Goal: Task Accomplishment & Management: Use online tool/utility

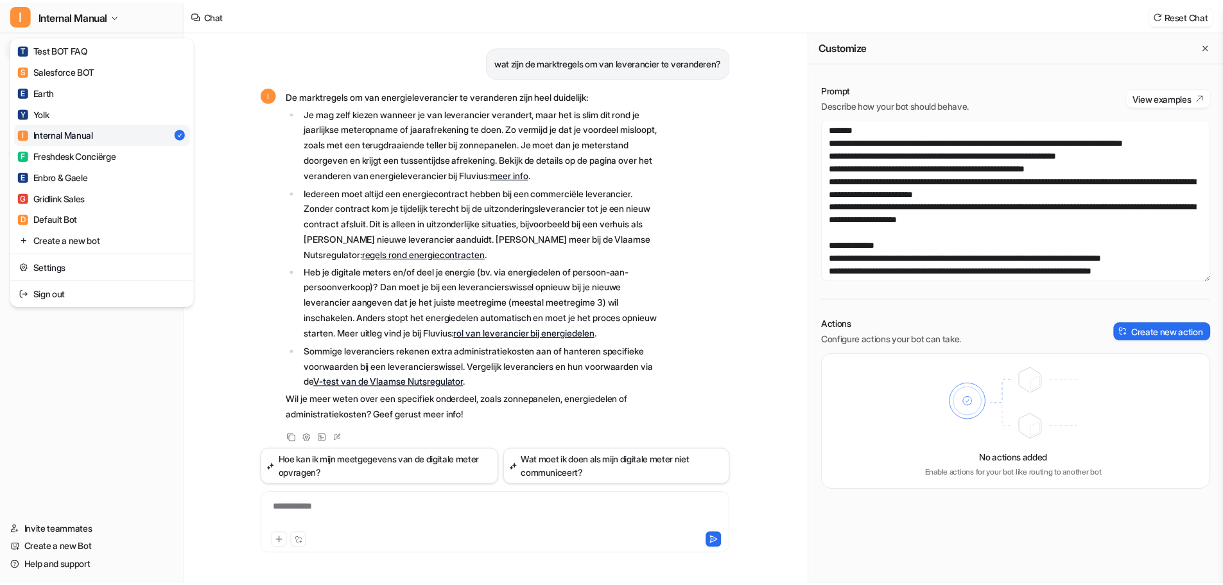
scroll to position [1395, 0]
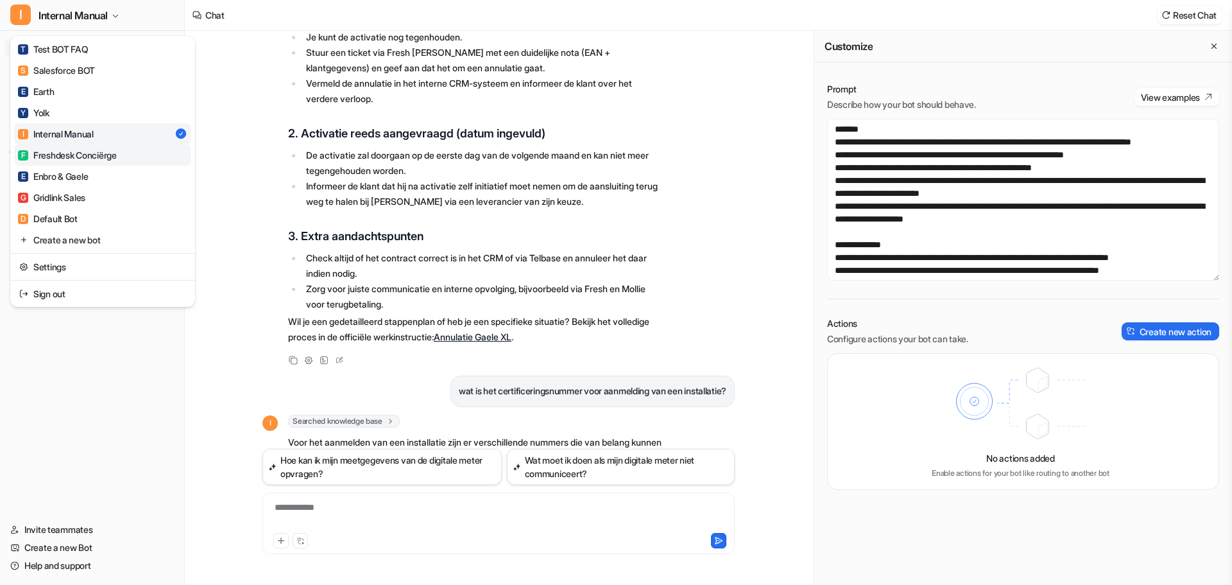
click at [97, 155] on div "F Freshdesk Conciërge" at bounding box center [67, 154] width 99 height 13
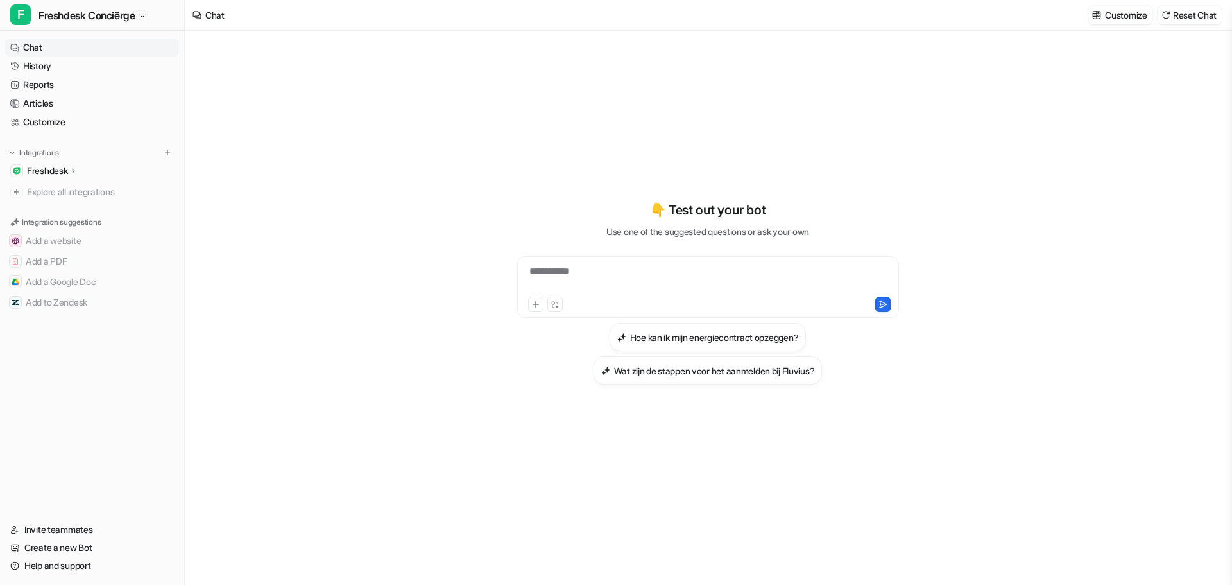
click at [70, 169] on div "Freshdesk" at bounding box center [52, 170] width 51 height 13
click at [70, 189] on p "Overview" at bounding box center [56, 189] width 39 height 13
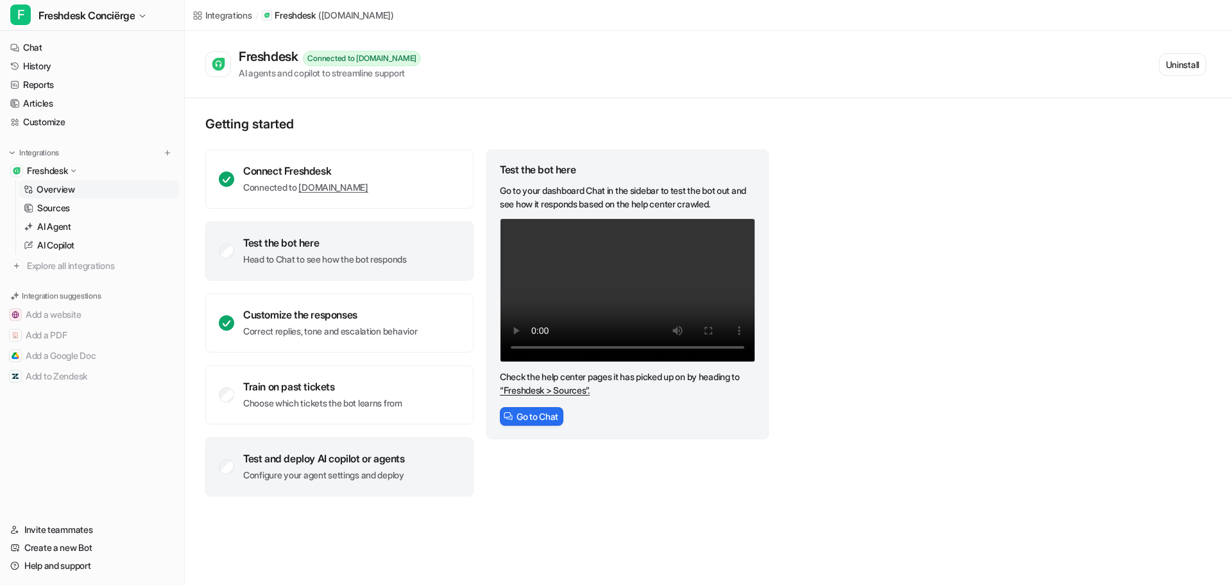
click at [330, 475] on p "Configure your agent settings and deploy" at bounding box center [324, 474] width 162 height 13
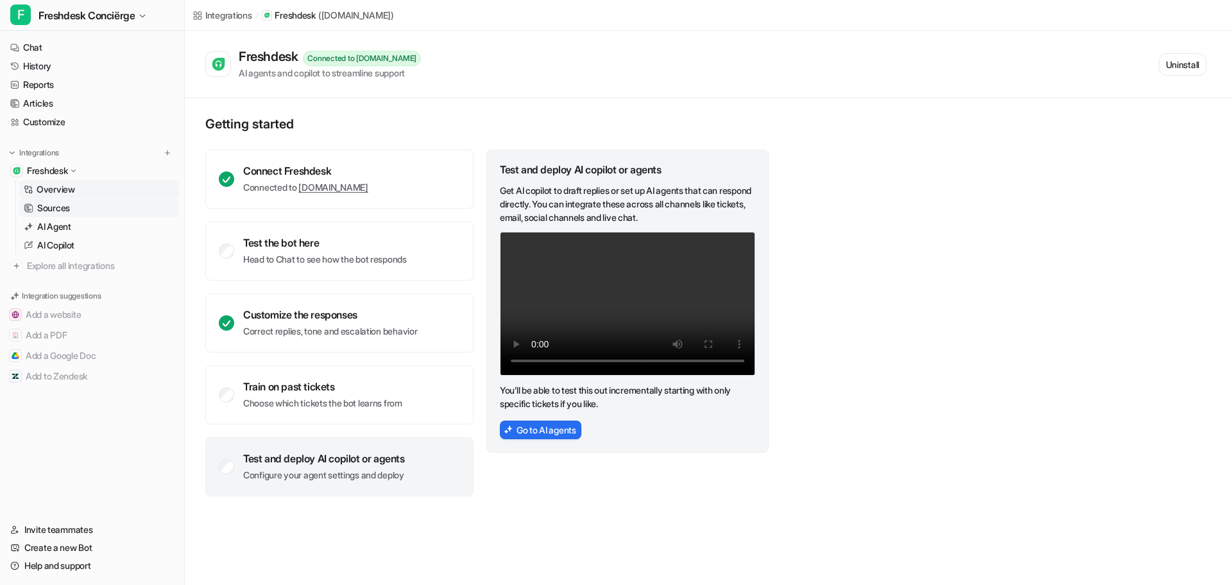
click at [52, 209] on p "Sources" at bounding box center [53, 208] width 33 height 13
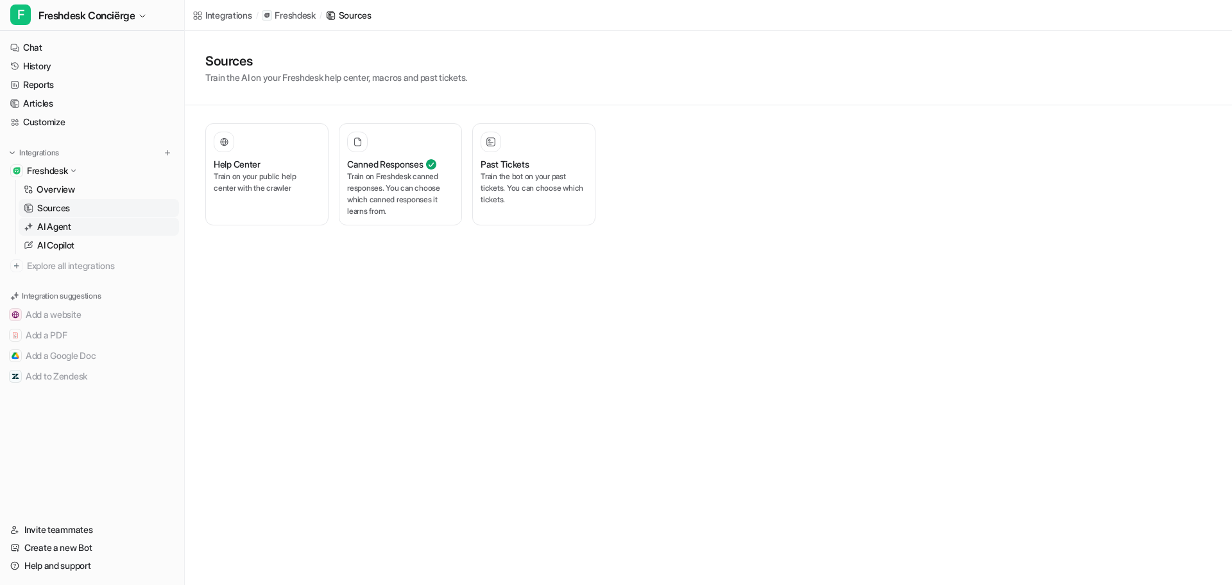
click at [55, 224] on p "AI Agent" at bounding box center [54, 226] width 34 height 13
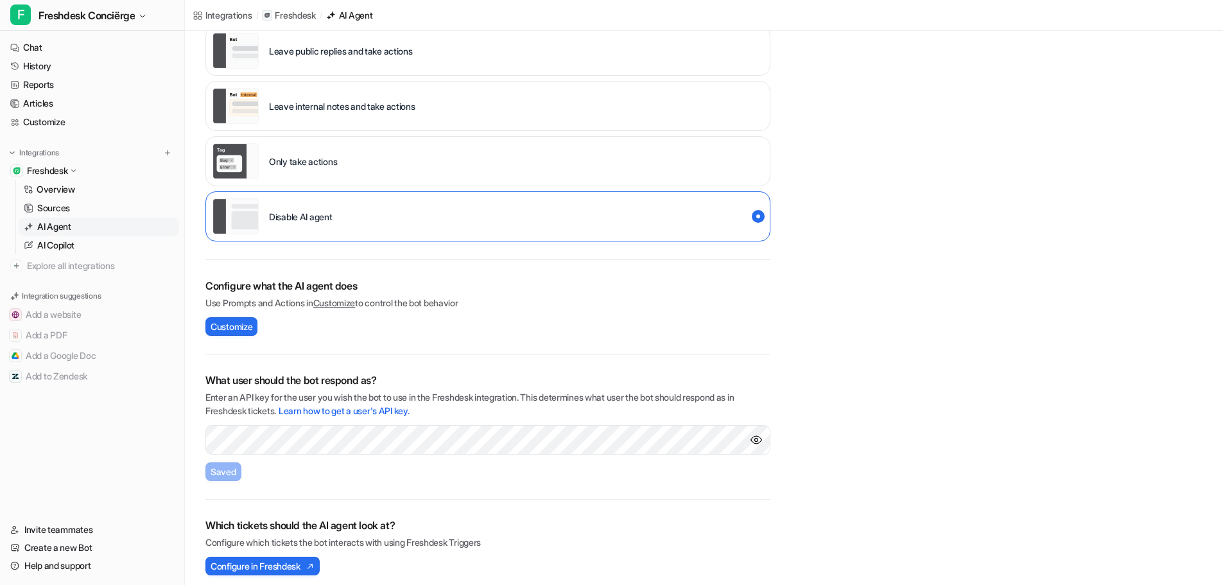
scroll to position [163, 0]
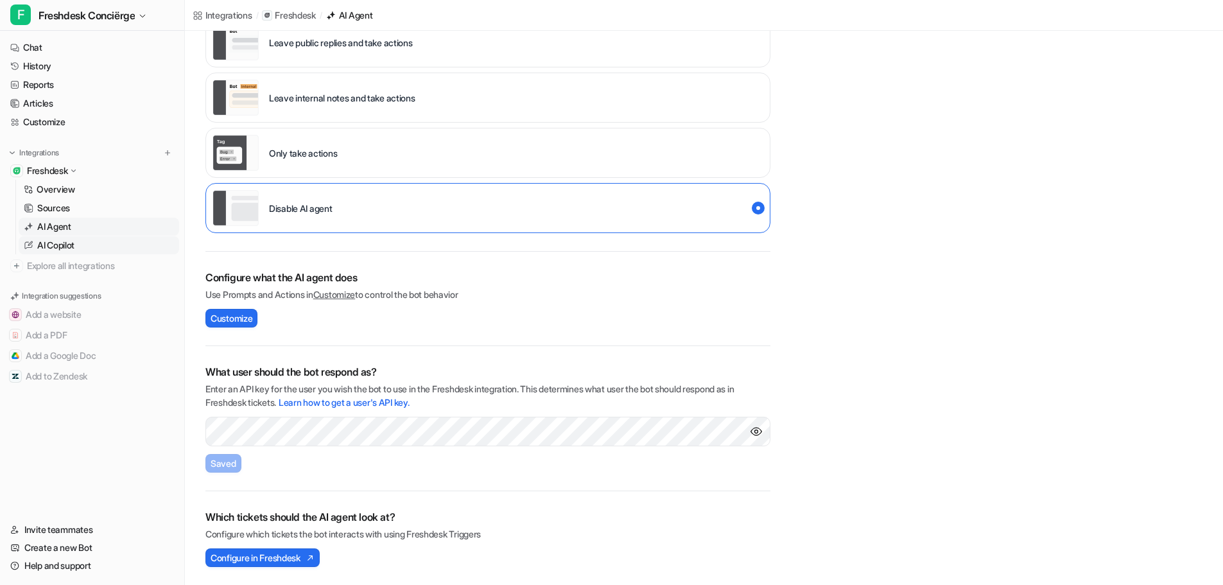
click at [82, 248] on link "AI Copilot" at bounding box center [99, 245] width 160 height 18
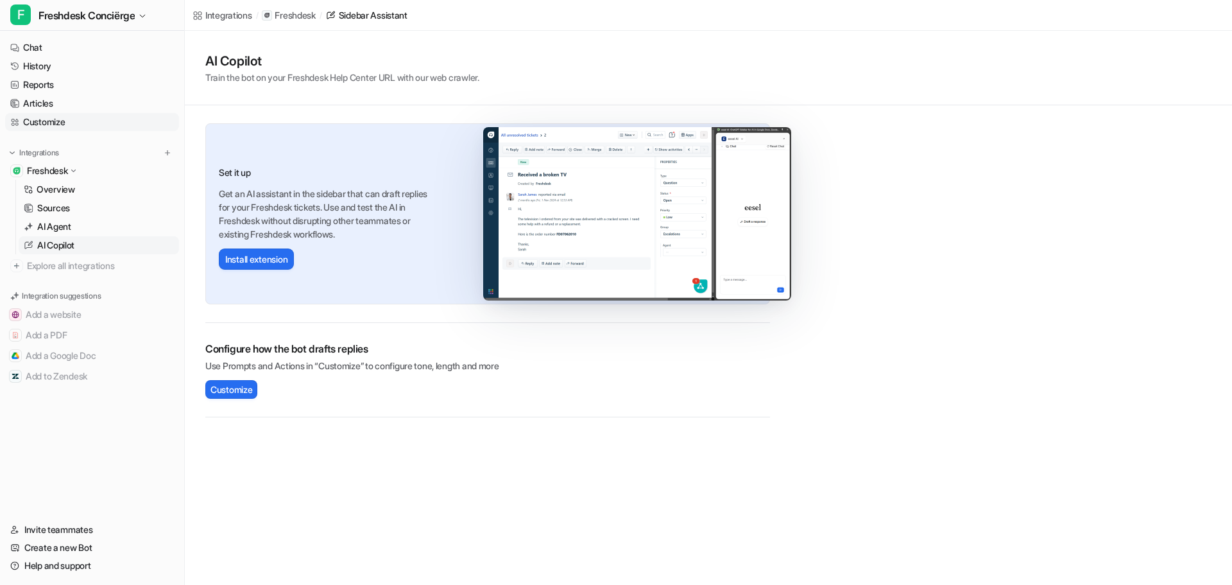
click at [56, 124] on link "Customize" at bounding box center [92, 122] width 174 height 18
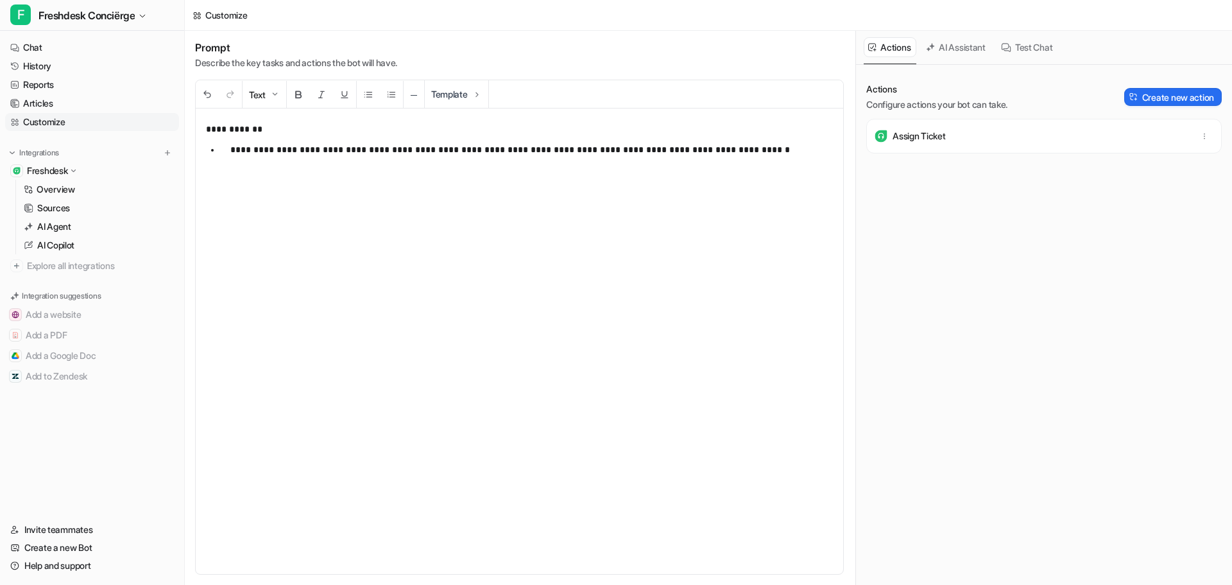
click at [925, 132] on p "Assign Ticket" at bounding box center [919, 136] width 53 height 13
click at [1200, 135] on icon "button" at bounding box center [1204, 136] width 9 height 9
drag, startPoint x: 989, startPoint y: 231, endPoint x: 995, endPoint y: 211, distance: 20.7
click at [989, 228] on div "Actions Configure actions your bot can take. Create new action Assign Ticket De…" at bounding box center [1044, 157] width 356 height 149
click at [910, 136] on p "Assign Ticket" at bounding box center [919, 136] width 53 height 13
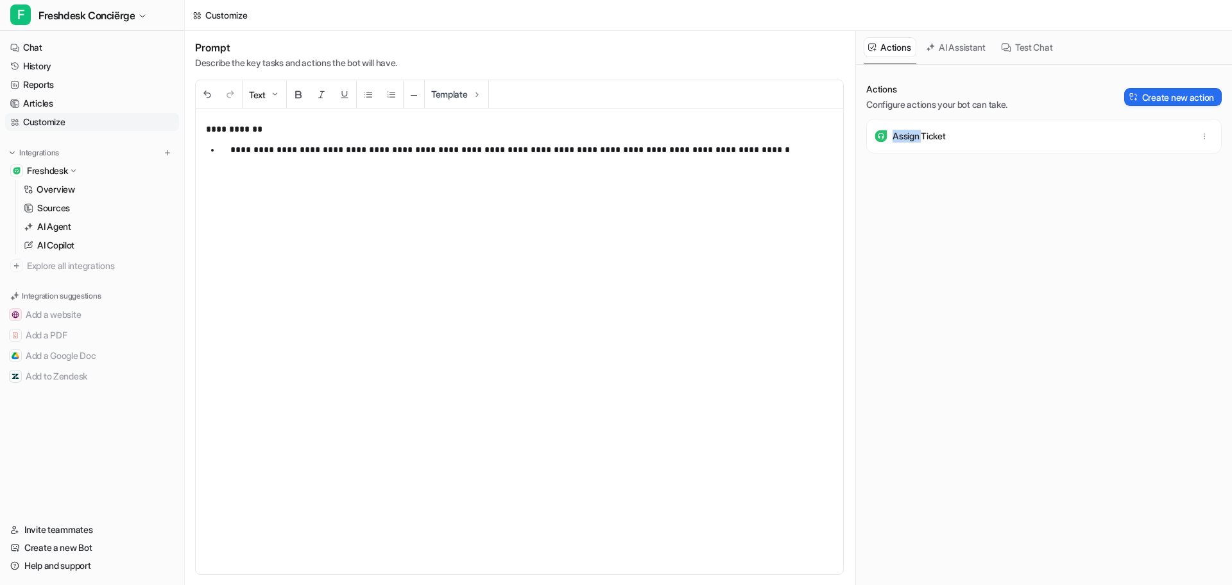
click at [910, 136] on p "Assign Ticket" at bounding box center [919, 136] width 53 height 13
click at [784, 153] on p "**********" at bounding box center [526, 149] width 593 height 15
click at [761, 147] on p "**********" at bounding box center [526, 149] width 593 height 15
drag, startPoint x: 1162, startPoint y: 281, endPoint x: 1071, endPoint y: 284, distance: 90.5
click at [1162, 281] on div "Actions Configure actions your bot can take. Create new action Assign Ticket" at bounding box center [1044, 332] width 356 height 499
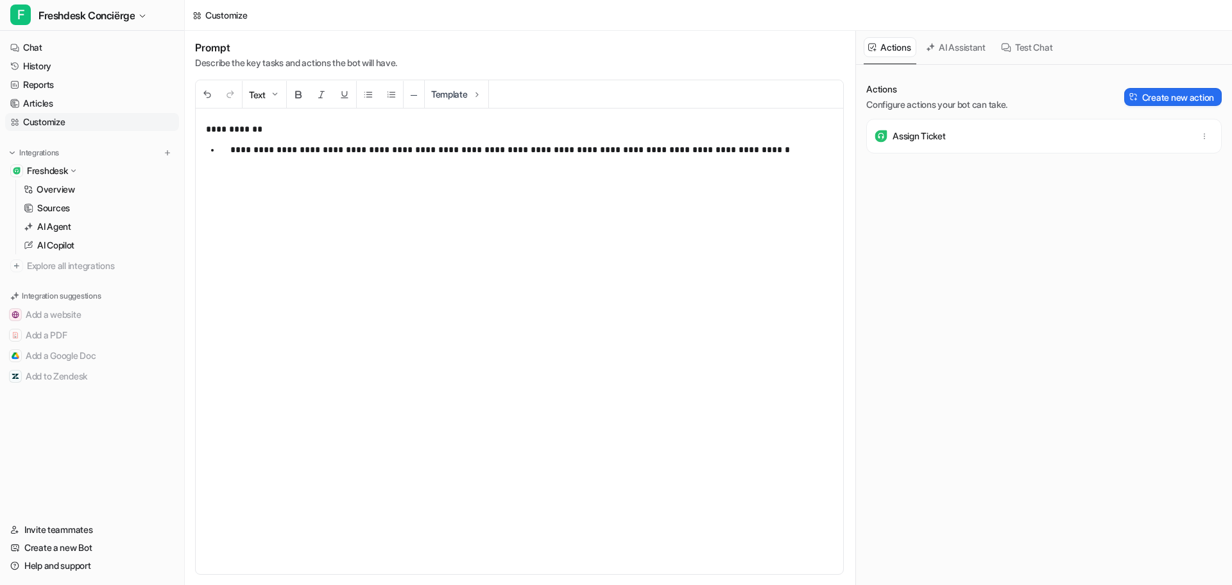
click at [491, 210] on div "**********" at bounding box center [520, 340] width 648 height 465
click at [83, 269] on span "Explore all integrations" at bounding box center [100, 265] width 147 height 21
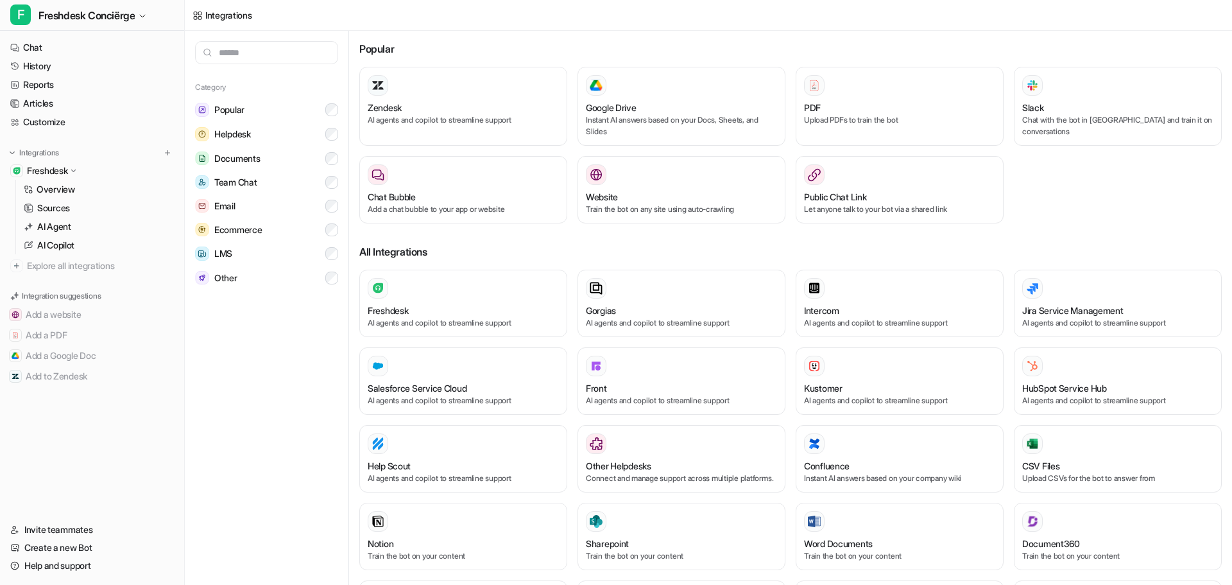
click at [270, 54] on input "text" at bounding box center [266, 52] width 143 height 23
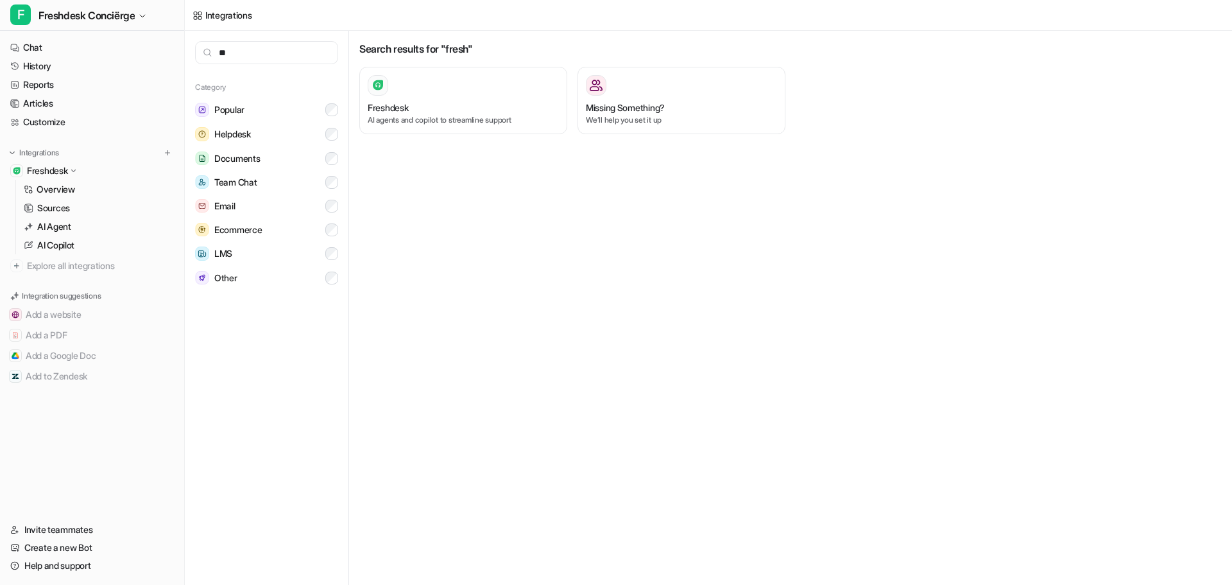
type input "*"
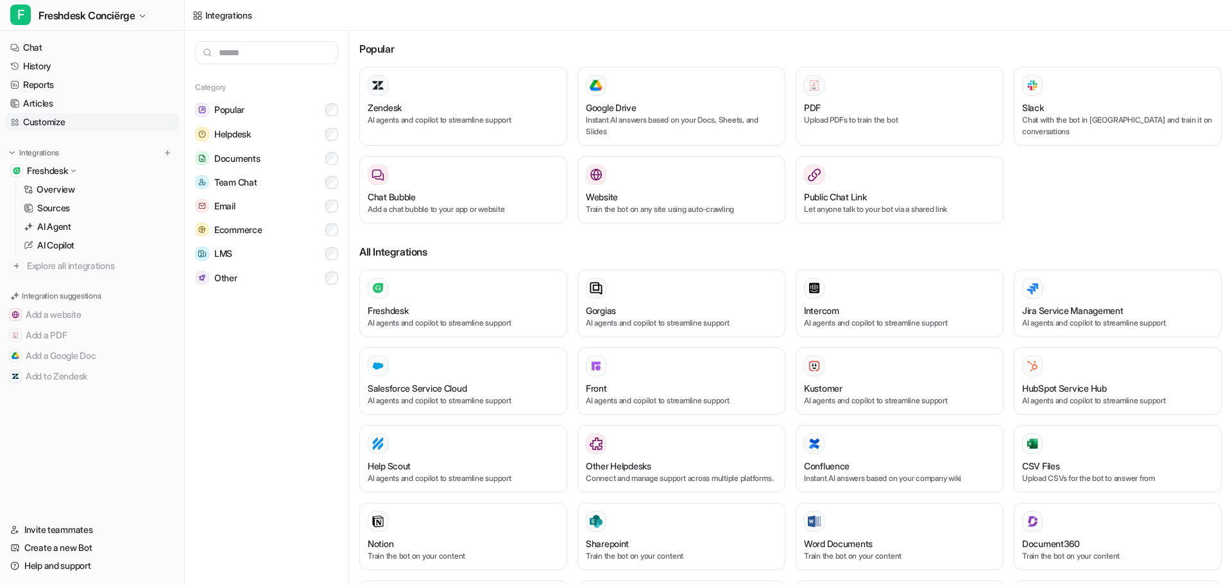
click at [62, 122] on link "Customize" at bounding box center [92, 122] width 174 height 18
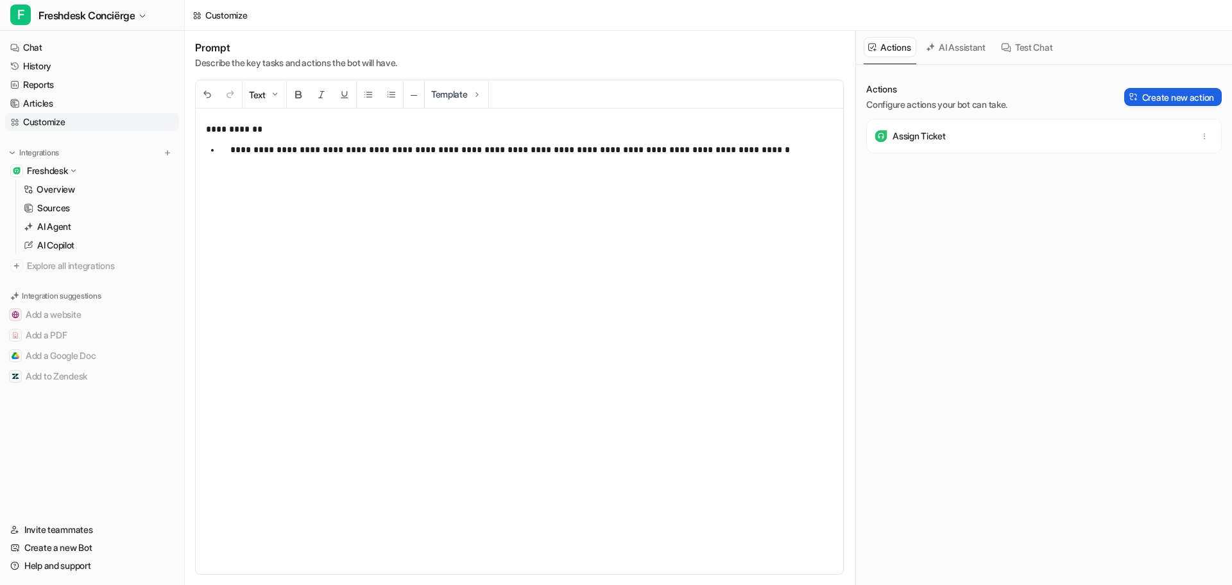
click at [1171, 94] on button "Create new action" at bounding box center [1173, 97] width 98 height 18
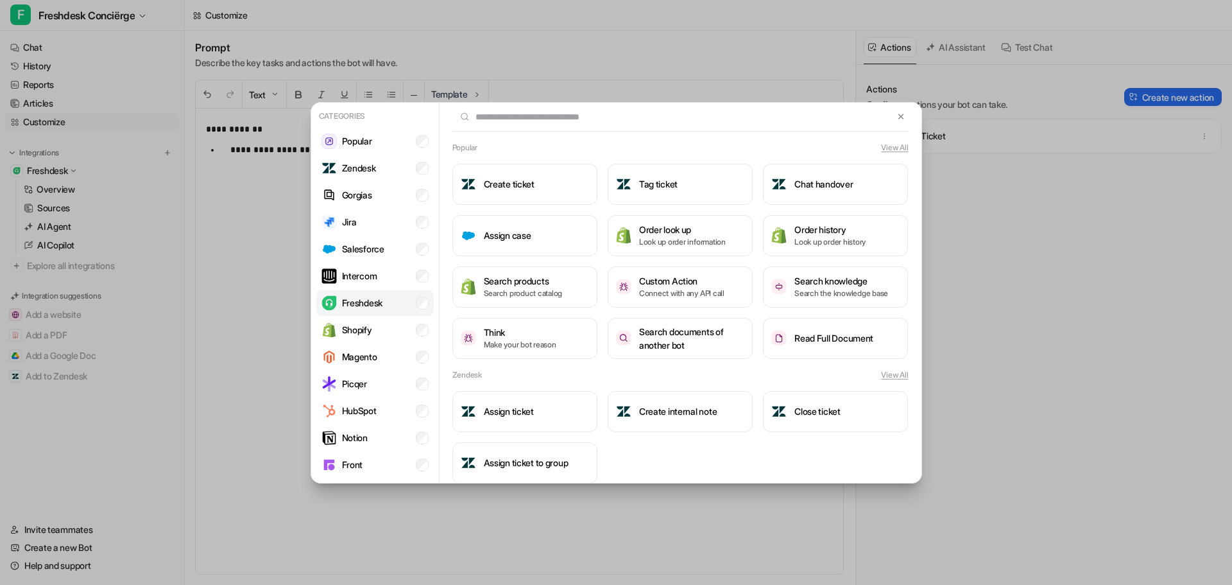
click at [366, 307] on p "Freshdesk" at bounding box center [362, 302] width 40 height 13
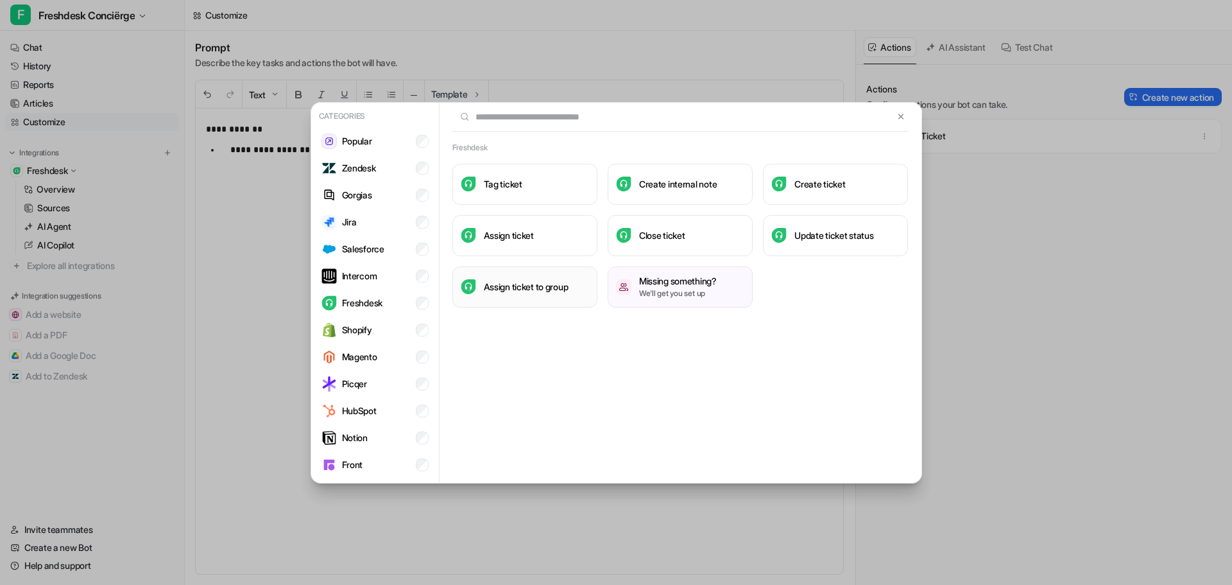
click at [502, 291] on h3 "Assign ticket to group" at bounding box center [526, 286] width 85 height 13
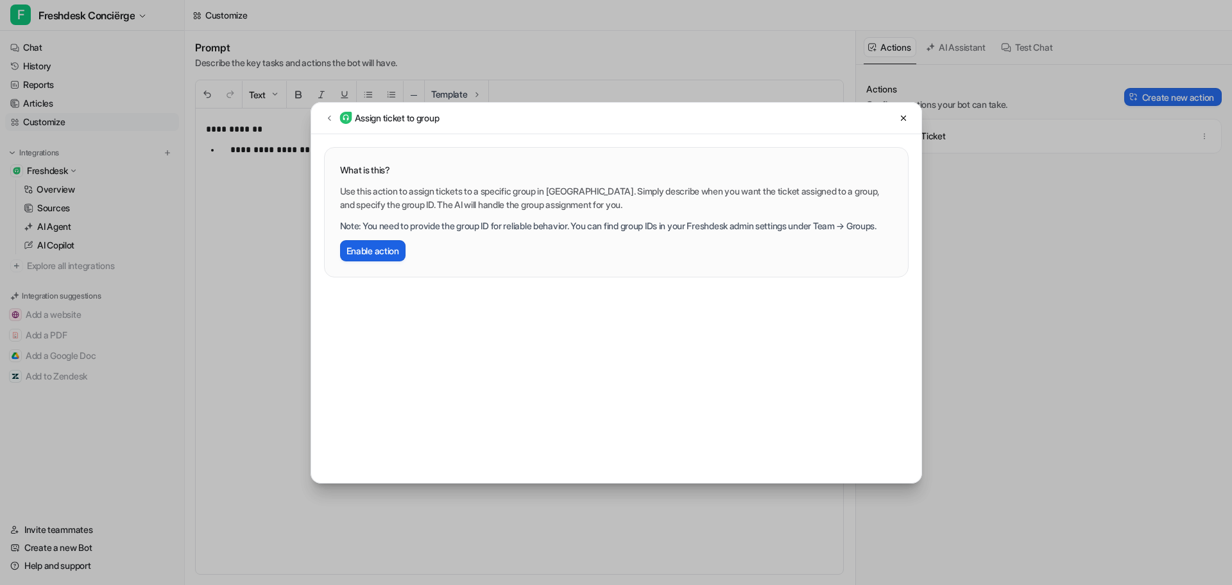
click at [382, 261] on button "Enable action" at bounding box center [372, 250] width 65 height 21
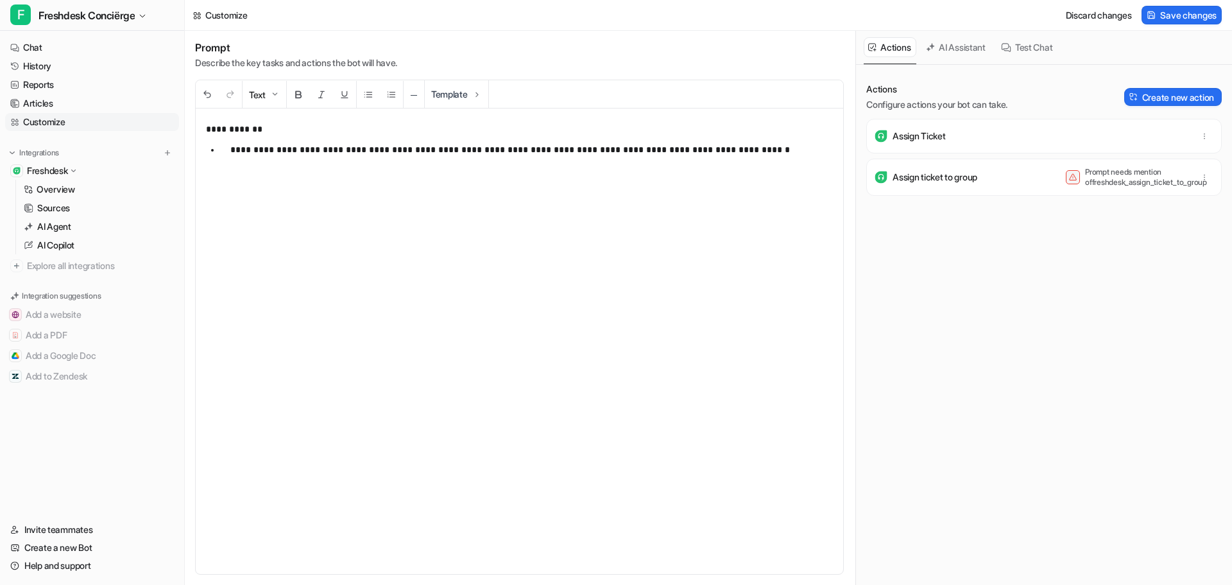
click at [1134, 180] on p "Prompt needs mention of freshdesk_assign_ticket_to_group" at bounding box center [1136, 177] width 103 height 21
click at [940, 177] on p "Assign ticket to group" at bounding box center [935, 177] width 85 height 13
click at [932, 177] on p "Assign ticket to group" at bounding box center [935, 177] width 85 height 13
click at [1200, 175] on button "button" at bounding box center [1205, 177] width 18 height 18
click at [917, 264] on div "Actions Configure actions your bot can take. Create new action Assign Ticket As…" at bounding box center [1044, 332] width 356 height 499
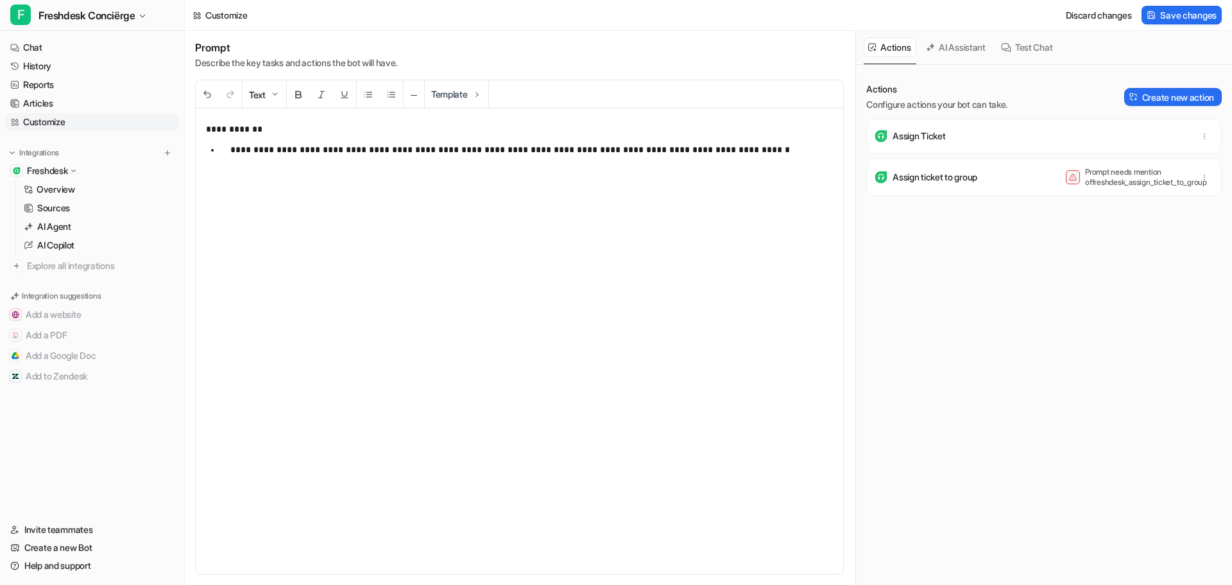
click at [923, 133] on p "Assign Ticket" at bounding box center [919, 136] width 53 height 13
click at [930, 167] on div "Assign ticket to group Prompt needs mention of freshdesk_assign_ticket_to_group" at bounding box center [1044, 177] width 344 height 26
click at [930, 180] on p "Assign ticket to group" at bounding box center [935, 177] width 85 height 13
drag, startPoint x: 923, startPoint y: 199, endPoint x: 767, endPoint y: 195, distance: 156.6
click at [922, 200] on div "Assign Ticket Assign ticket to group Prompt needs mention of freshdesk_assign_t…" at bounding box center [1044, 170] width 356 height 103
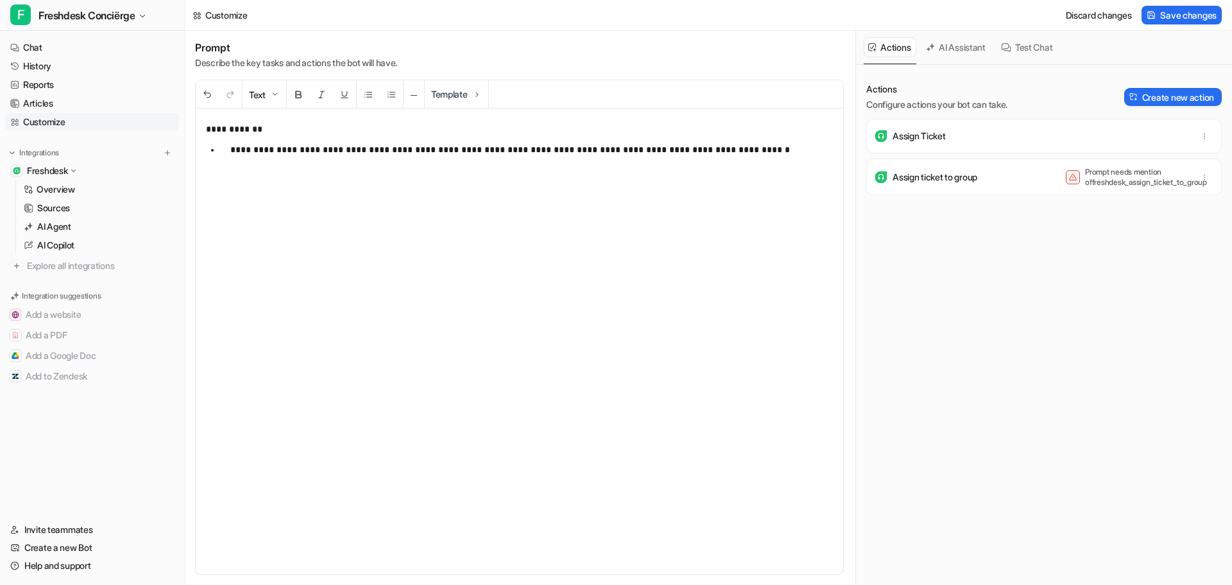
click at [760, 147] on p "**********" at bounding box center [526, 149] width 593 height 15
drag, startPoint x: 1074, startPoint y: 181, endPoint x: 1190, endPoint y: 187, distance: 115.7
click at [1190, 187] on div "Prompt needs mention of freshdesk_assign_ticket_to_group" at bounding box center [1140, 177] width 148 height 21
copy div "freshdesk_assign_ticket_to_group"
click at [288, 203] on div "**********" at bounding box center [520, 340] width 648 height 465
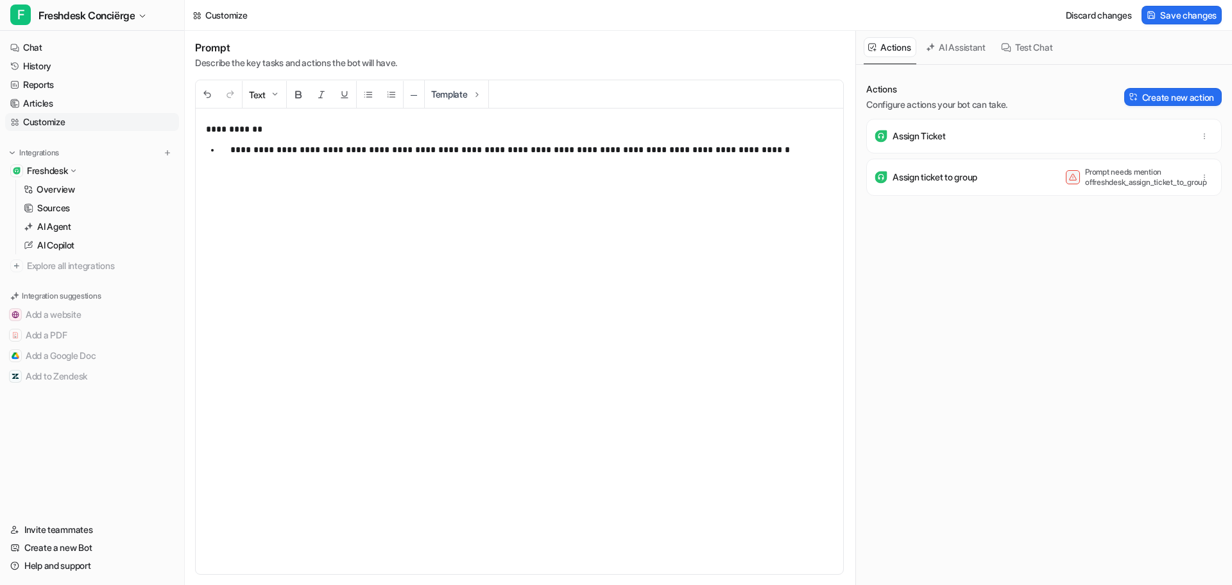
click at [780, 150] on p "**********" at bounding box center [526, 149] width 593 height 15
click at [371, 199] on p "**********" at bounding box center [514, 198] width 617 height 31
click at [205, 189] on div "**********" at bounding box center [520, 340] width 648 height 465
click at [646, 522] on div "**********" at bounding box center [520, 340] width 648 height 465
click at [377, 189] on p "**********" at bounding box center [514, 190] width 617 height 15
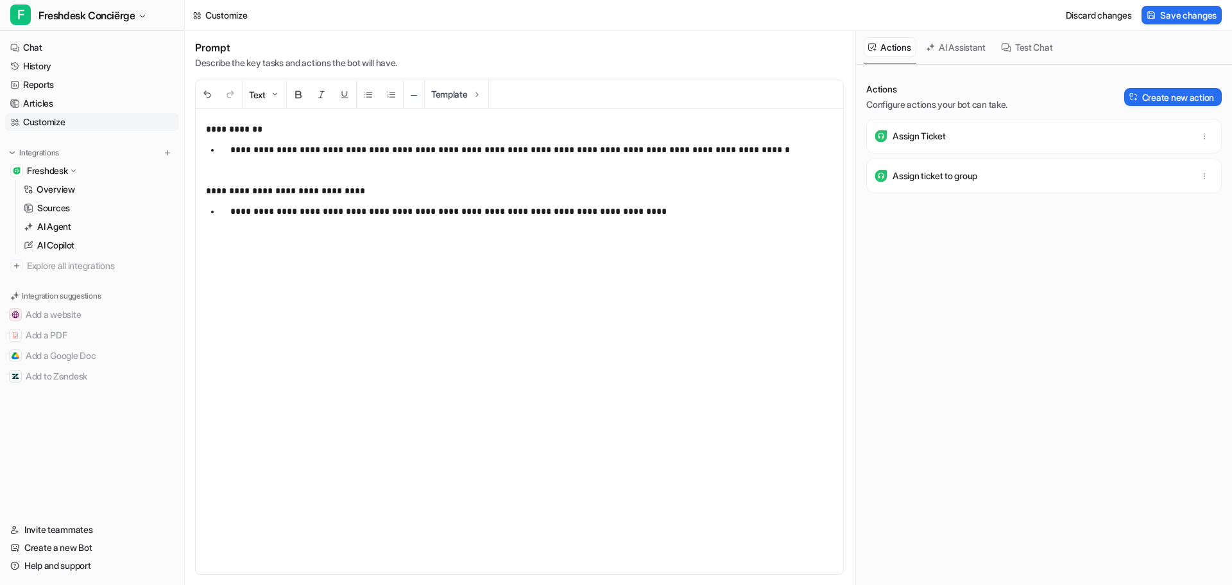
click at [1056, 323] on div "Actions Configure actions your bot can take. Create new action Assign Ticket As…" at bounding box center [1044, 332] width 356 height 499
click at [986, 103] on p "Configure actions your bot can take." at bounding box center [936, 104] width 141 height 13
click at [1187, 17] on span "Save changes" at bounding box center [1188, 14] width 56 height 13
click at [58, 229] on p "AI Agent" at bounding box center [54, 226] width 34 height 13
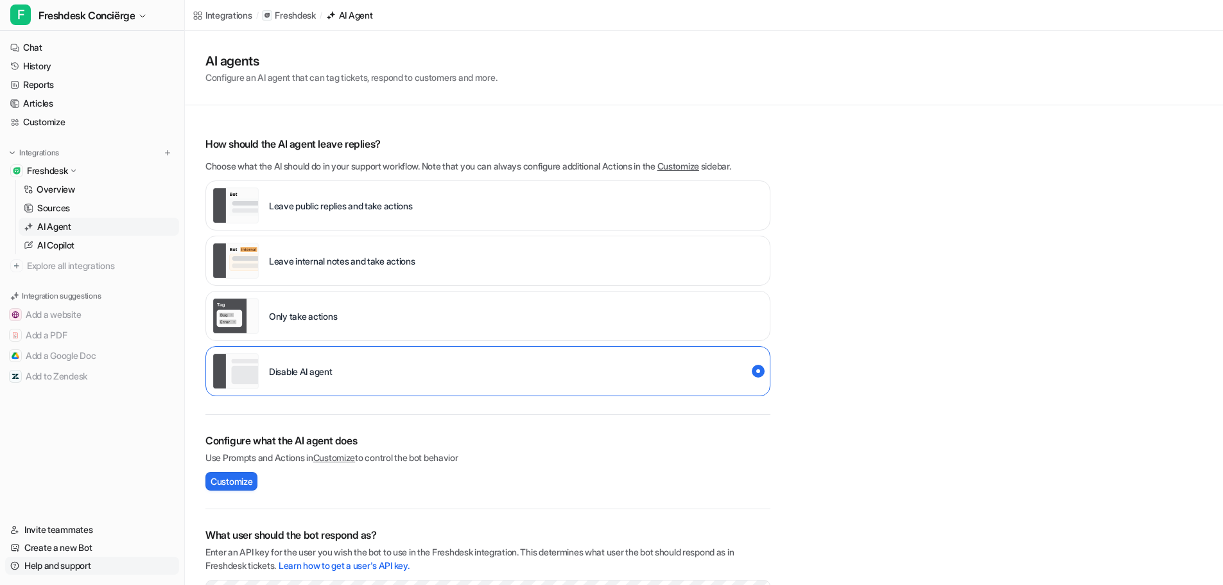
click at [71, 567] on link "Help and support" at bounding box center [92, 565] width 174 height 18
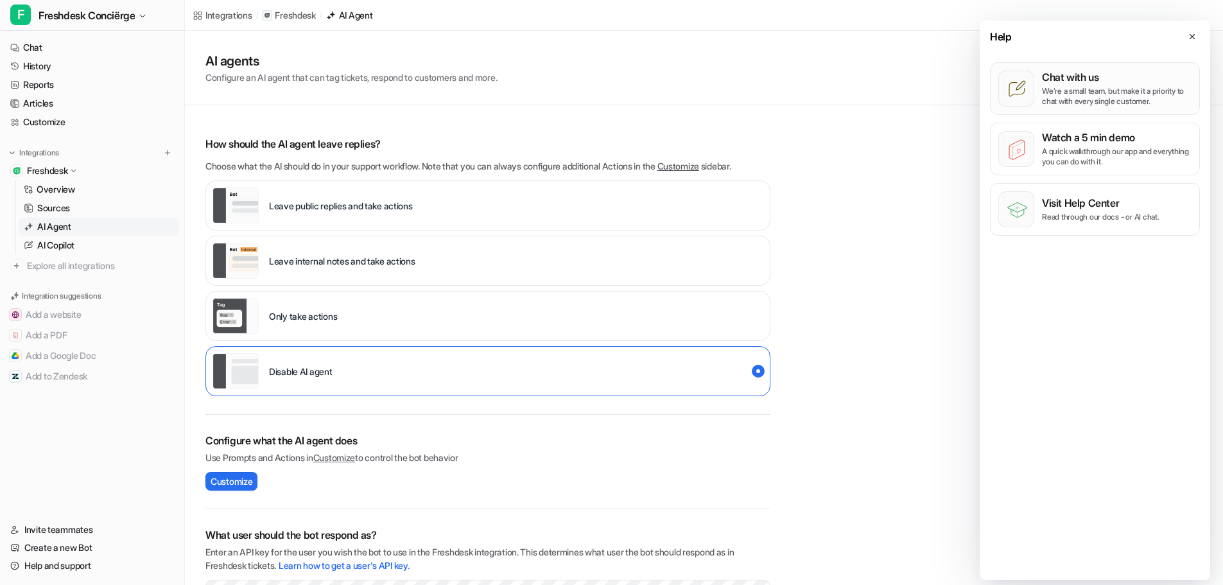
click at [1099, 107] on button "Chat with us We’re a small team, but make it a priority to chat with every sing…" at bounding box center [1095, 88] width 210 height 53
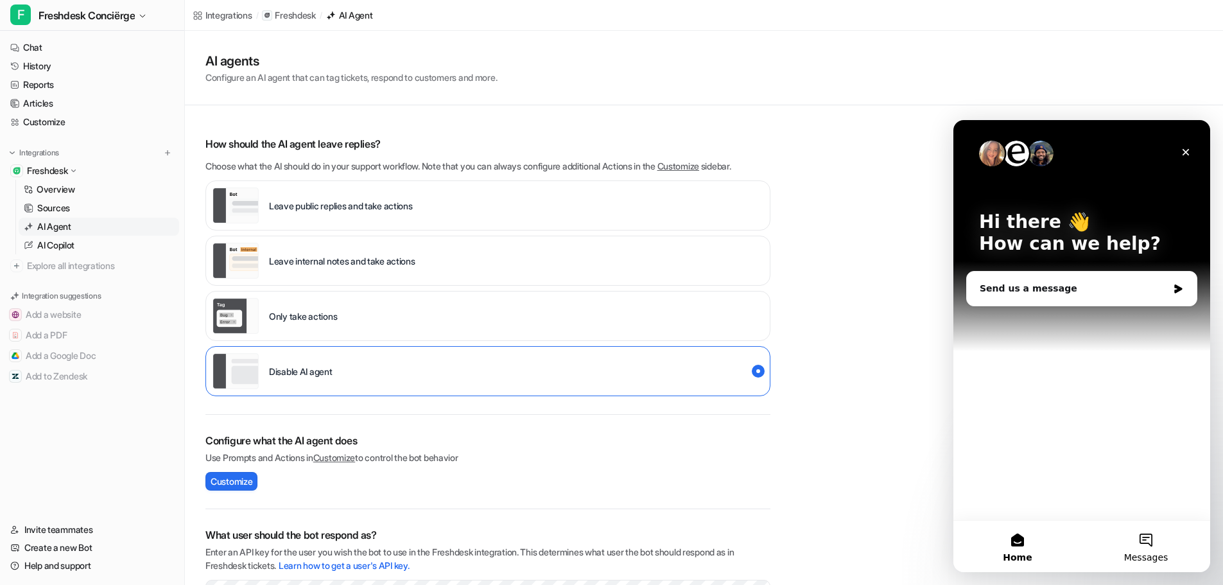
click at [1154, 553] on span "Messages" at bounding box center [1146, 557] width 44 height 9
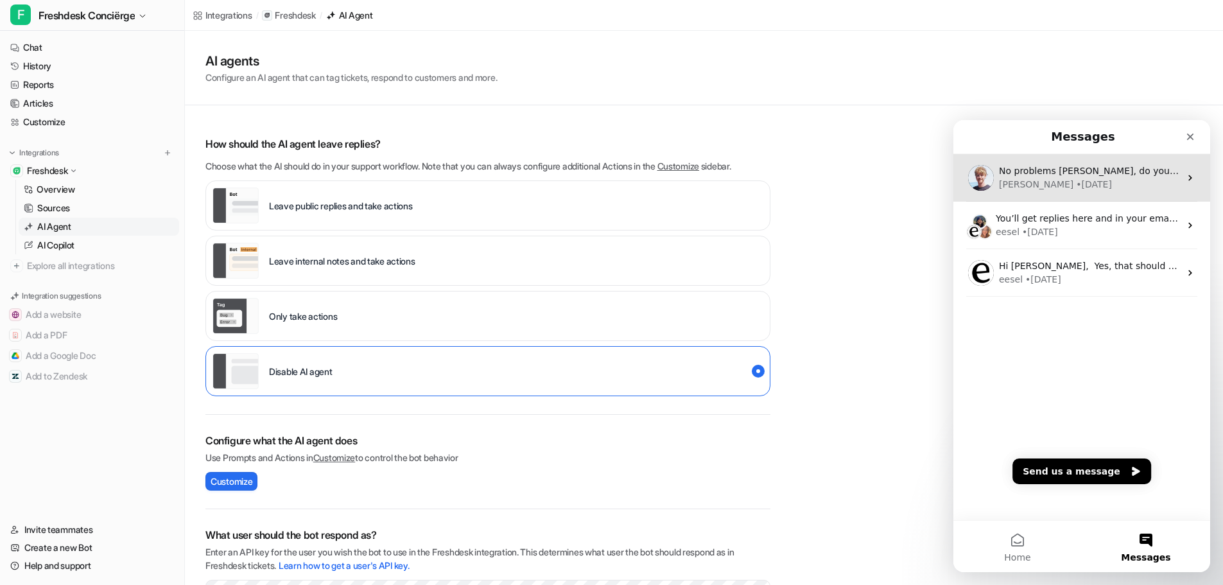
click at [1111, 168] on span "No problems [PERSON_NAME], do you need any other help getting set up or all goo…" at bounding box center [1246, 171] width 495 height 10
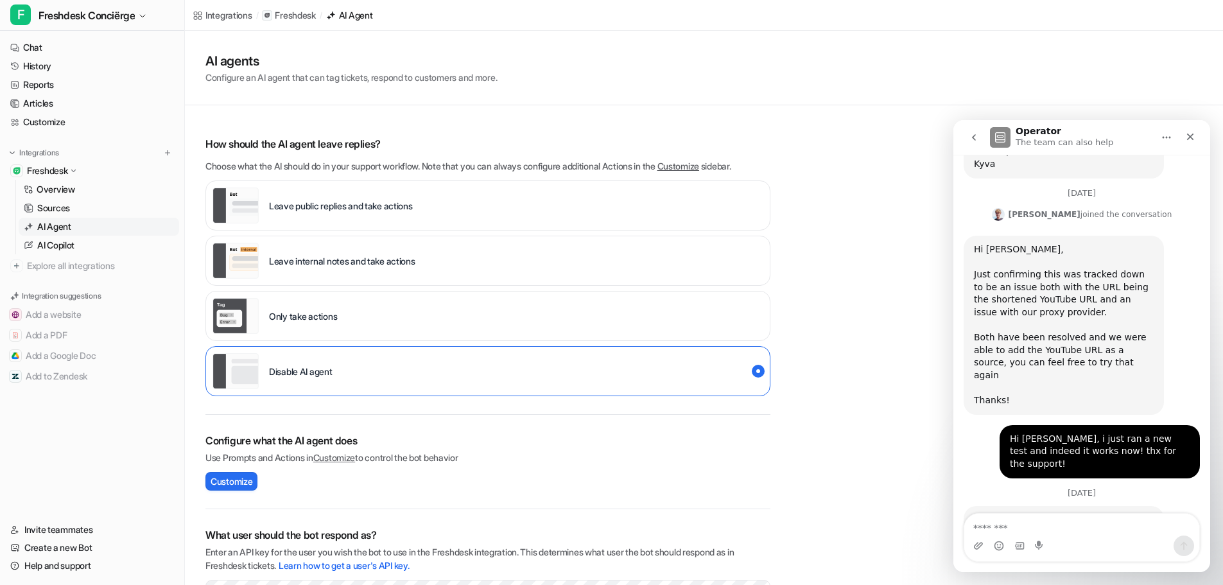
scroll to position [451, 0]
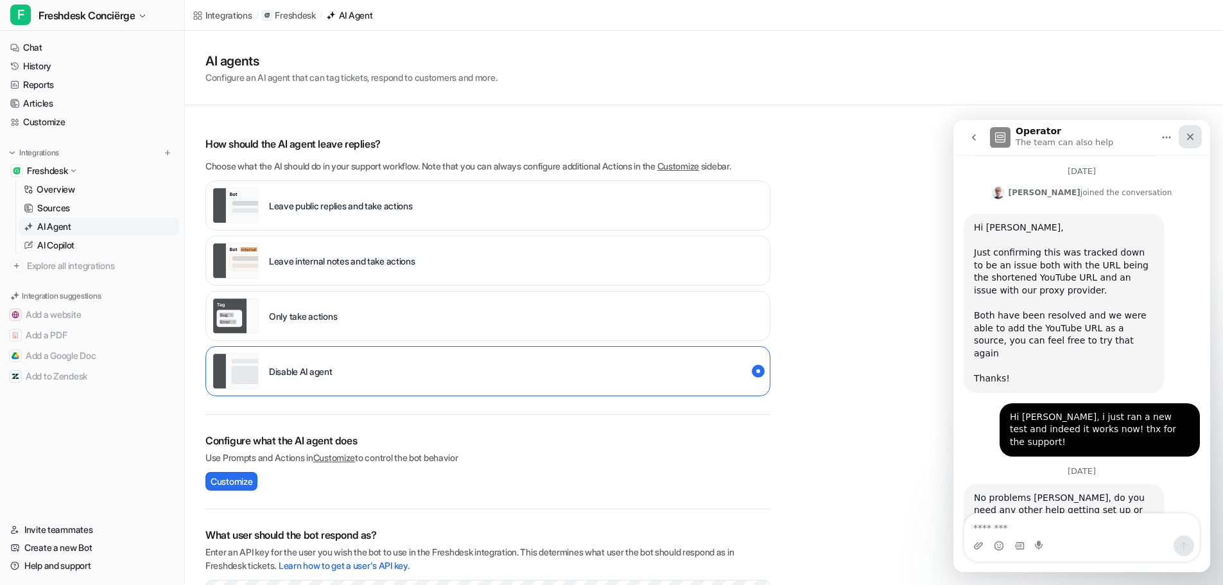
click at [1198, 139] on div "Close" at bounding box center [1189, 136] width 23 height 23
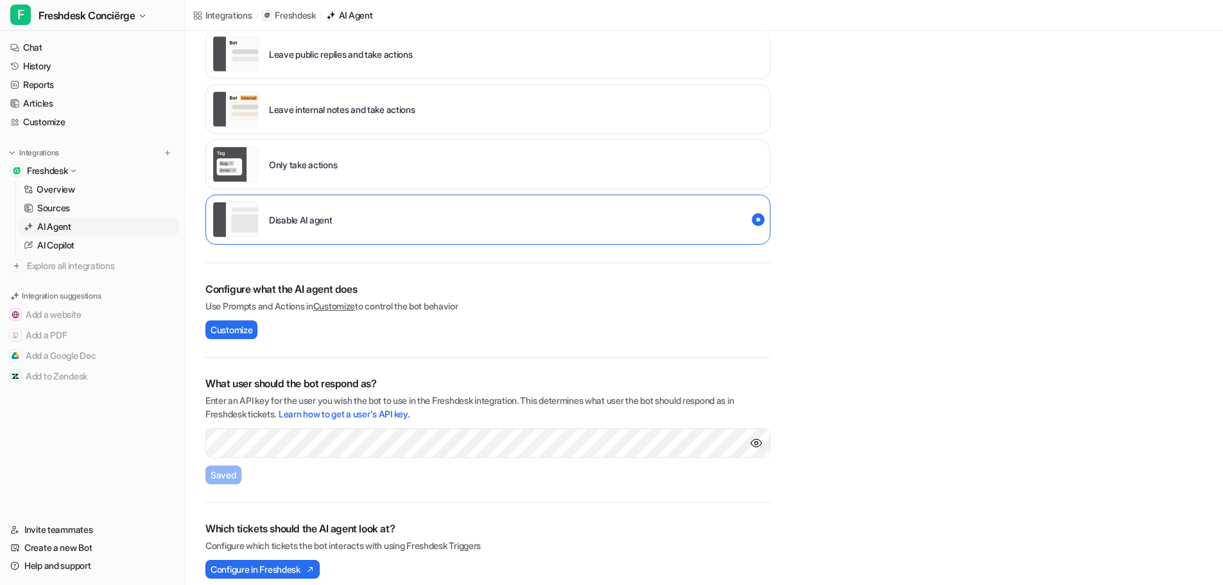
scroll to position [163, 0]
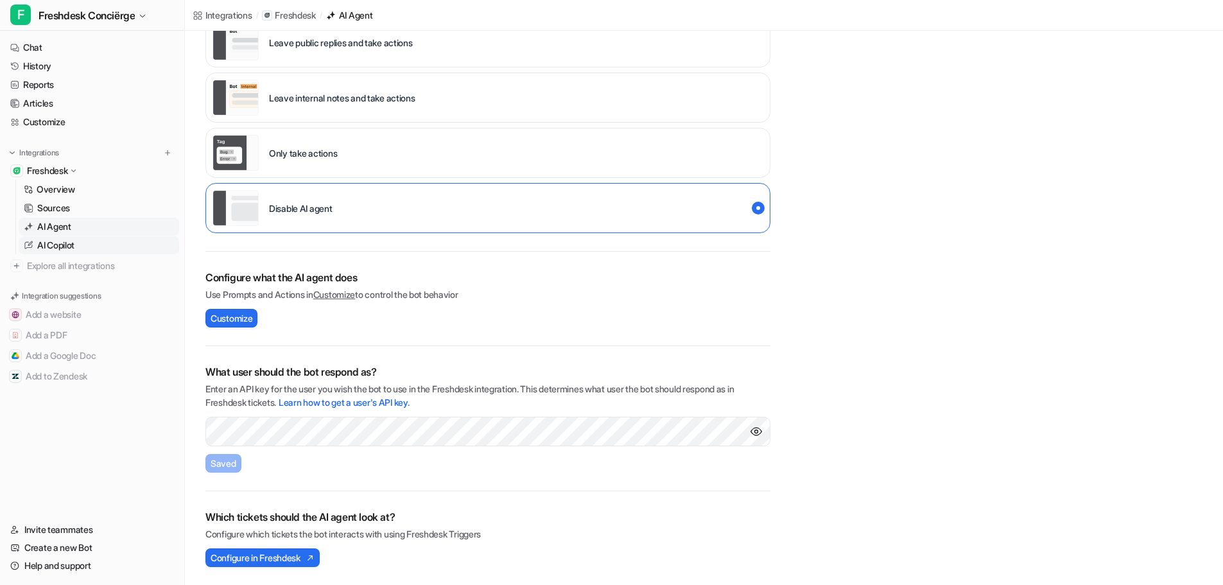
click at [67, 246] on p "AI Copilot" at bounding box center [55, 245] width 37 height 13
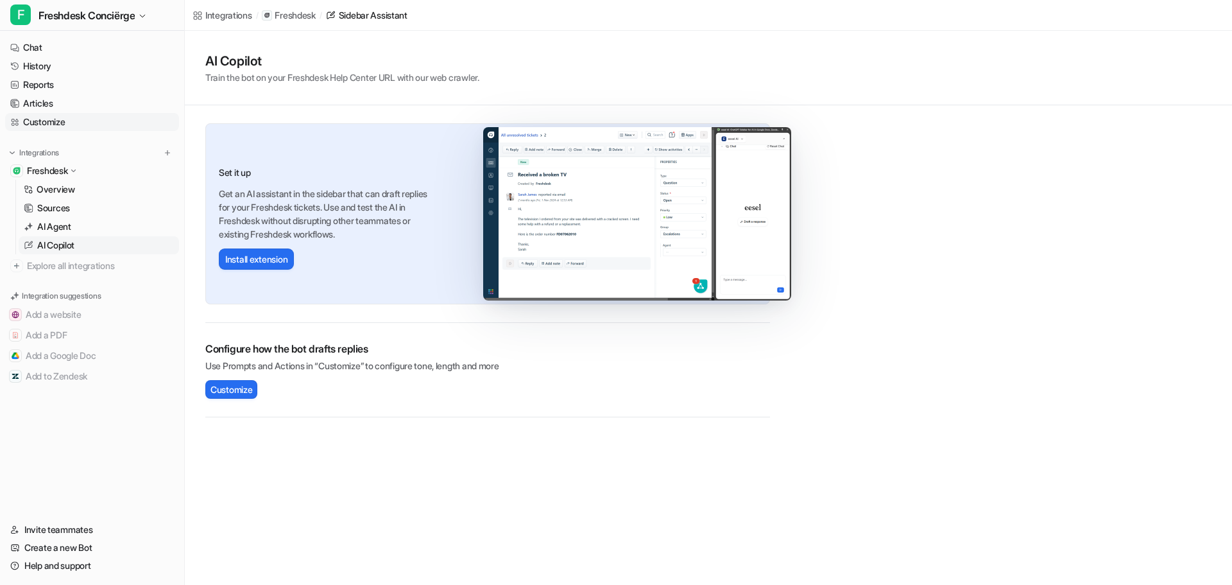
click at [61, 127] on link "Customize" at bounding box center [92, 122] width 174 height 18
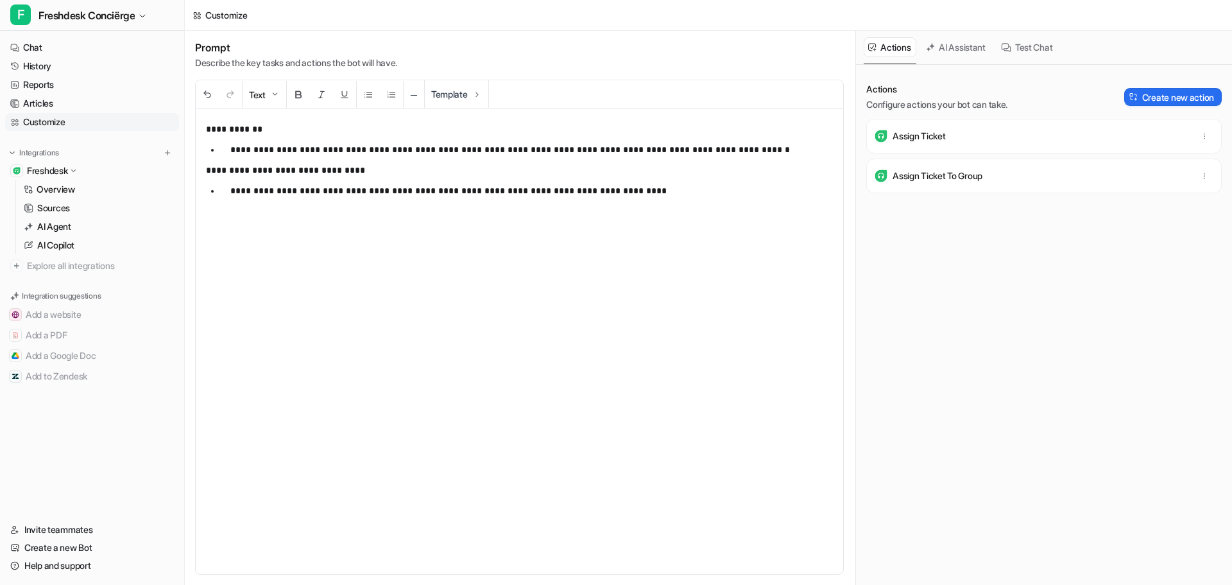
click at [958, 50] on button "AI Assistant" at bounding box center [957, 47] width 70 height 20
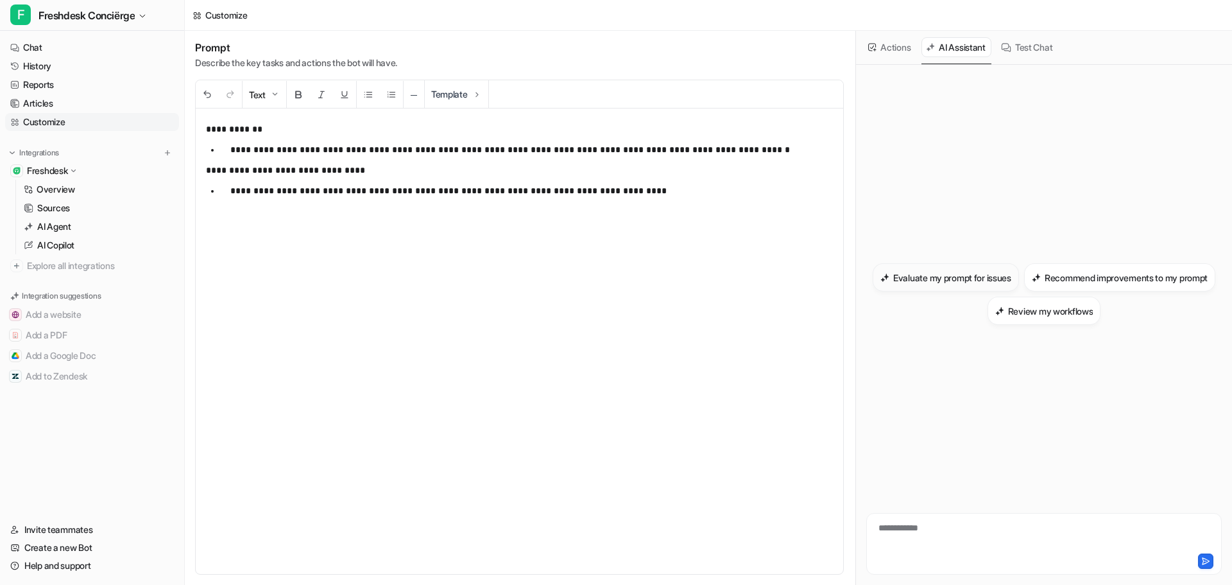
click at [1011, 277] on h3 "Evaluate my prompt for issues" at bounding box center [952, 277] width 118 height 13
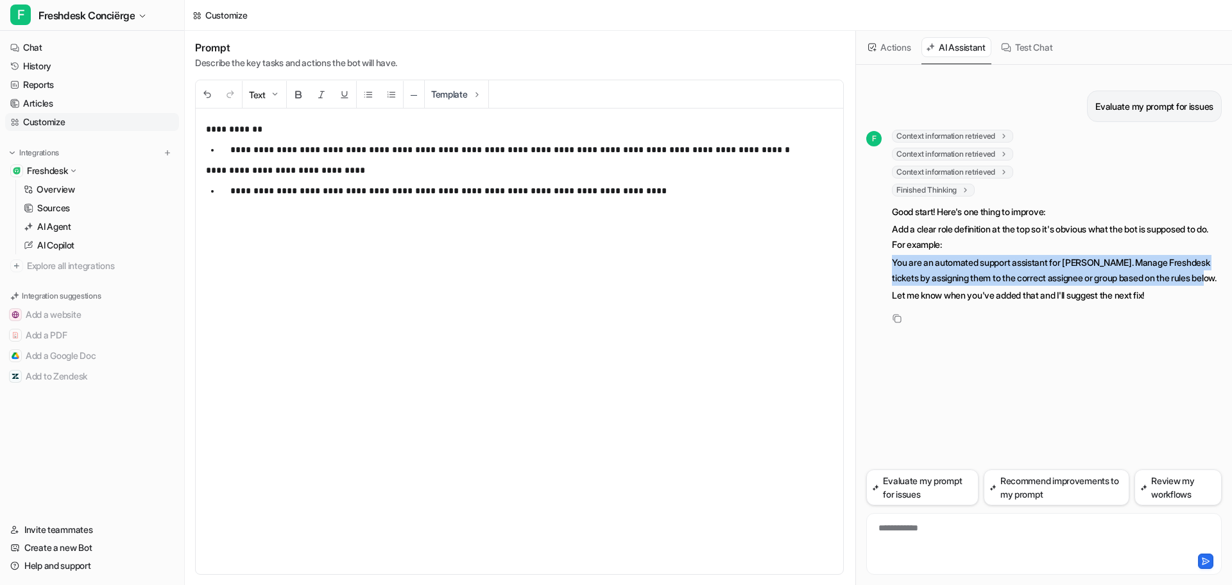
drag, startPoint x: 933, startPoint y: 296, endPoint x: 889, endPoint y: 266, distance: 53.4
click at [889, 266] on div "F Context information retrieved key : "latest_prompt" Context information retri…" at bounding box center [1044, 218] width 356 height 176
copy p "You are an automated support assistant for [PERSON_NAME]. Manage Freshdesk tick…"
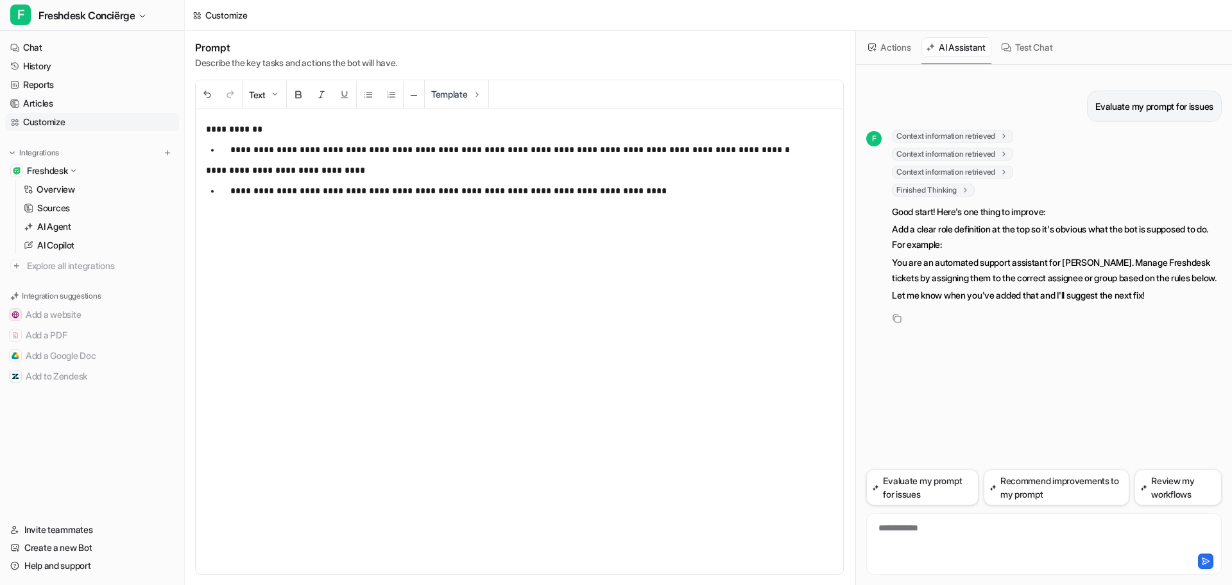
click at [202, 126] on div "**********" at bounding box center [520, 340] width 648 height 465
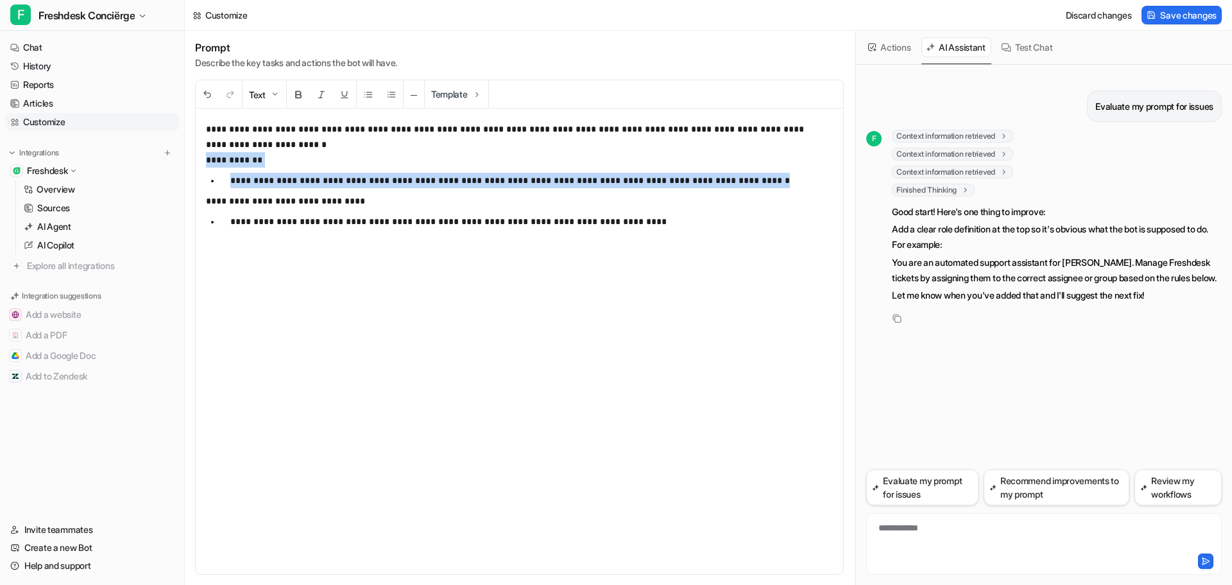
drag, startPoint x: 753, startPoint y: 177, endPoint x: 196, endPoint y: 156, distance: 557.4
click at [196, 156] on div "**********" at bounding box center [520, 340] width 648 height 465
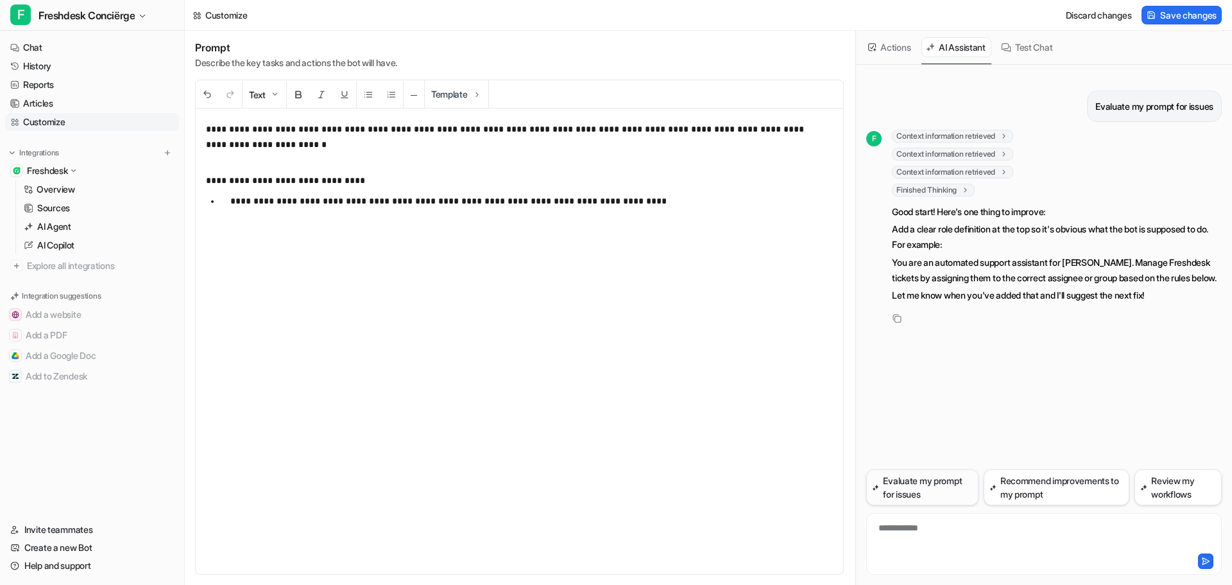
click at [917, 488] on button "Evaluate my prompt for issues" at bounding box center [922, 487] width 112 height 36
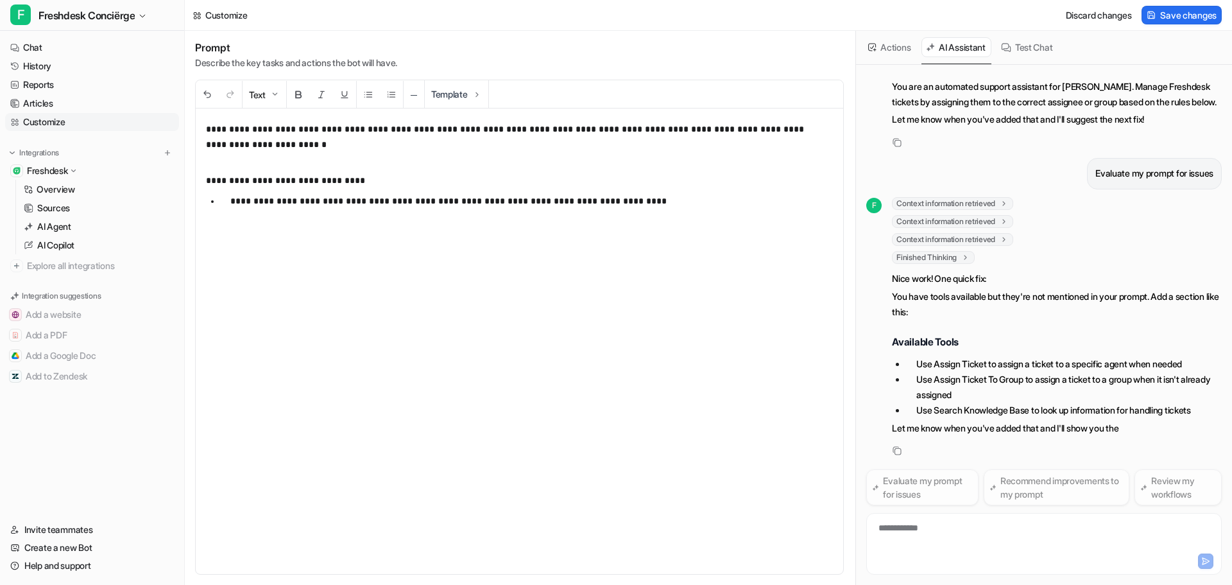
scroll to position [196, 0]
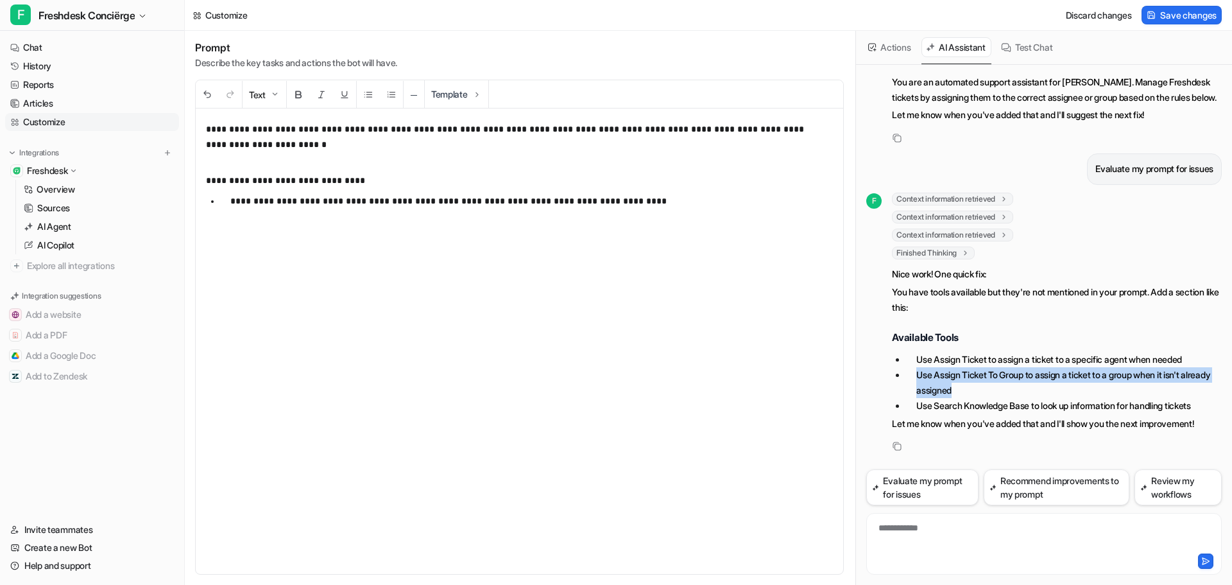
drag, startPoint x: 995, startPoint y: 393, endPoint x: 916, endPoint y: 380, distance: 80.0
click at [916, 380] on li "Use Assign Ticket To Group to assign a ticket to a group when it isn't already …" at bounding box center [1064, 382] width 316 height 31
copy li "Use Assign Ticket To Group to assign a ticket to a group when it isn't already …"
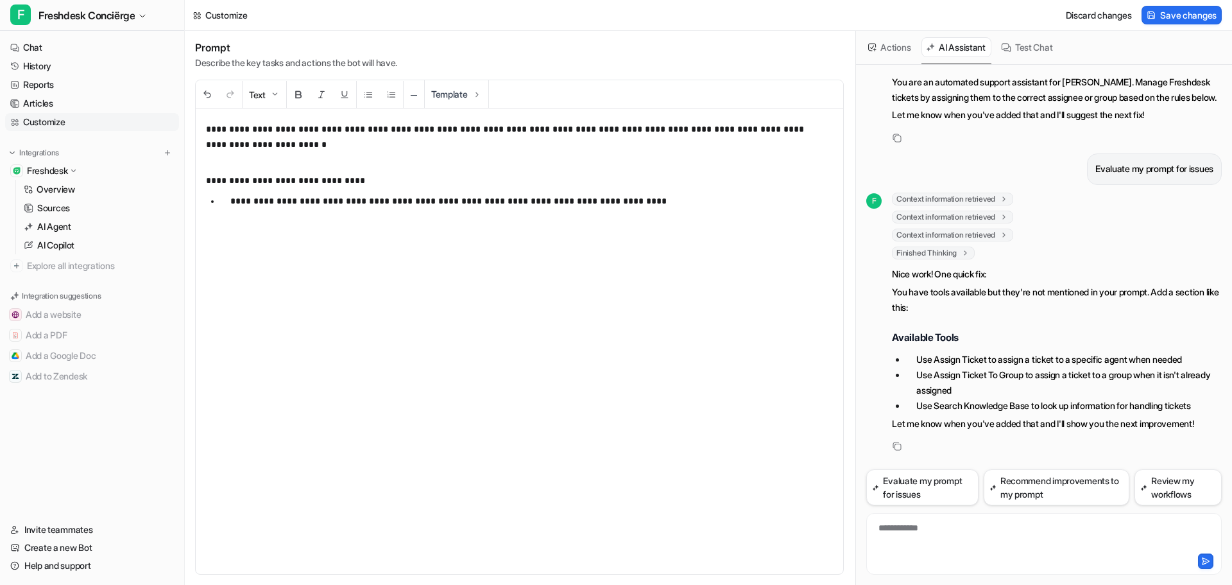
drag, startPoint x: 445, startPoint y: 234, endPoint x: 455, endPoint y: 234, distance: 10.3
click at [446, 234] on div "**********" at bounding box center [520, 340] width 648 height 465
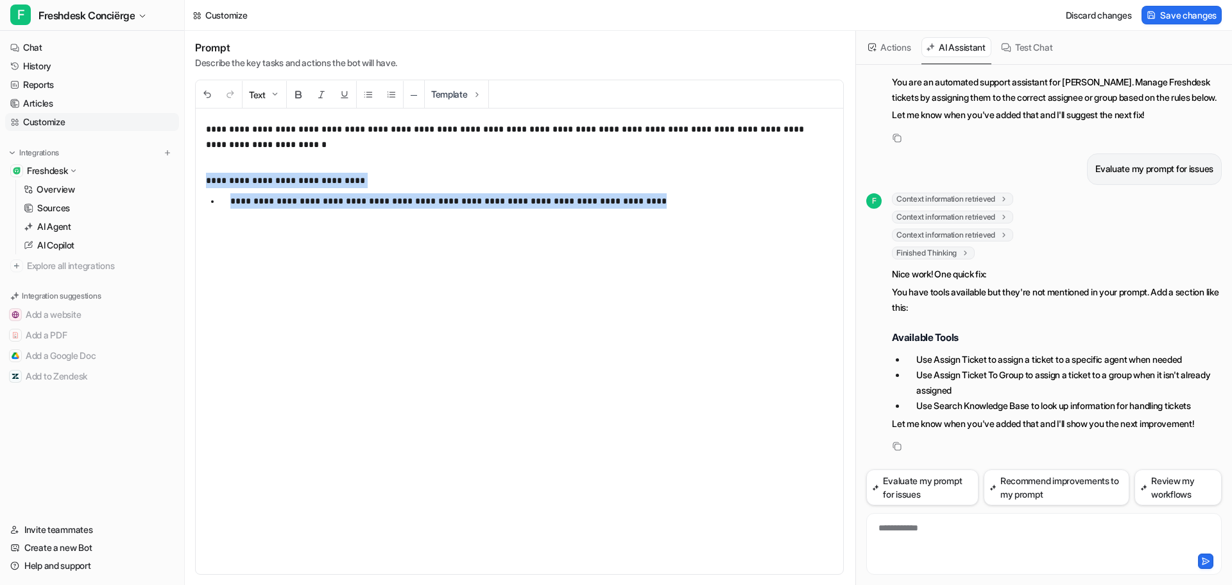
drag, startPoint x: 646, startPoint y: 203, endPoint x: 184, endPoint y: 178, distance: 463.4
click at [184, 178] on div "**********" at bounding box center [616, 292] width 1232 height 585
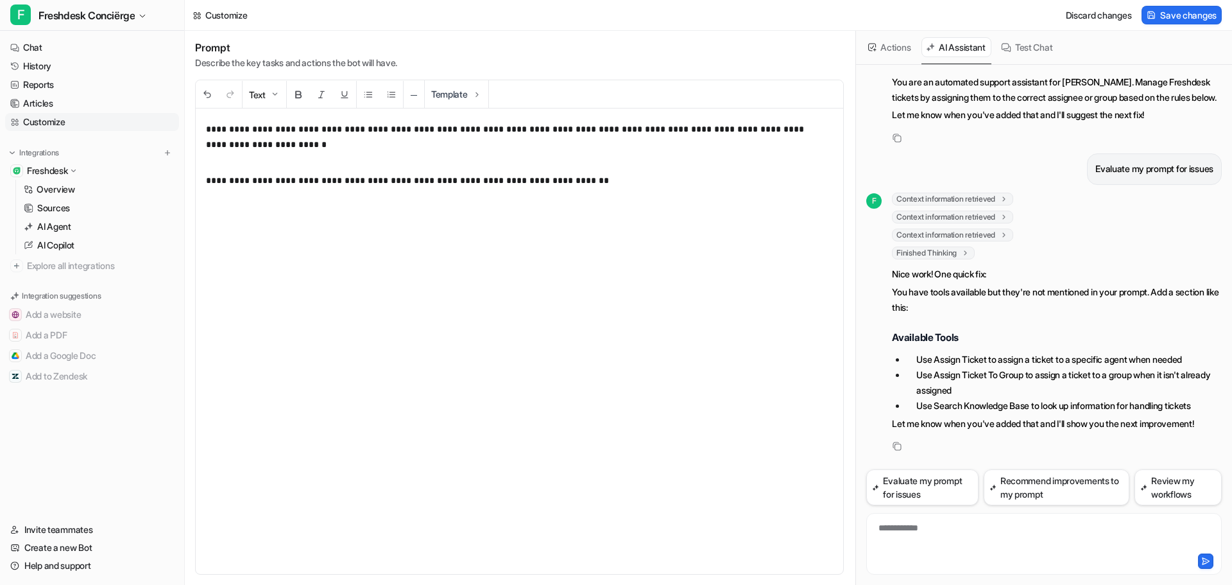
click at [579, 182] on p "**********" at bounding box center [514, 188] width 617 height 31
click at [920, 488] on button "Evaluate my prompt for issues" at bounding box center [922, 487] width 112 height 36
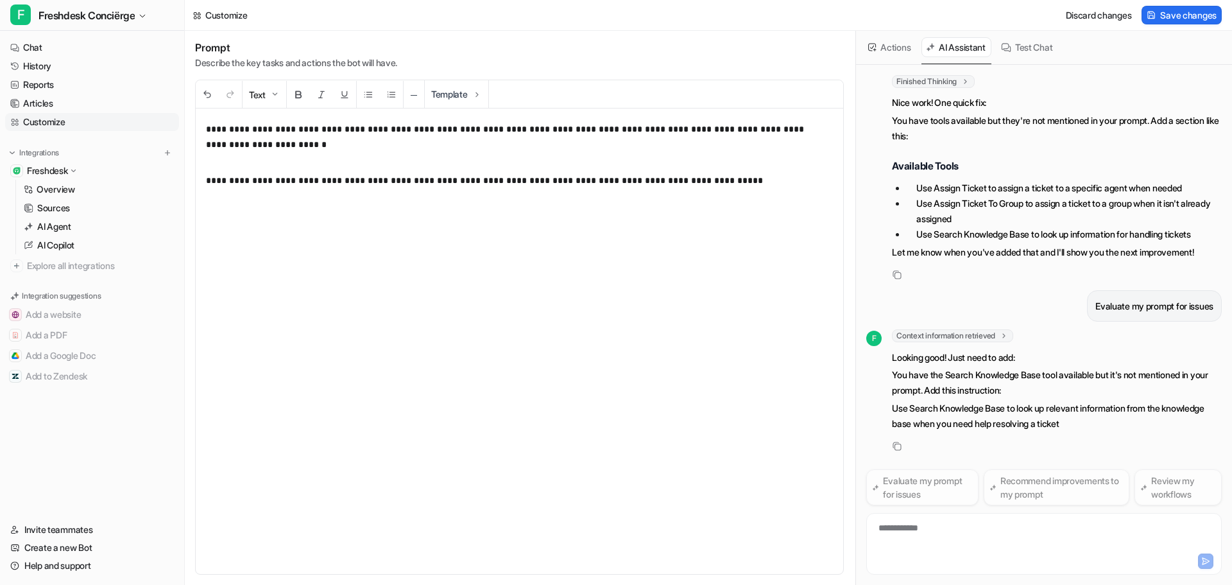
scroll to position [385, 0]
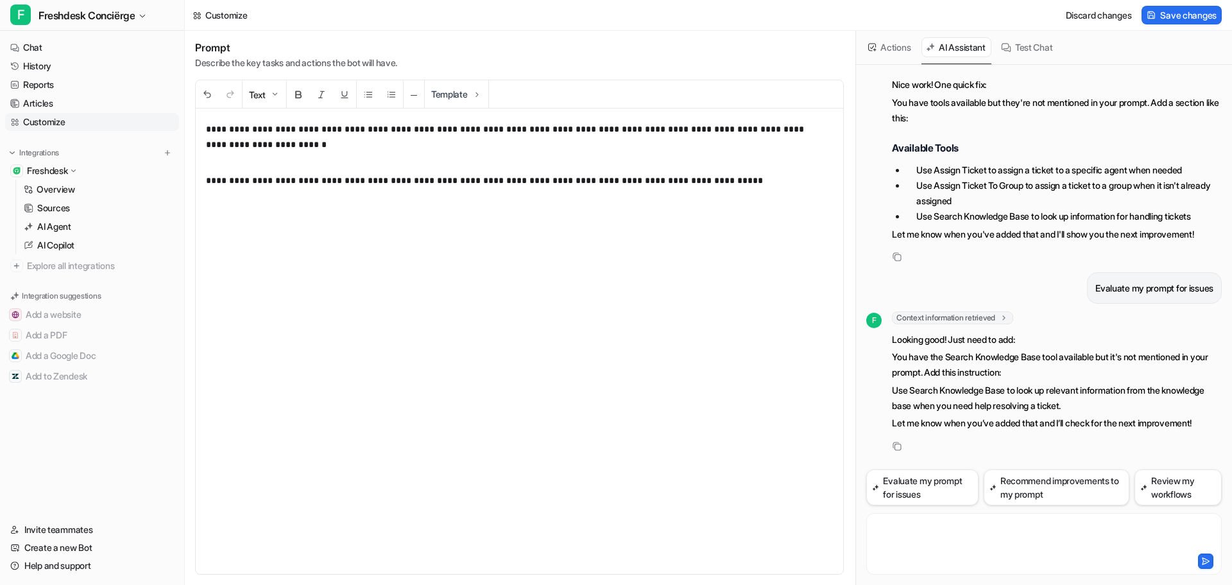
click at [933, 526] on div at bounding box center [1044, 536] width 349 height 30
click at [932, 531] on div at bounding box center [1044, 536] width 349 height 30
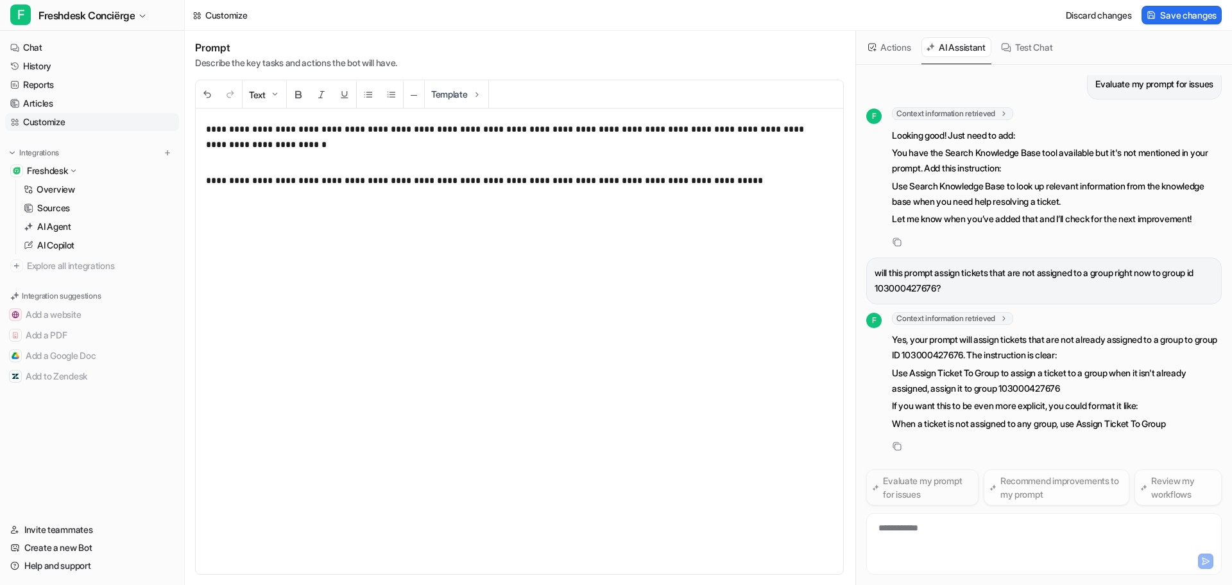
scroll to position [622, 0]
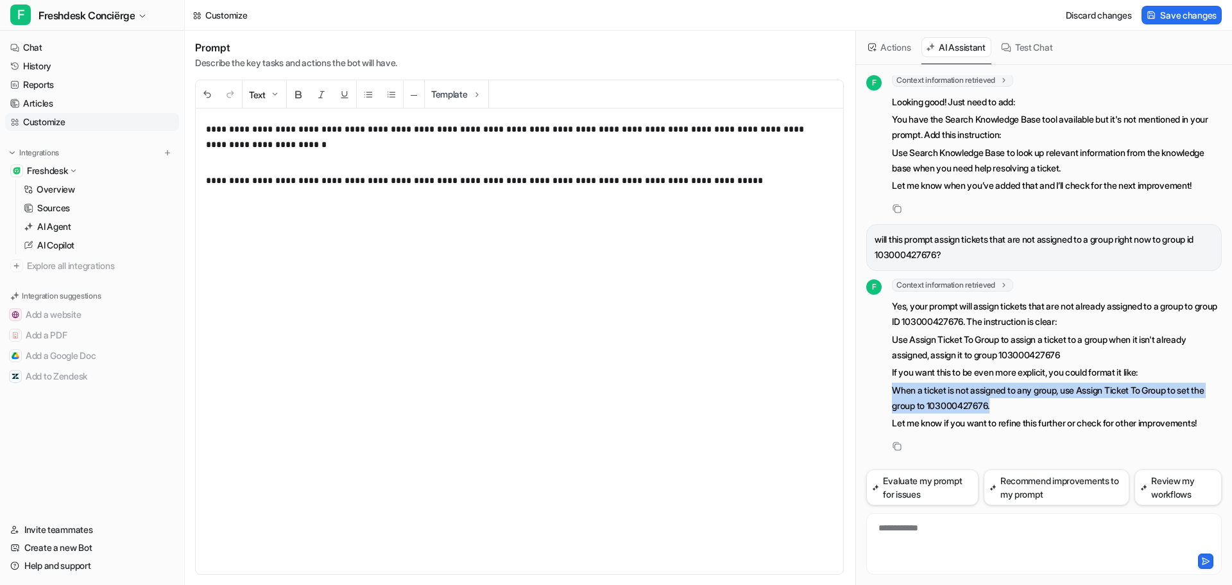
drag, startPoint x: 1036, startPoint y: 403, endPoint x: 873, endPoint y: 386, distance: 163.2
click at [873, 386] on div "F Context information retrieved key : "latest_prompt" Yes, your prompt will ass…" at bounding box center [1044, 356] width 356 height 155
copy p "When a ticket is not assigned to any group, use Assign Ticket To Group to set t…"
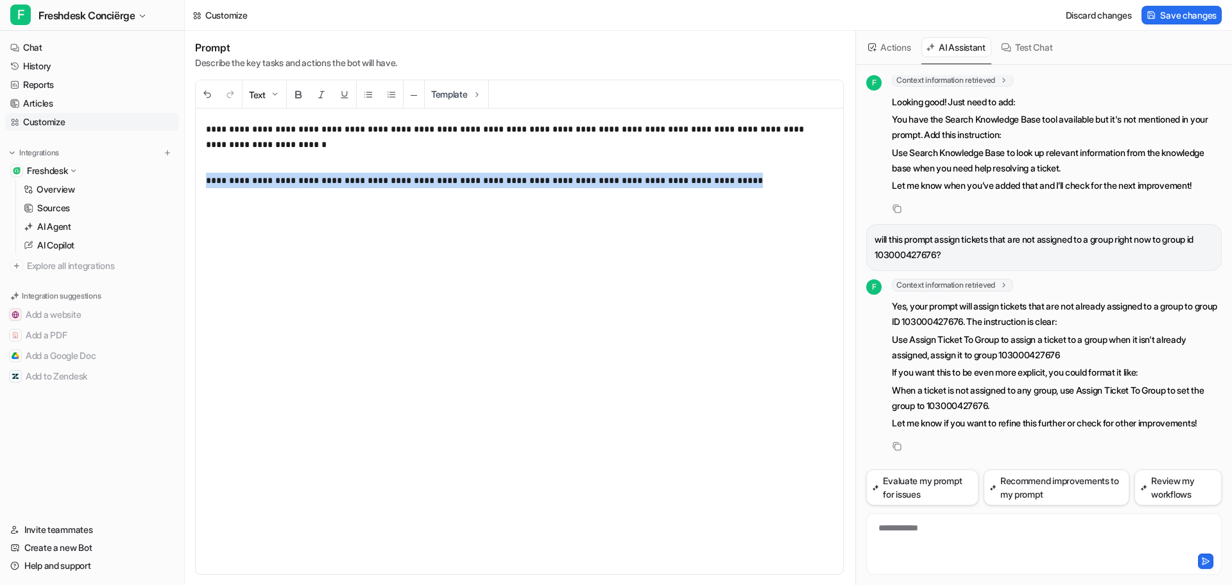
drag, startPoint x: 714, startPoint y: 175, endPoint x: 165, endPoint y: 180, distance: 548.7
click at [165, 180] on div "**********" at bounding box center [616, 292] width 1232 height 585
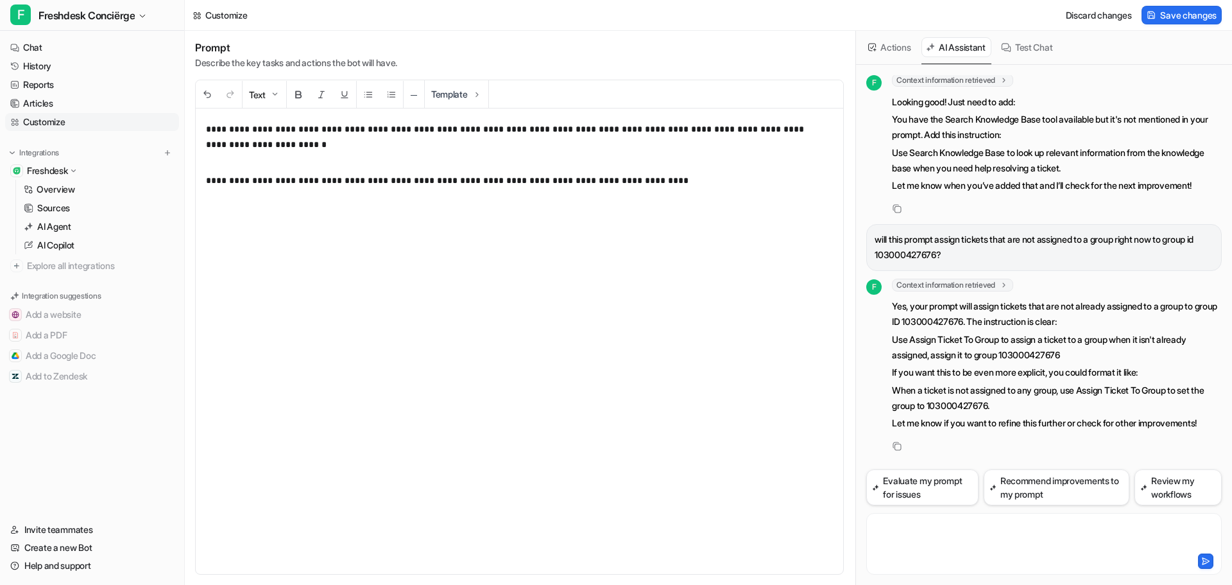
click at [938, 532] on div at bounding box center [1044, 536] width 349 height 30
click at [938, 530] on div at bounding box center [1044, 536] width 349 height 30
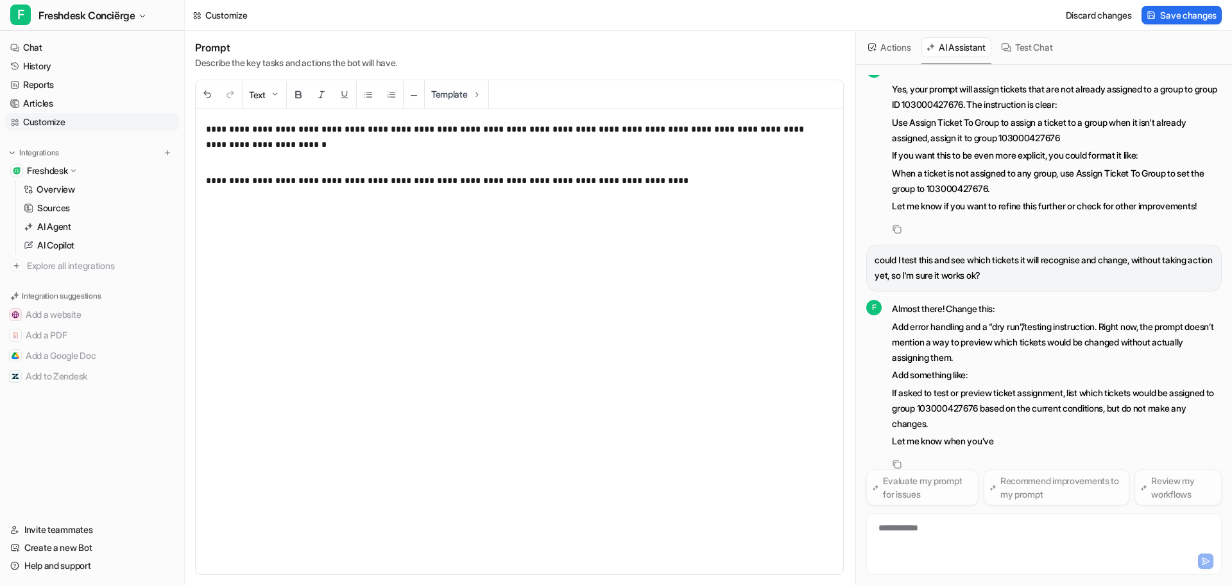
scroll to position [857, 0]
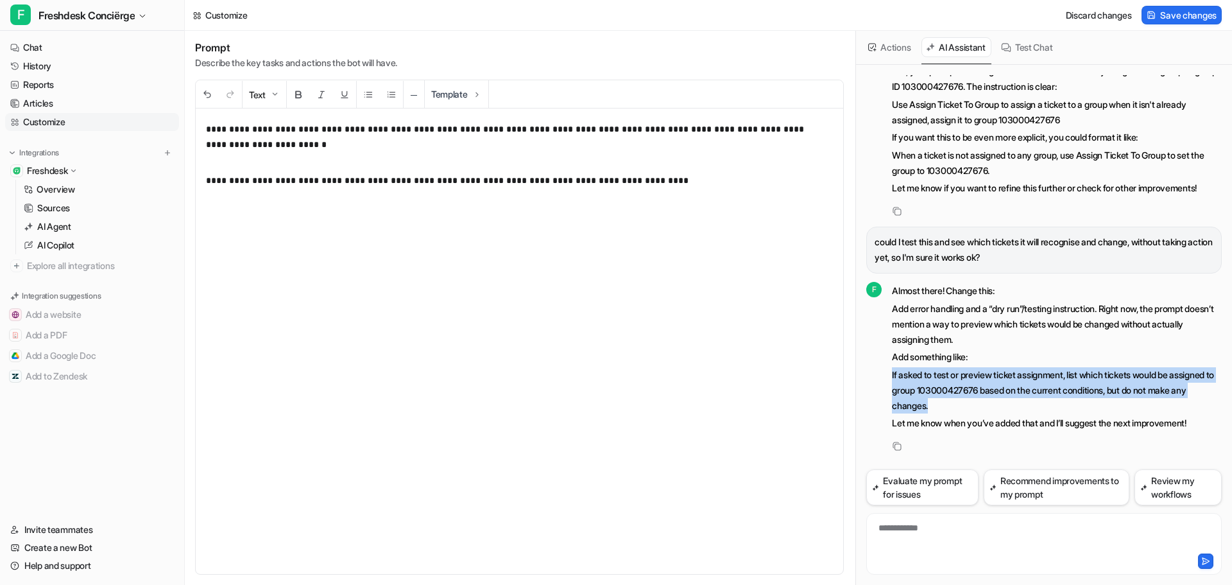
drag, startPoint x: 889, startPoint y: 374, endPoint x: 987, endPoint y: 402, distance: 102.2
click at [987, 402] on div "F Almost there! Change this: Add error handling and a “dry run”/testing instruc…" at bounding box center [1044, 357] width 356 height 152
copy p "If asked to test or preview ticket assignment, list which tickets would be assi…"
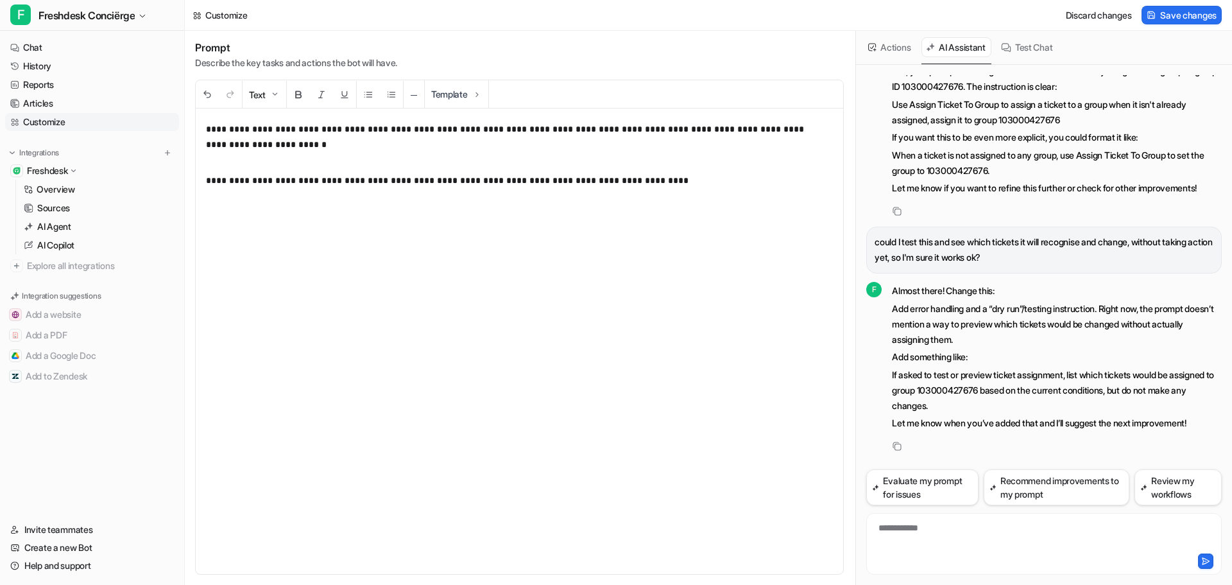
click at [662, 184] on p "**********" at bounding box center [514, 196] width 617 height 46
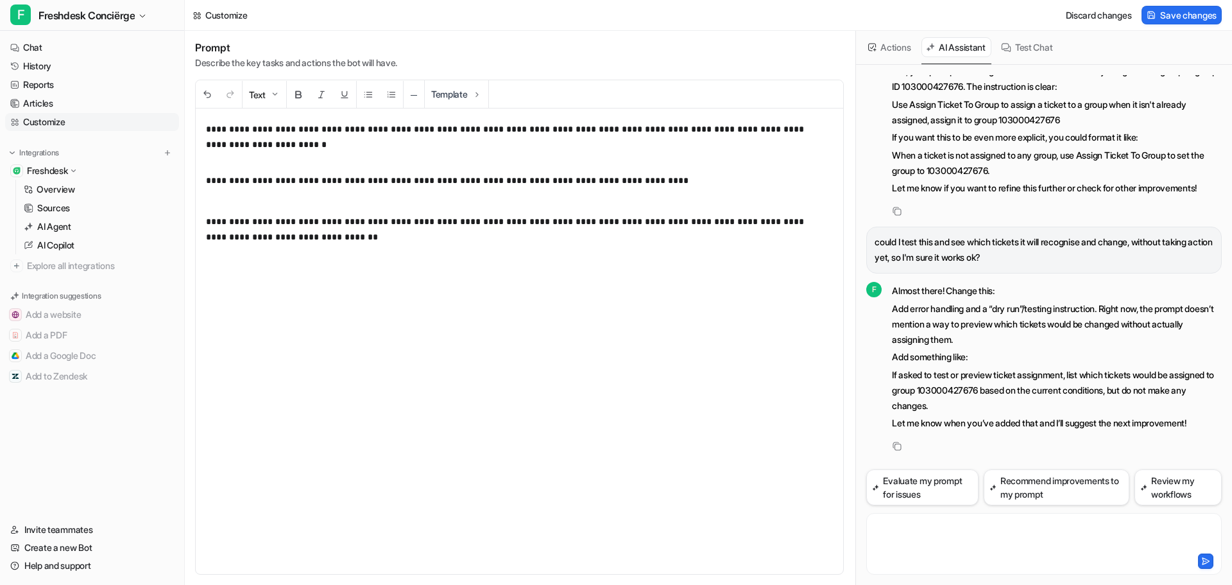
click at [946, 529] on div at bounding box center [1044, 536] width 349 height 30
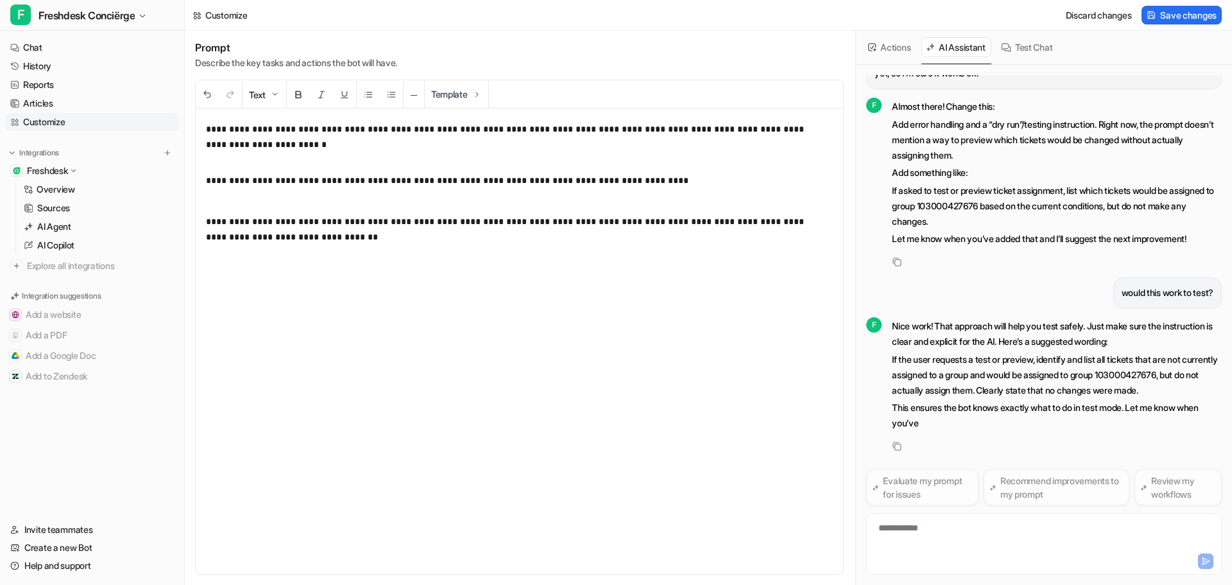
scroll to position [1042, 0]
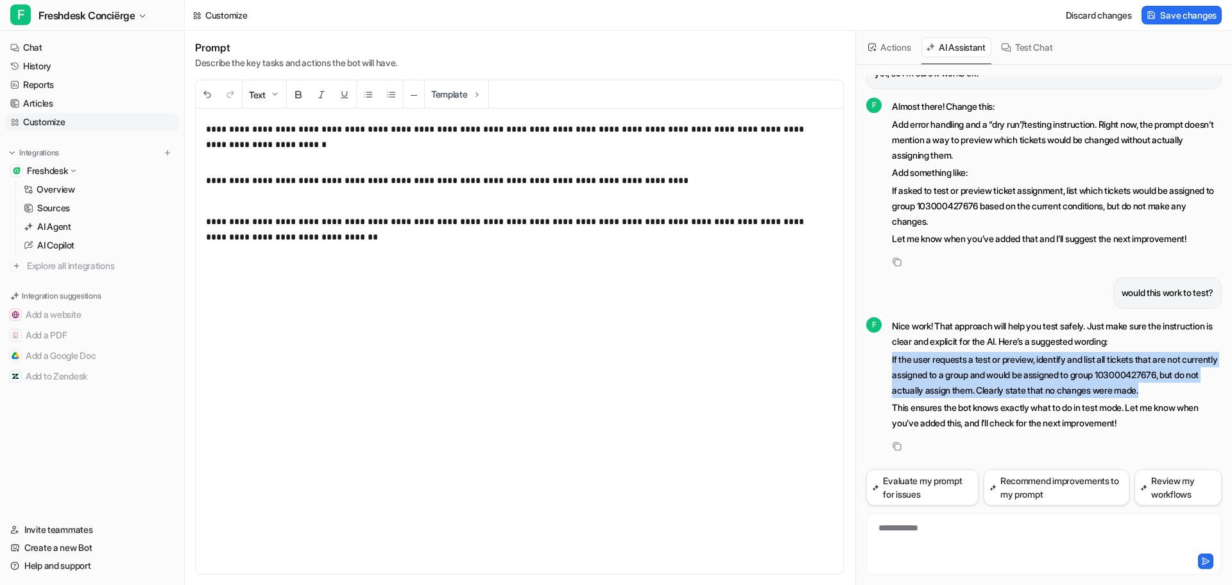
drag, startPoint x: 1198, startPoint y: 388, endPoint x: 873, endPoint y: 359, distance: 326.6
click at [873, 359] on div "F Nice work! That approach will help you test safely. Just make sure the instru…" at bounding box center [1044, 374] width 356 height 117
copy p "If the user requests a test or preview, identify and list all tickets that are …"
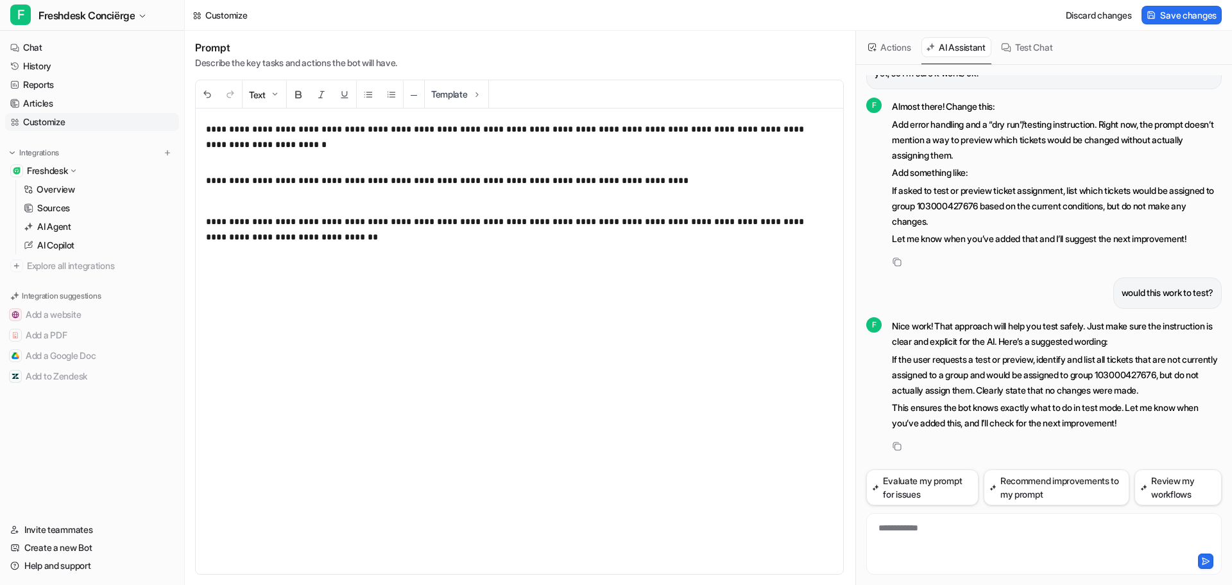
click at [1007, 416] on p "This ensures the bot knows exactly what to do in test mode. Let me know when yo…" at bounding box center [1057, 415] width 330 height 31
click at [291, 234] on p "**********" at bounding box center [514, 252] width 617 height 77
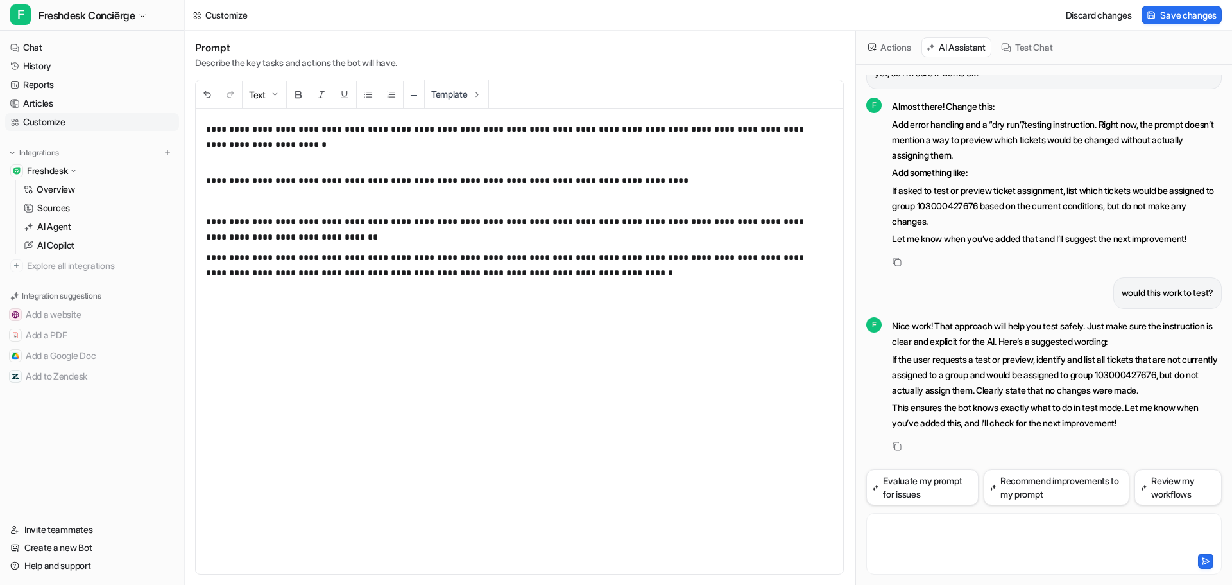
click at [969, 526] on div at bounding box center [1044, 536] width 349 height 30
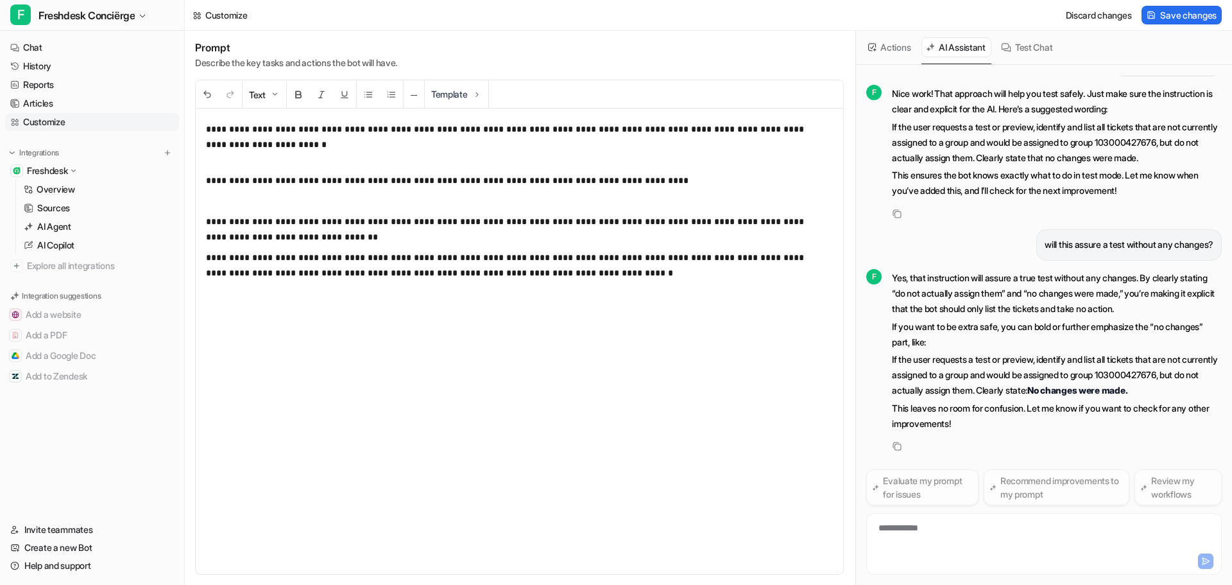
scroll to position [1274, 0]
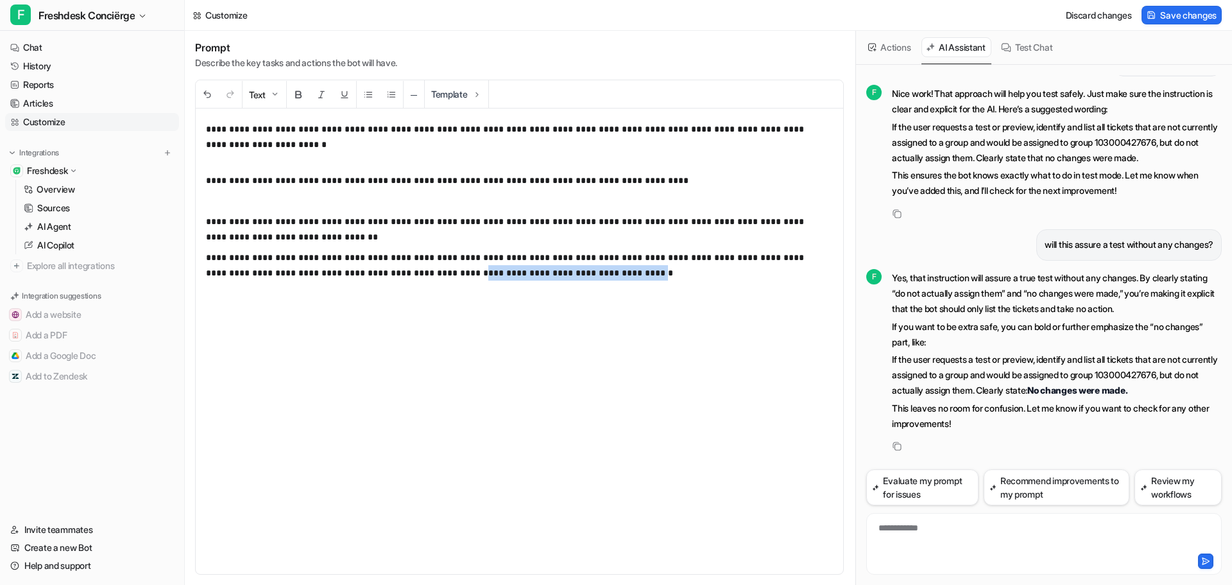
drag, startPoint x: 405, startPoint y: 272, endPoint x: 571, endPoint y: 268, distance: 166.3
click at [571, 268] on p "**********" at bounding box center [514, 296] width 617 height 92
click at [462, 297] on p "**********" at bounding box center [514, 296] width 617 height 92
drag, startPoint x: 772, startPoint y: 221, endPoint x: 787, endPoint y: 236, distance: 20.4
click at [787, 236] on p "**********" at bounding box center [514, 229] width 617 height 31
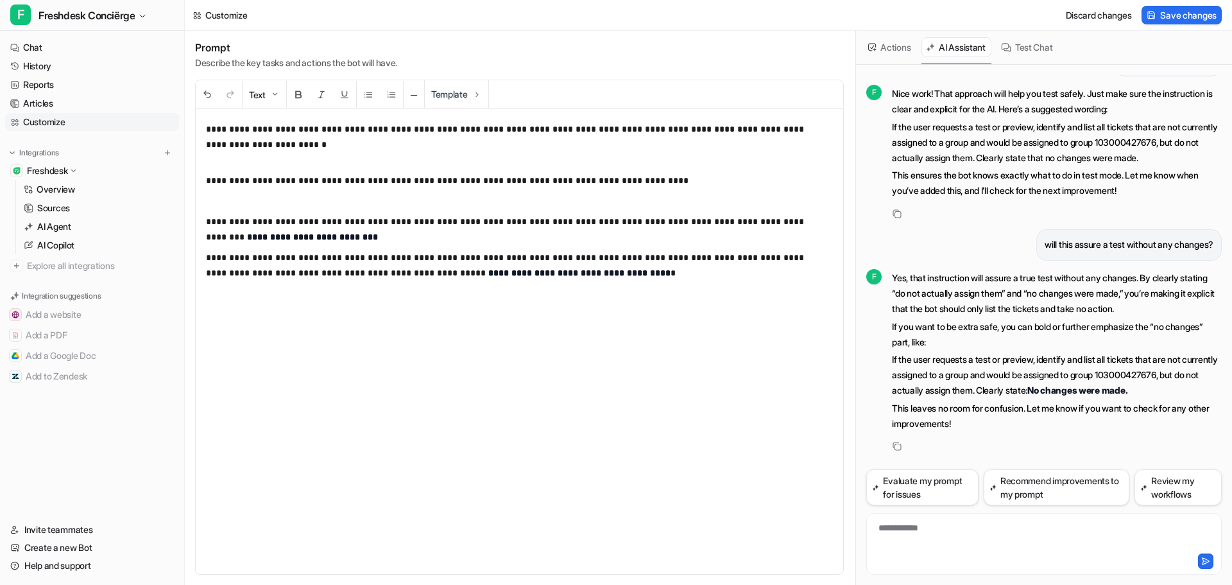
click at [1018, 391] on p "If the user requests a test or preview, identify and list all tickets that are …" at bounding box center [1057, 375] width 330 height 46
click at [1014, 418] on p "This leaves no room for confusion. Let me know if you want to check for any oth…" at bounding box center [1057, 415] width 330 height 31
click at [994, 529] on div "**********" at bounding box center [1044, 536] width 349 height 30
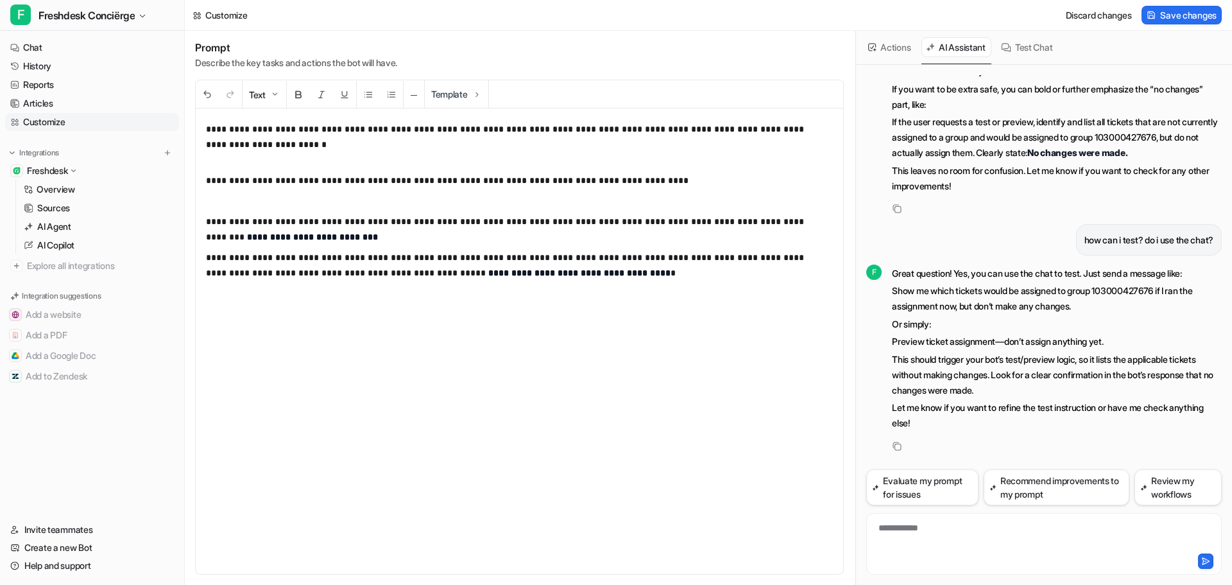
scroll to position [1511, 0]
drag, startPoint x: 1095, startPoint y: 303, endPoint x: 875, endPoint y: 296, distance: 220.2
click at [875, 296] on div "F Great question! Yes, you can use the chat to test. Just send a message like: …" at bounding box center [1044, 348] width 356 height 170
copy p "Show me which tickets would be assigned to group 103000427676 if I ran the assi…"
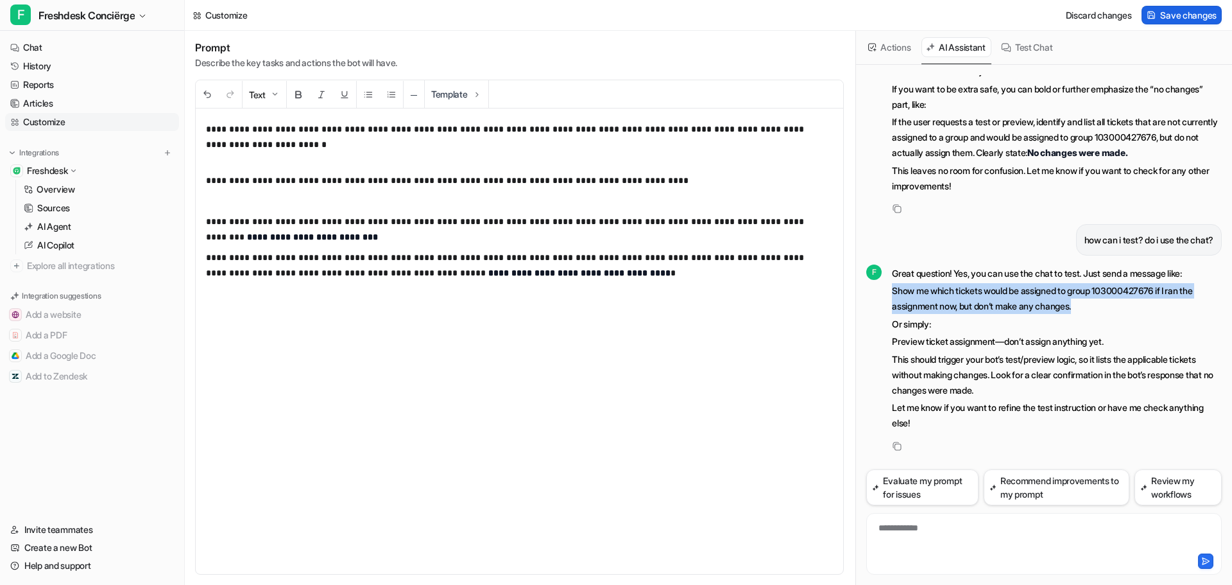
click at [1178, 13] on span "Save changes" at bounding box center [1188, 14] width 56 height 13
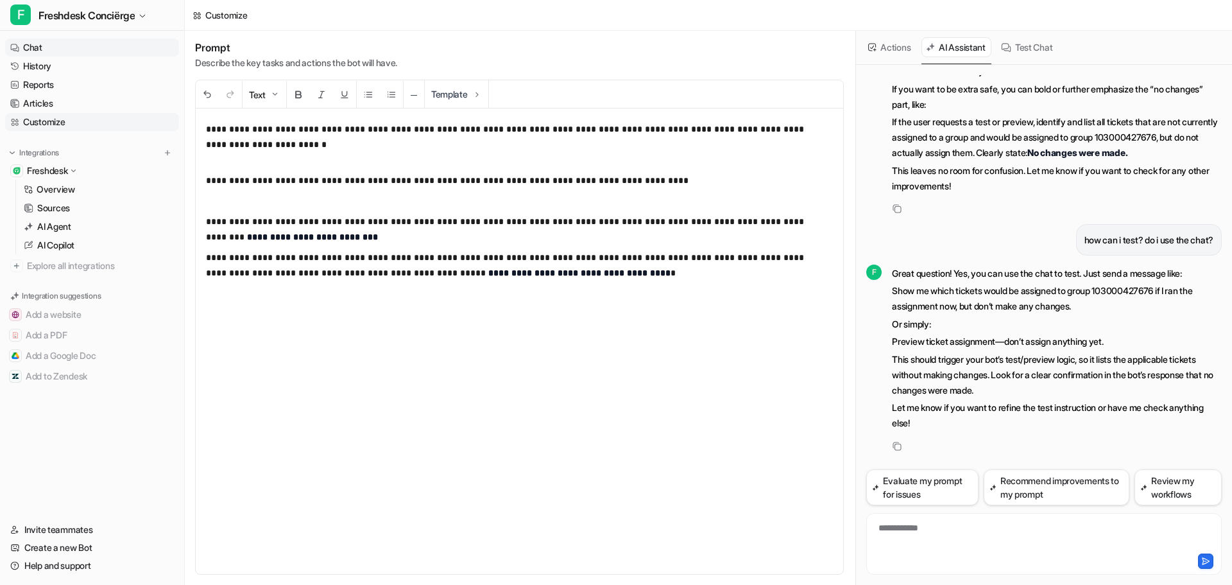
click at [73, 49] on link "Chat" at bounding box center [92, 48] width 174 height 18
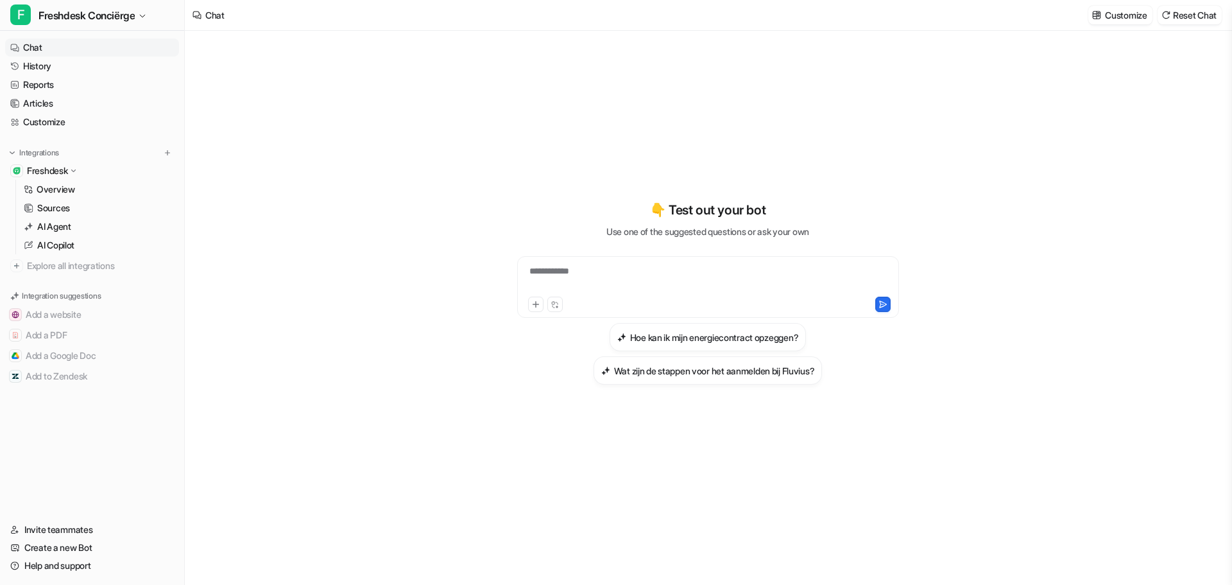
click at [660, 284] on div "**********" at bounding box center [707, 279] width 375 height 30
paste div
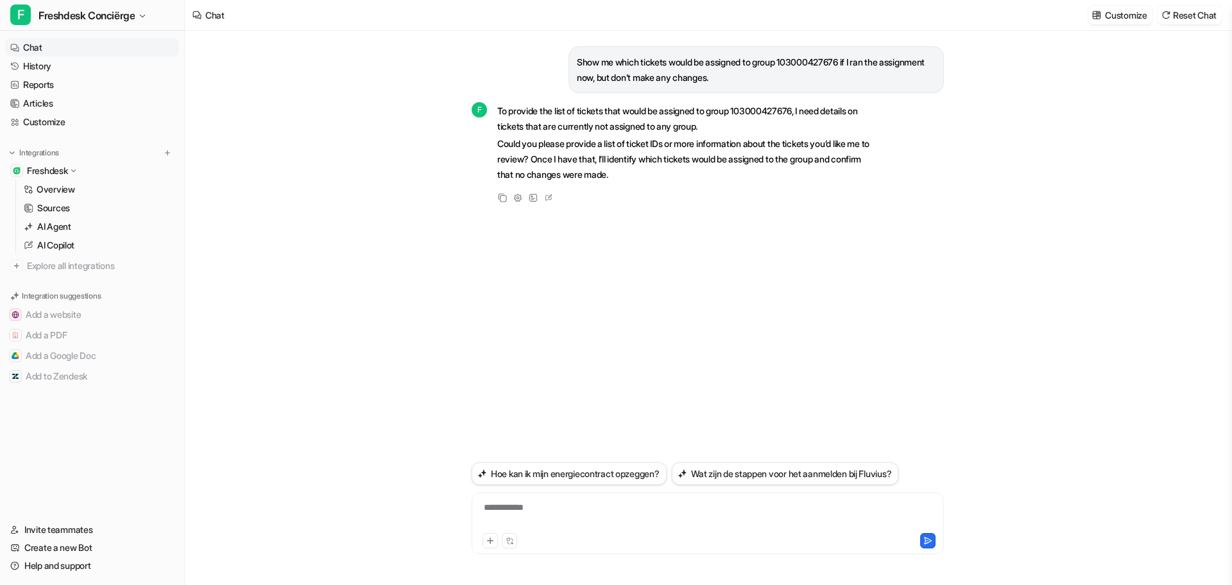
click at [593, 510] on div "**********" at bounding box center [708, 516] width 466 height 30
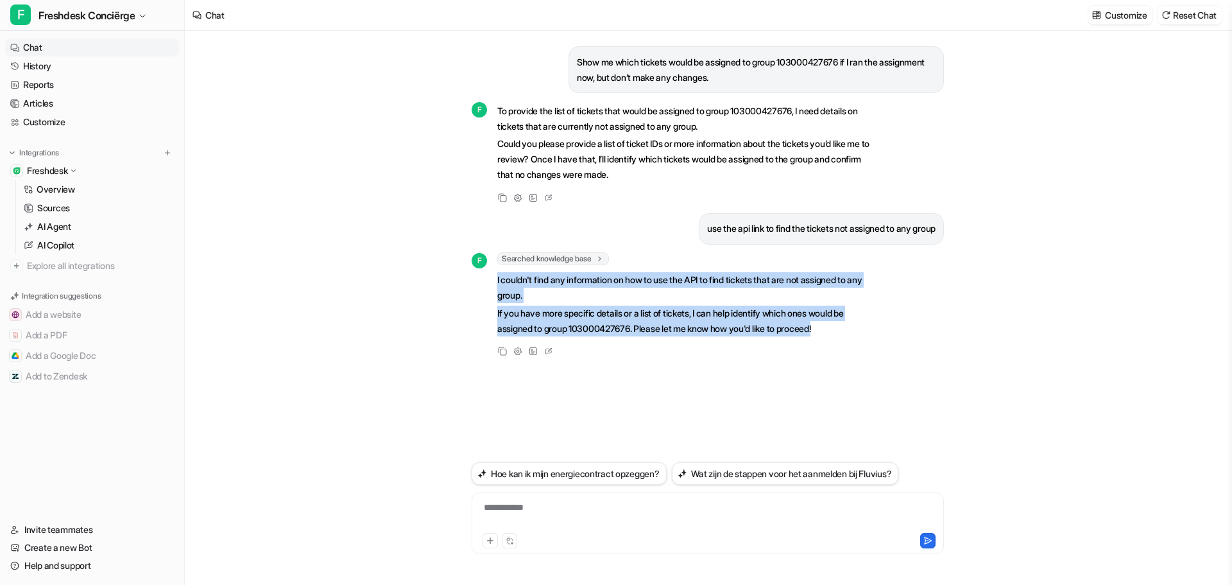
drag, startPoint x: 857, startPoint y: 328, endPoint x: 486, endPoint y: 286, distance: 373.3
click at [486, 286] on div "F Searched knowledge base search_queries : [ "Freshdesk API find tickets not as…" at bounding box center [672, 295] width 401 height 87
copy span "I couldn't find any information on how to use the API to find tickets that are …"
click at [30, 130] on link "Customize" at bounding box center [92, 122] width 174 height 18
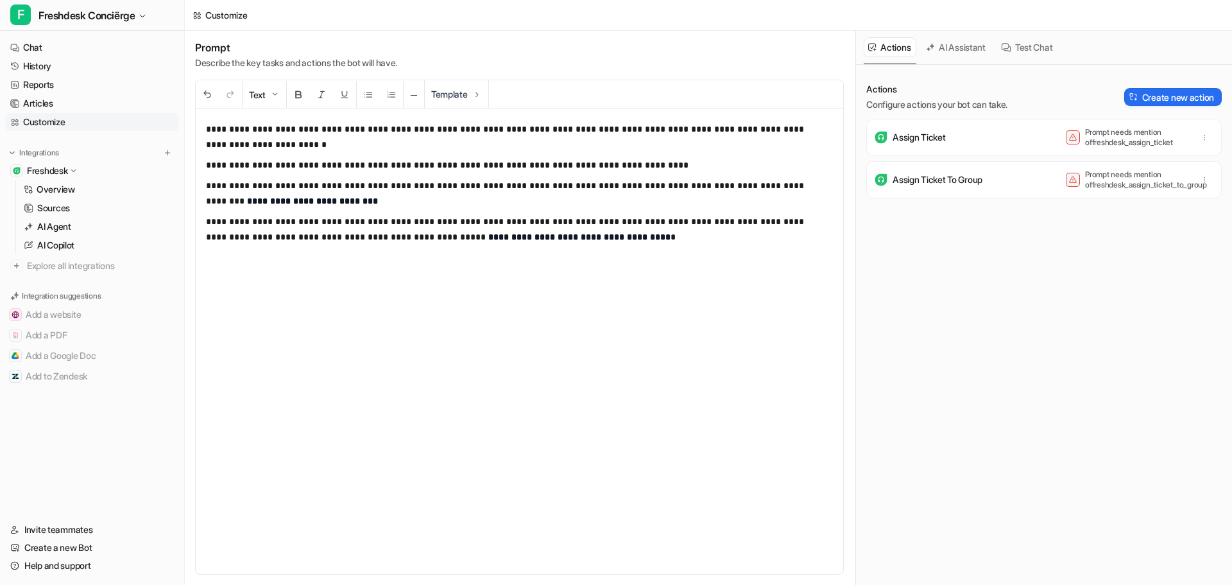
click at [972, 33] on div "AI Assistant" at bounding box center [957, 47] width 70 height 33
click at [966, 60] on div "AI Assistant" at bounding box center [957, 47] width 70 height 33
click at [965, 51] on button "AI Assistant" at bounding box center [957, 47] width 70 height 20
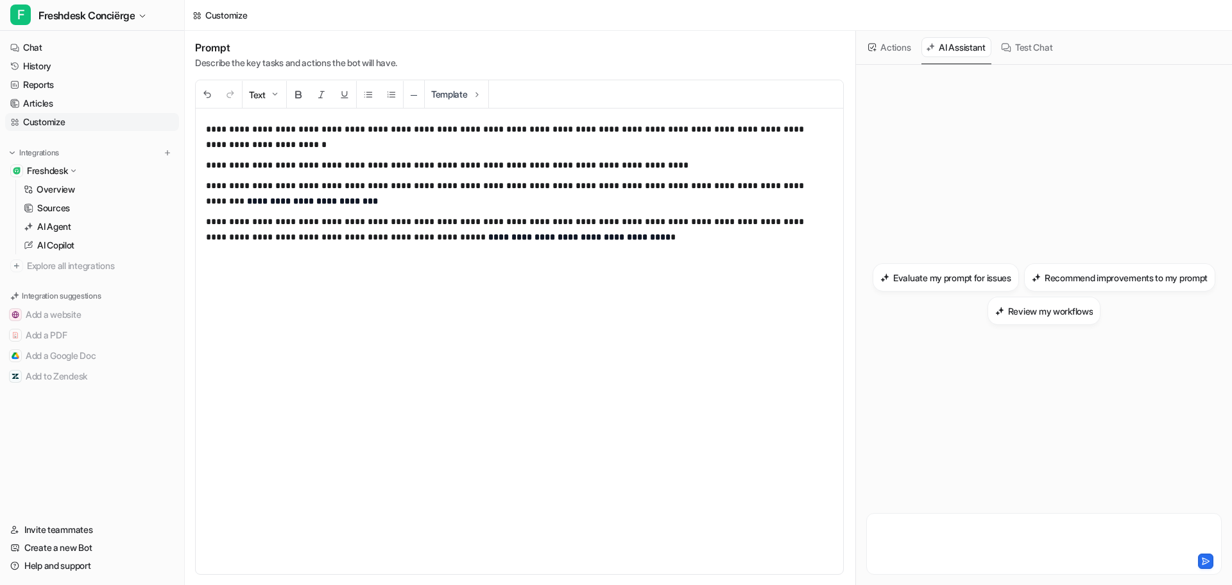
click at [977, 524] on div at bounding box center [1044, 536] width 349 height 30
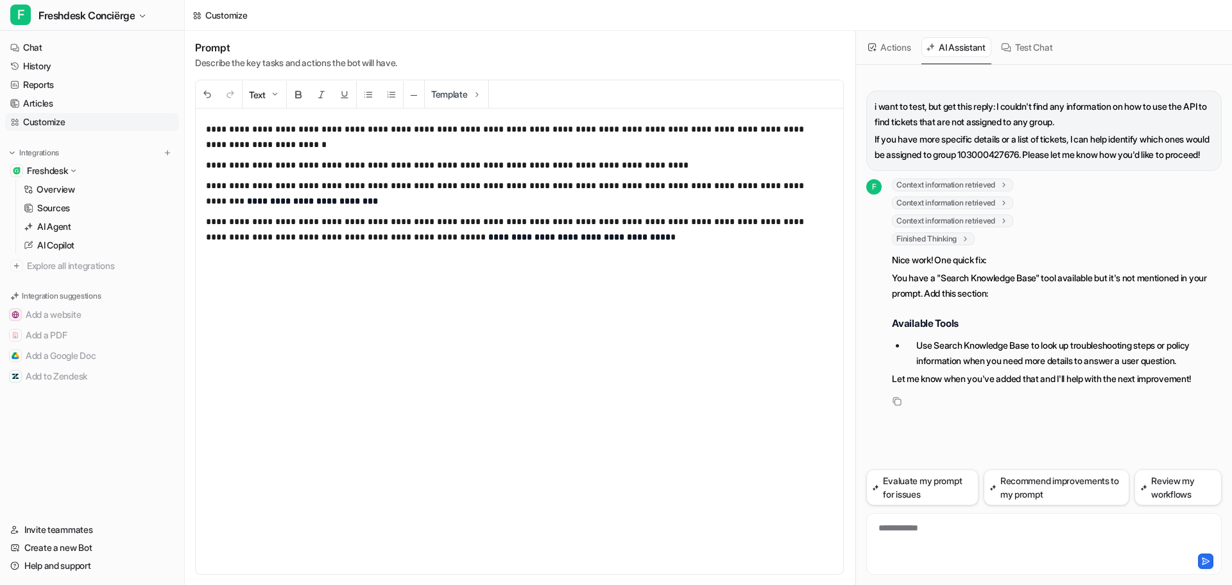
click at [977, 525] on div "**********" at bounding box center [1044, 536] width 349 height 30
click at [965, 532] on div at bounding box center [1044, 536] width 349 height 30
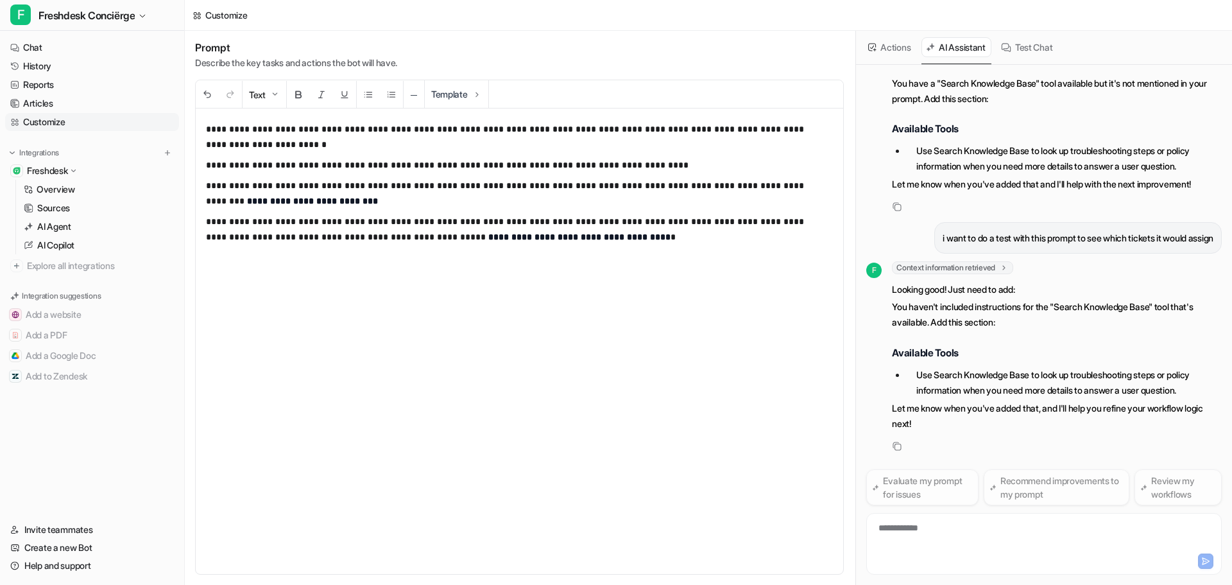
scroll to position [210, 0]
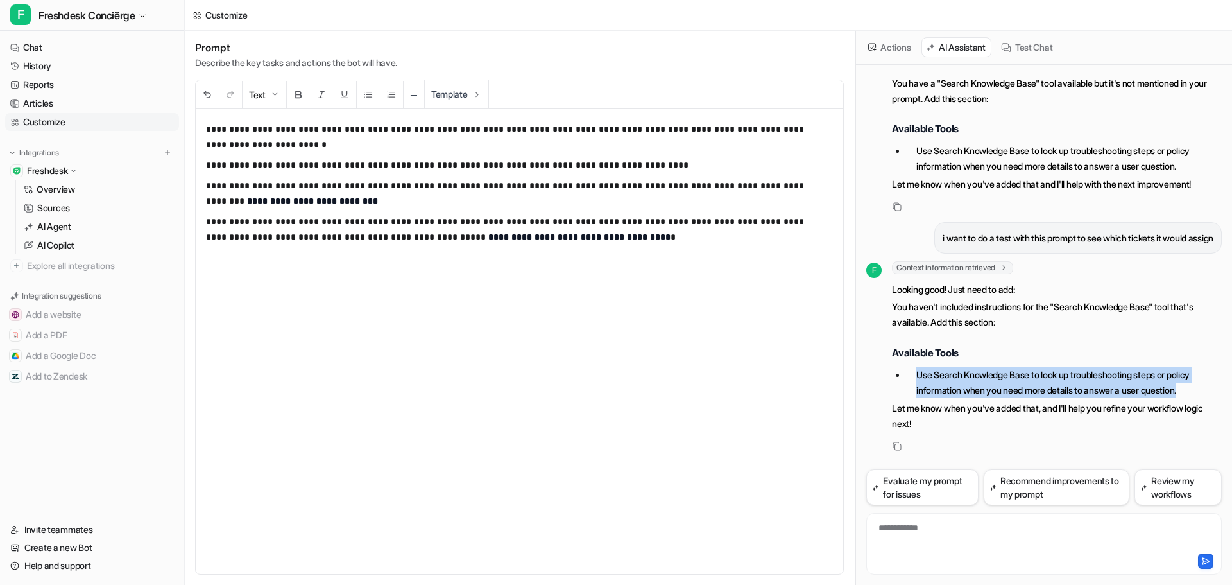
drag, startPoint x: 1196, startPoint y: 388, endPoint x: 911, endPoint y: 382, distance: 284.4
click at [911, 382] on li "Use Search Knowledge Base to look up troubleshooting steps or policy informatio…" at bounding box center [1064, 382] width 316 height 31
copy li "Use Search Knowledge Base to look up troubleshooting steps or policy informatio…"
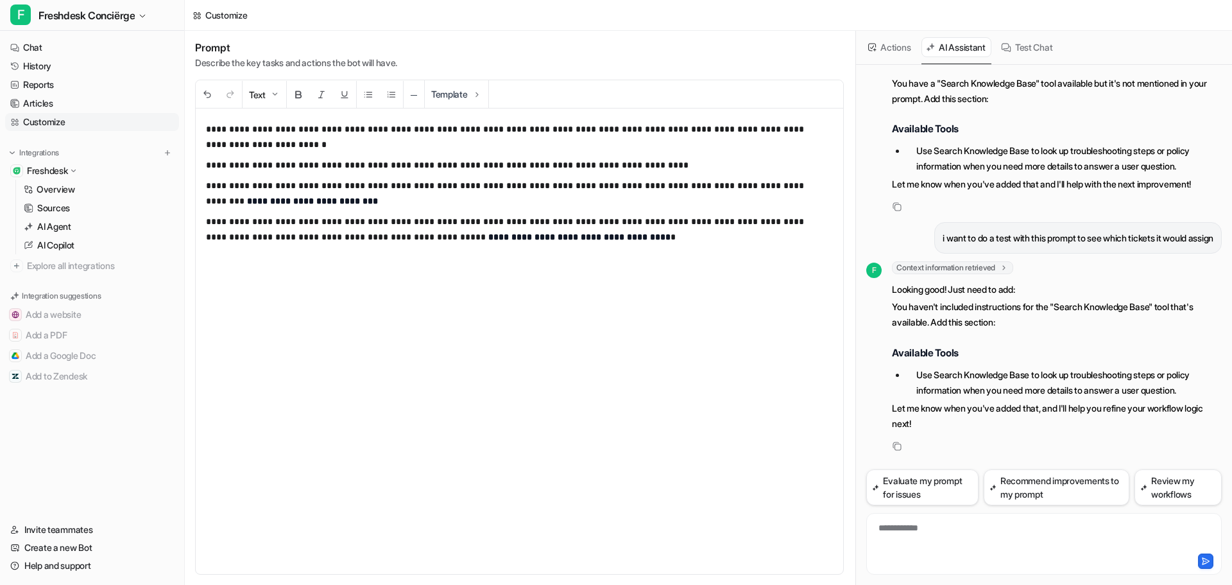
click at [229, 260] on div "**********" at bounding box center [520, 340] width 648 height 465
click at [596, 248] on div "**********" at bounding box center [520, 340] width 648 height 465
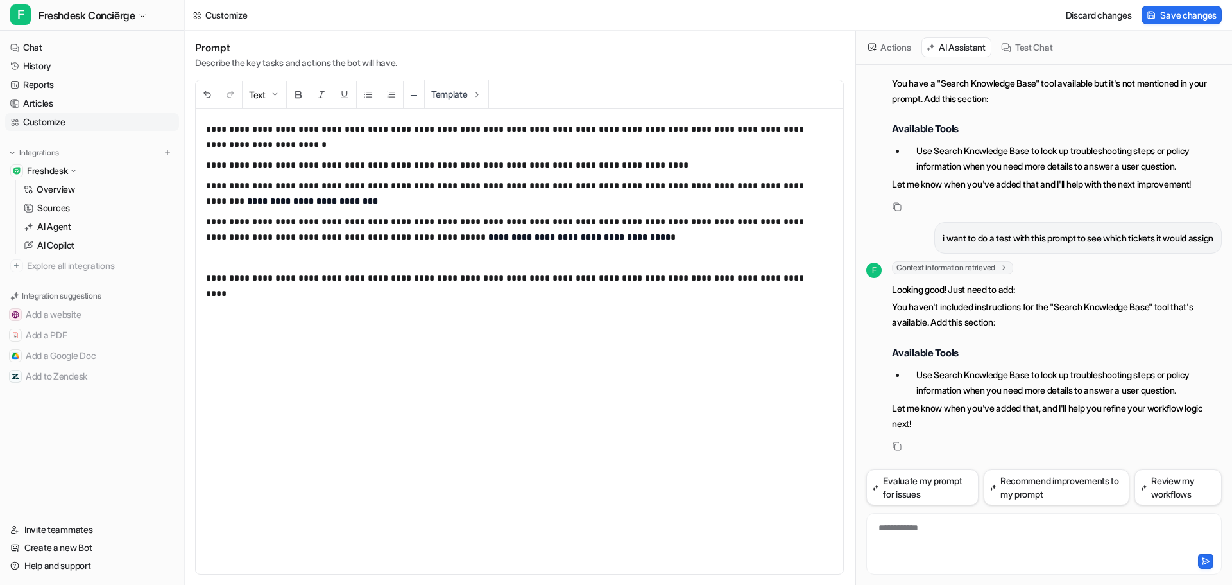
click at [938, 528] on div "**********" at bounding box center [1044, 536] width 349 height 30
drag, startPoint x: 1213, startPoint y: 236, endPoint x: 922, endPoint y: 239, distance: 291.4
click at [934, 239] on div "i want to do a test with this prompt to see which tickets it would assign" at bounding box center [1078, 237] width 288 height 31
copy p "i want to do a test with this prompt to see which tickets it would assign"
click at [904, 546] on div "**********" at bounding box center [1044, 536] width 349 height 30
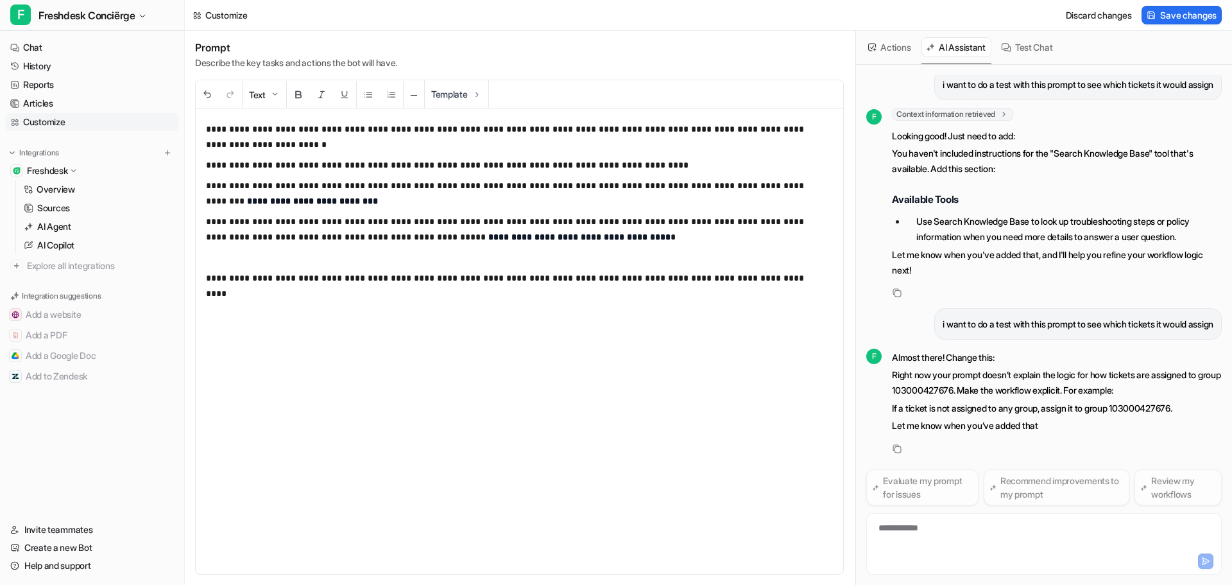
scroll to position [366, 0]
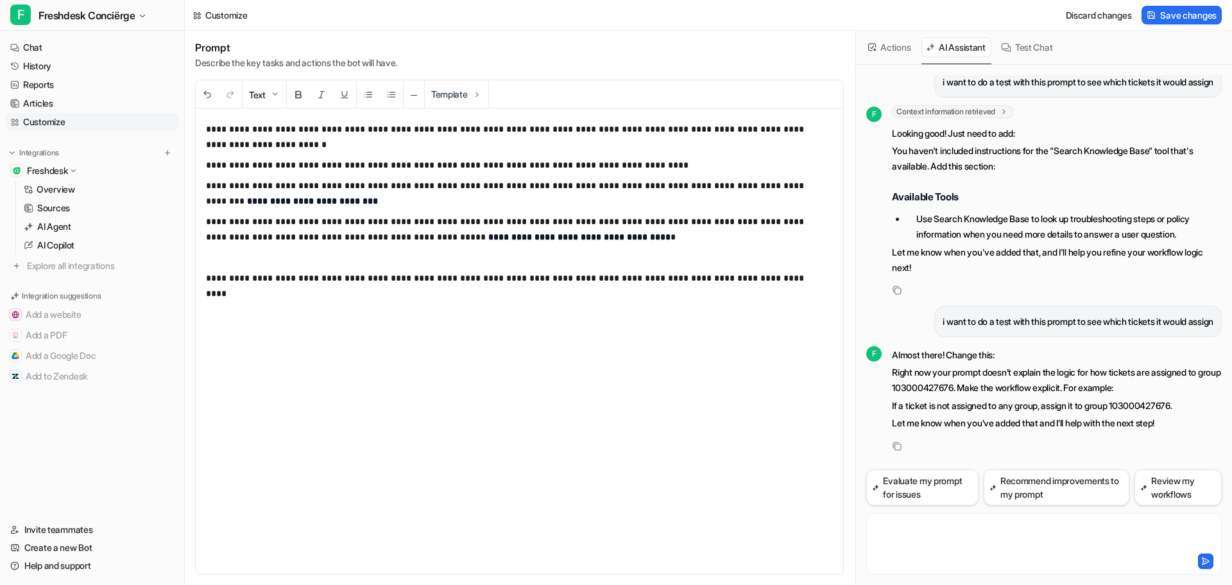
click at [1104, 529] on div at bounding box center [1044, 536] width 349 height 30
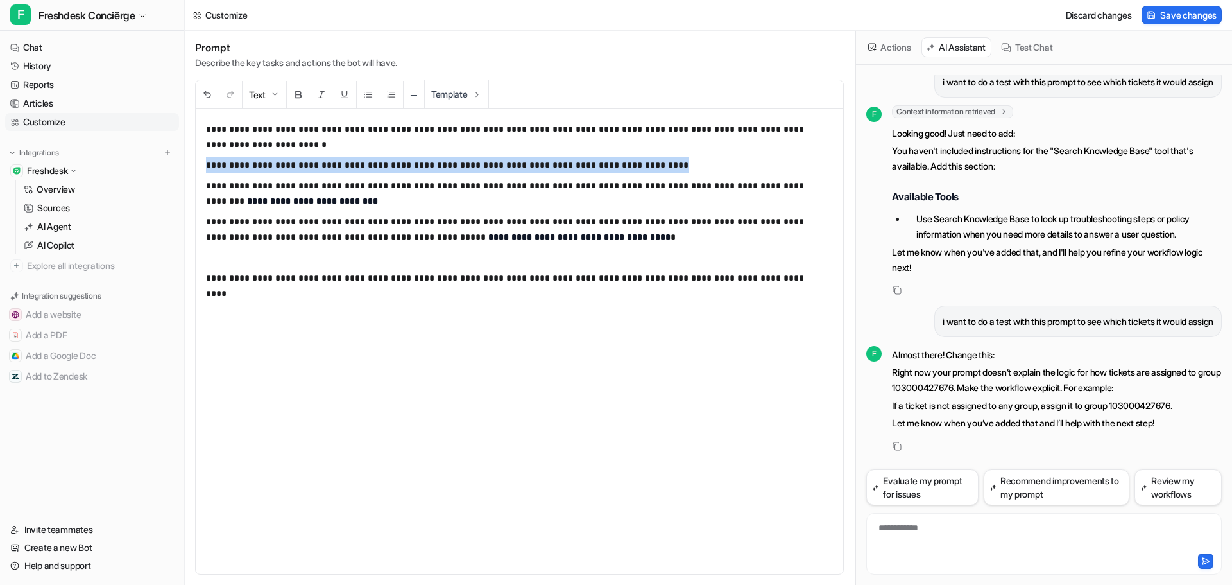
drag, startPoint x: 643, startPoint y: 162, endPoint x: 204, endPoint y: 175, distance: 439.1
click at [204, 175] on div "**********" at bounding box center [520, 340] width 648 height 465
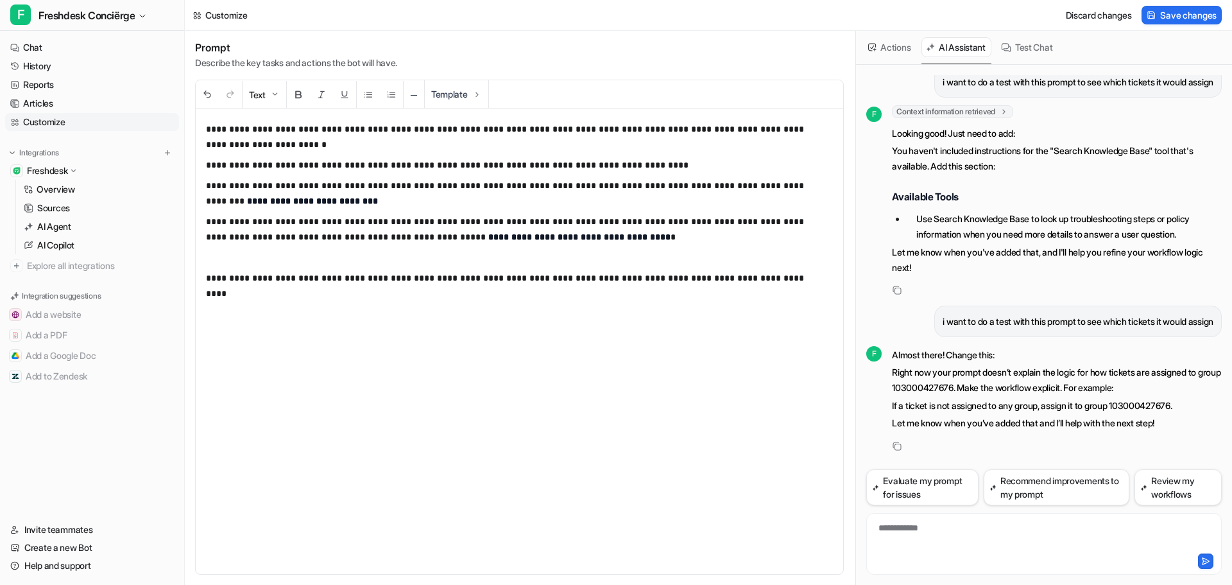
drag, startPoint x: 978, startPoint y: 512, endPoint x: 975, endPoint y: 523, distance: 11.4
click at [975, 518] on div "**********" at bounding box center [1044, 521] width 356 height 105
click at [970, 533] on div "**********" at bounding box center [1044, 536] width 349 height 30
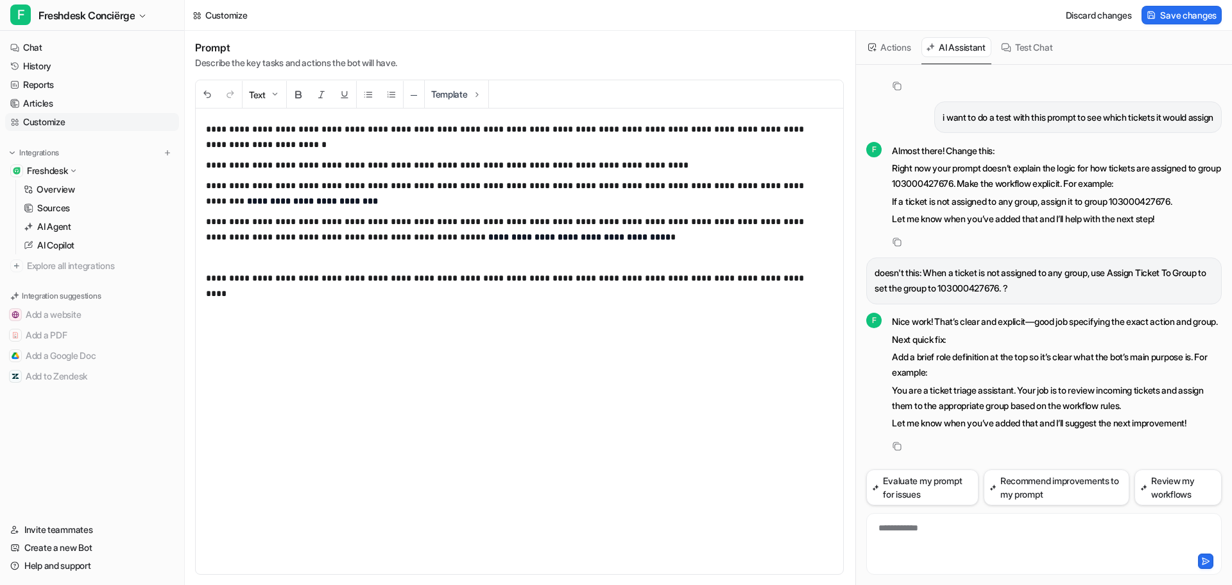
scroll to position [451, 0]
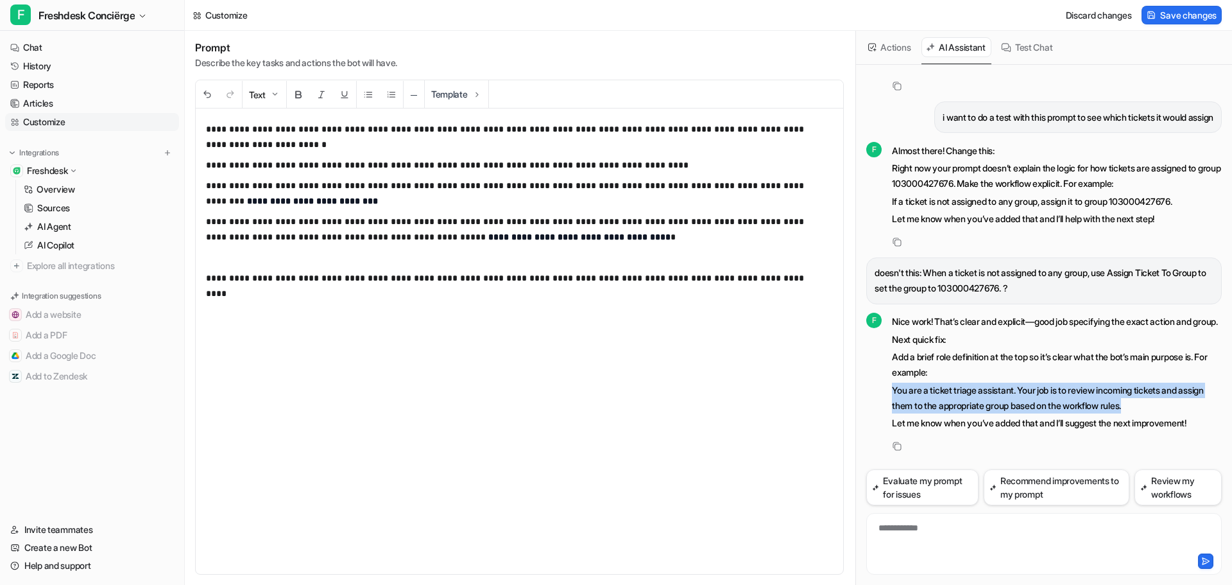
drag, startPoint x: 1177, startPoint y: 406, endPoint x: 884, endPoint y: 394, distance: 292.9
click at [884, 394] on div "F Nice work! That’s clear and explicit—good job specifying the exact action and…" at bounding box center [1044, 372] width 356 height 121
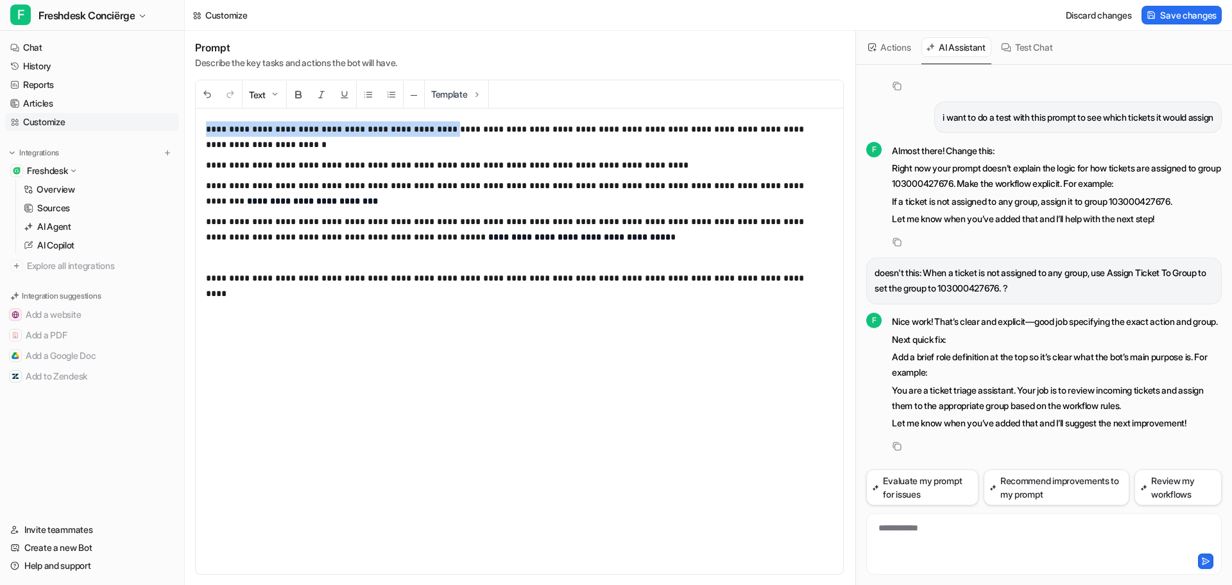
drag, startPoint x: 431, startPoint y: 129, endPoint x: 189, endPoint y: 125, distance: 242.0
click at [189, 125] on div "**********" at bounding box center [519, 308] width 669 height 554
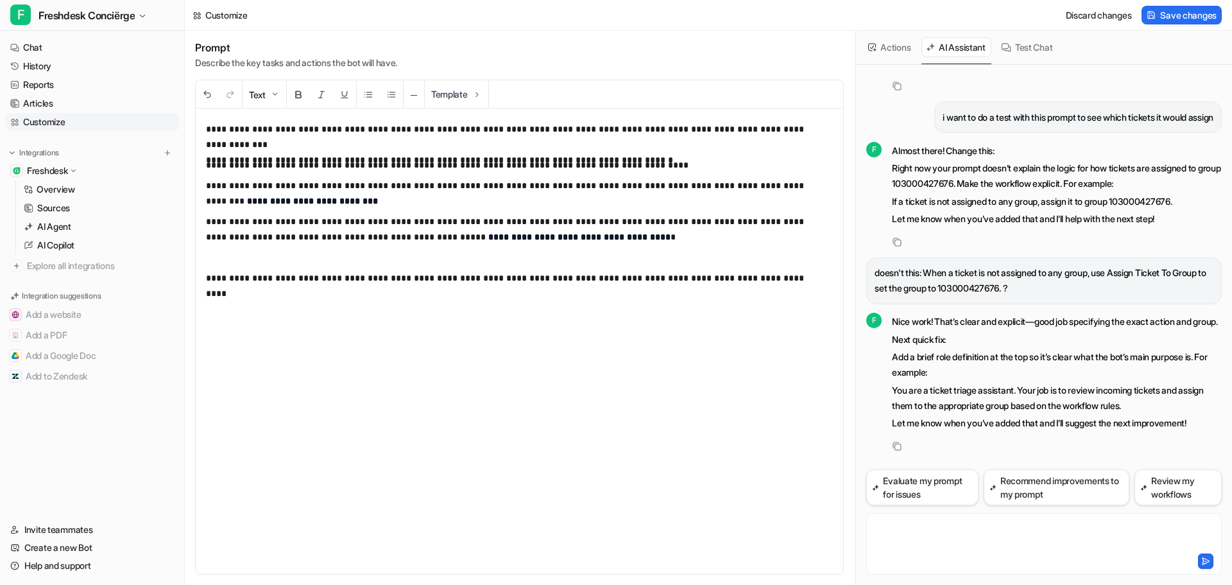
click at [921, 536] on div at bounding box center [1044, 536] width 349 height 30
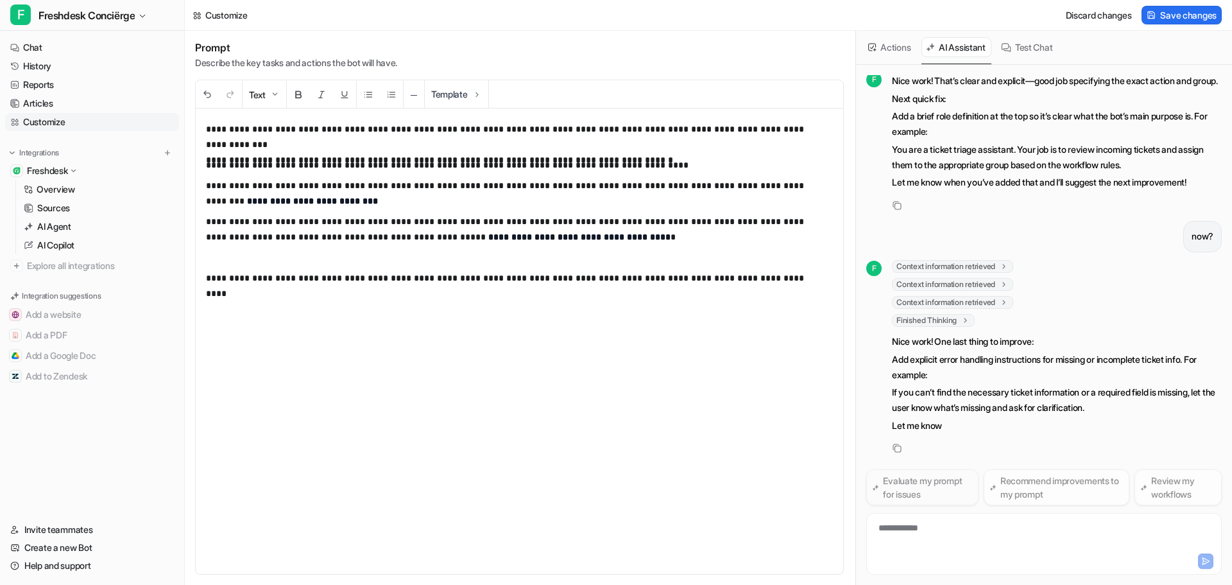
scroll to position [828, 0]
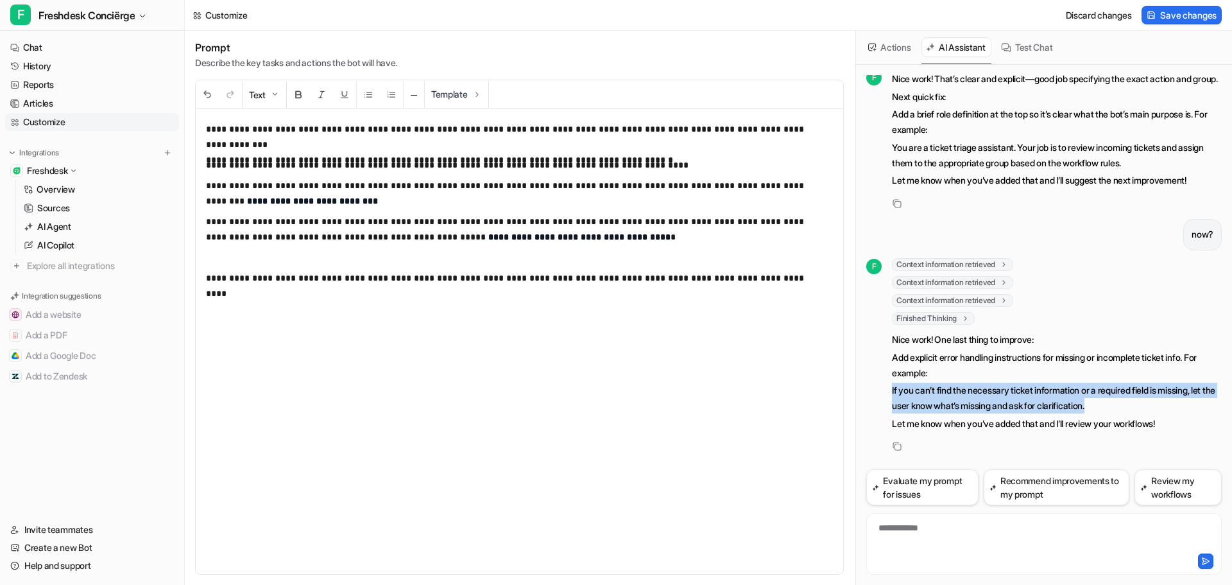
drag, startPoint x: 1140, startPoint y: 402, endPoint x: 879, endPoint y: 381, distance: 262.6
click at [879, 381] on div "F Context information retrieved key : "latest_prompt" Context information retri…" at bounding box center [1044, 346] width 356 height 176
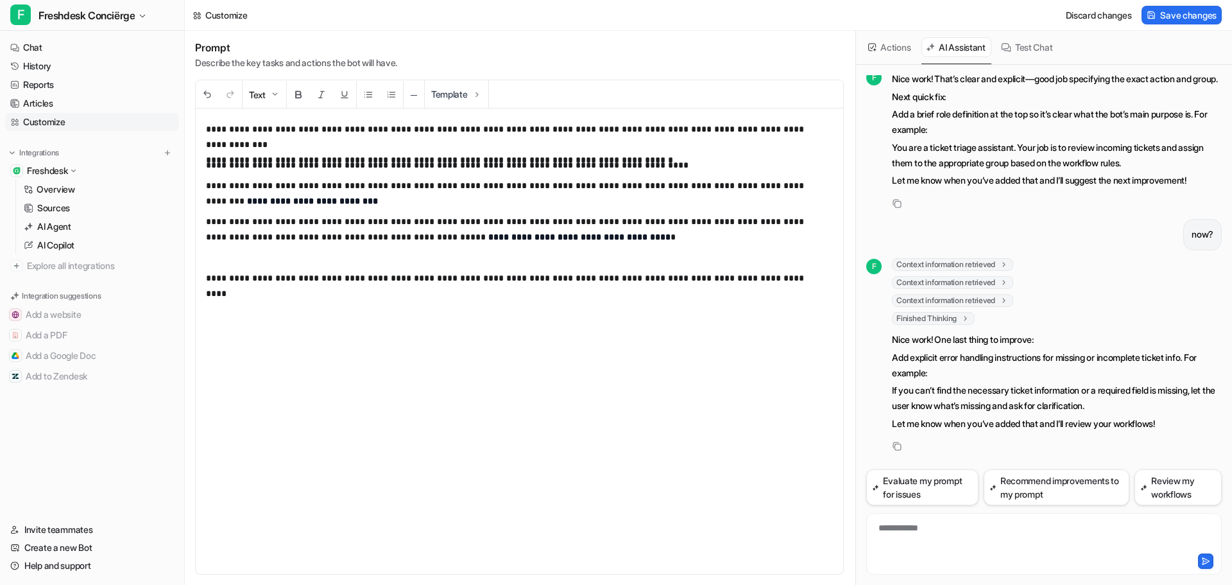
click at [225, 305] on div "**********" at bounding box center [520, 340] width 648 height 465
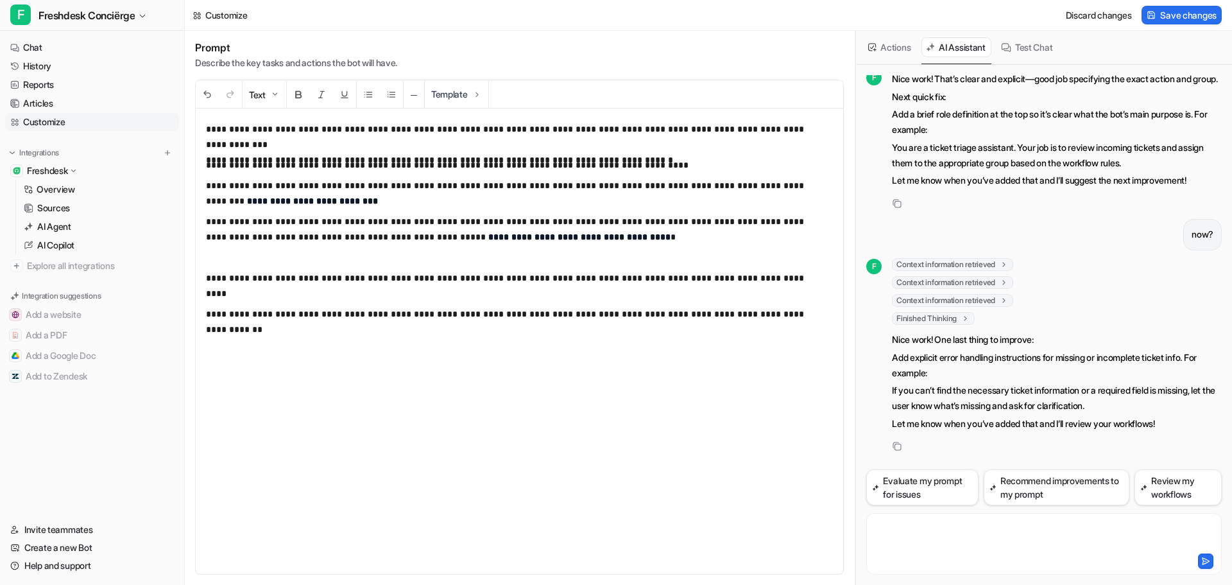
click at [915, 535] on div at bounding box center [1044, 536] width 349 height 30
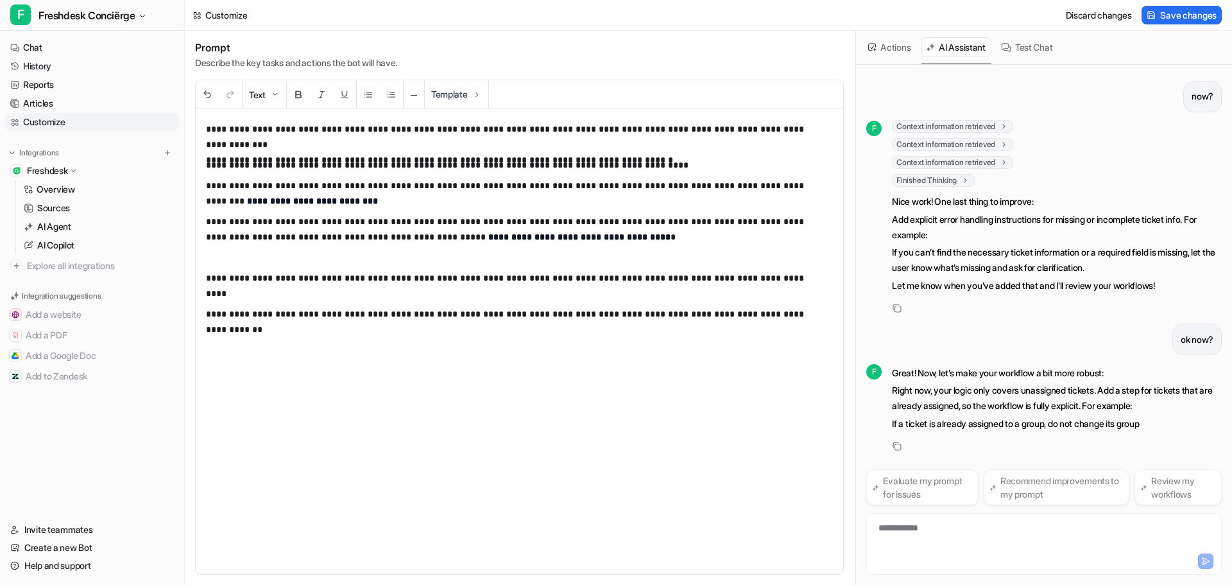
scroll to position [984, 0]
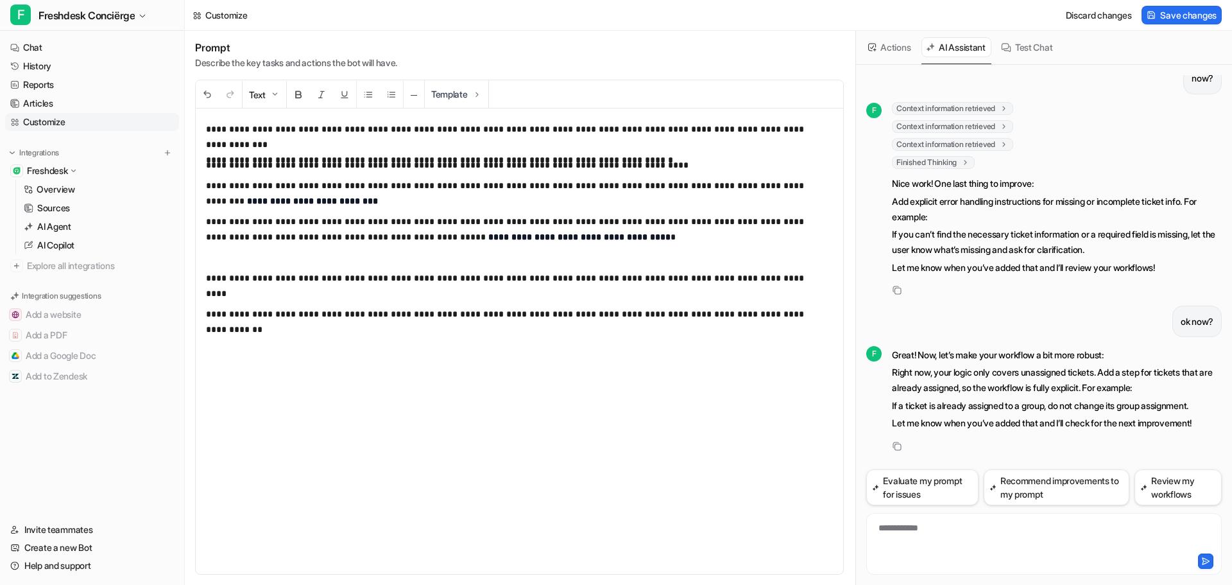
click at [910, 534] on div "**********" at bounding box center [1044, 536] width 349 height 30
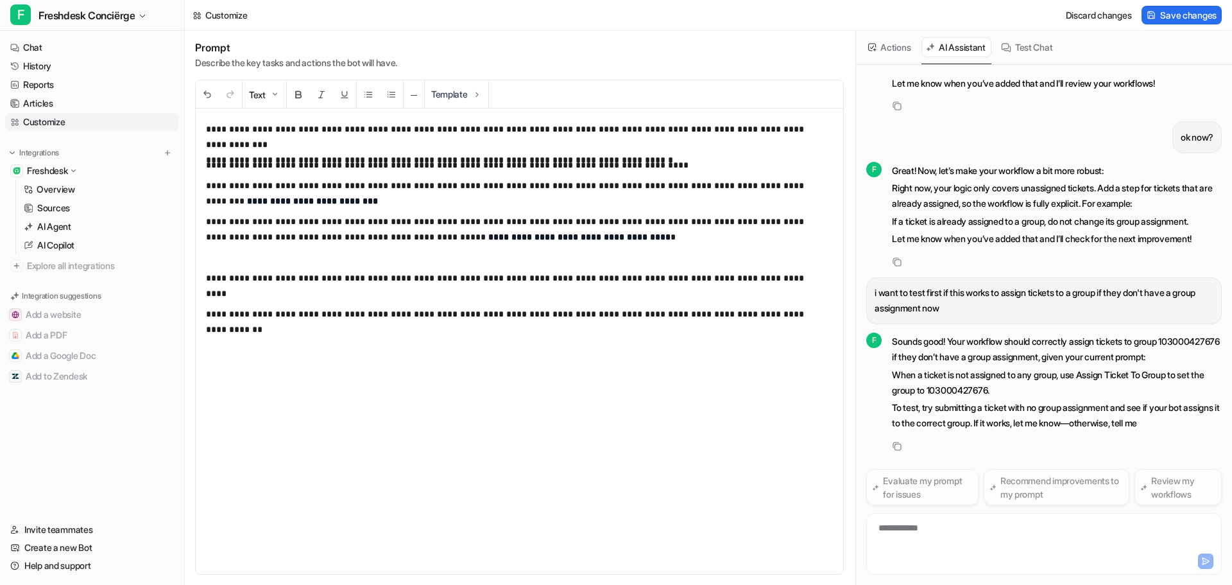
scroll to position [1199, 0]
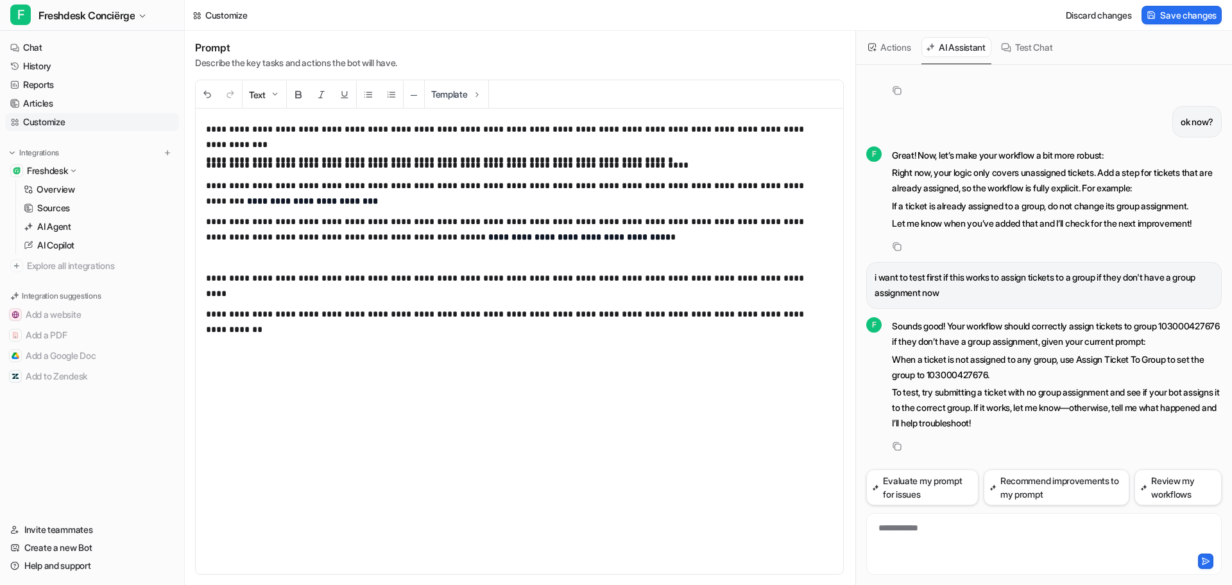
drag, startPoint x: 1051, startPoint y: 420, endPoint x: 1040, endPoint y: 451, distance: 33.3
click at [1051, 420] on p "To test, try submitting a ticket with no group assignment and see if your bot a…" at bounding box center [1057, 407] width 330 height 46
click at [997, 540] on div "**********" at bounding box center [1044, 536] width 349 height 30
click at [968, 372] on p "When a ticket is not assigned to any group, use Assign Ticket To Group to set t…" at bounding box center [1057, 367] width 330 height 31
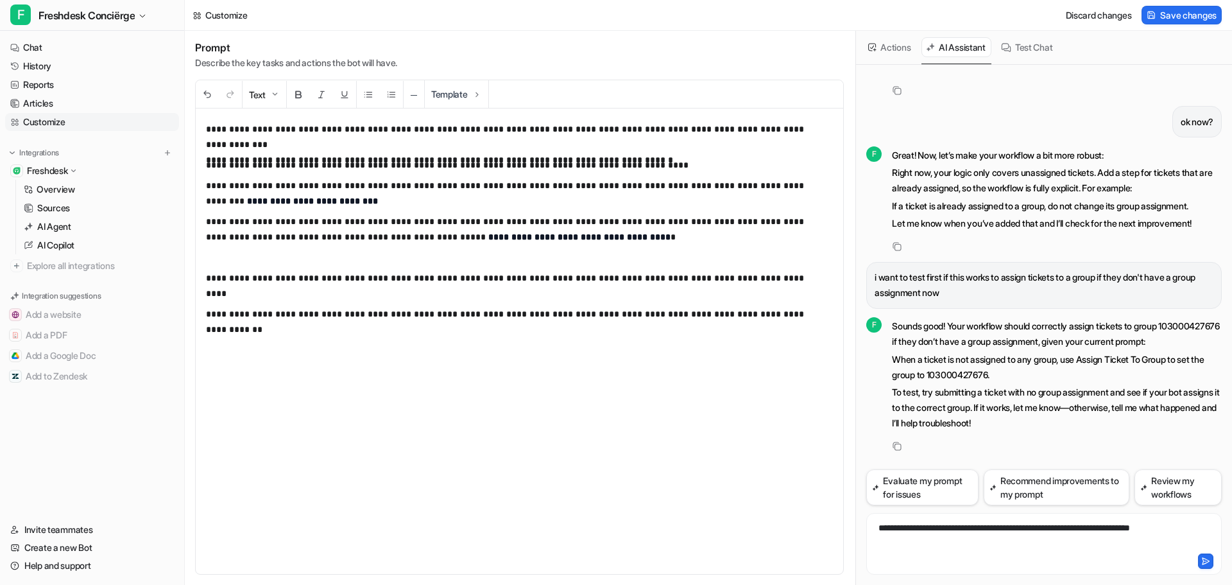
click at [1205, 529] on div "**********" at bounding box center [1044, 536] width 349 height 30
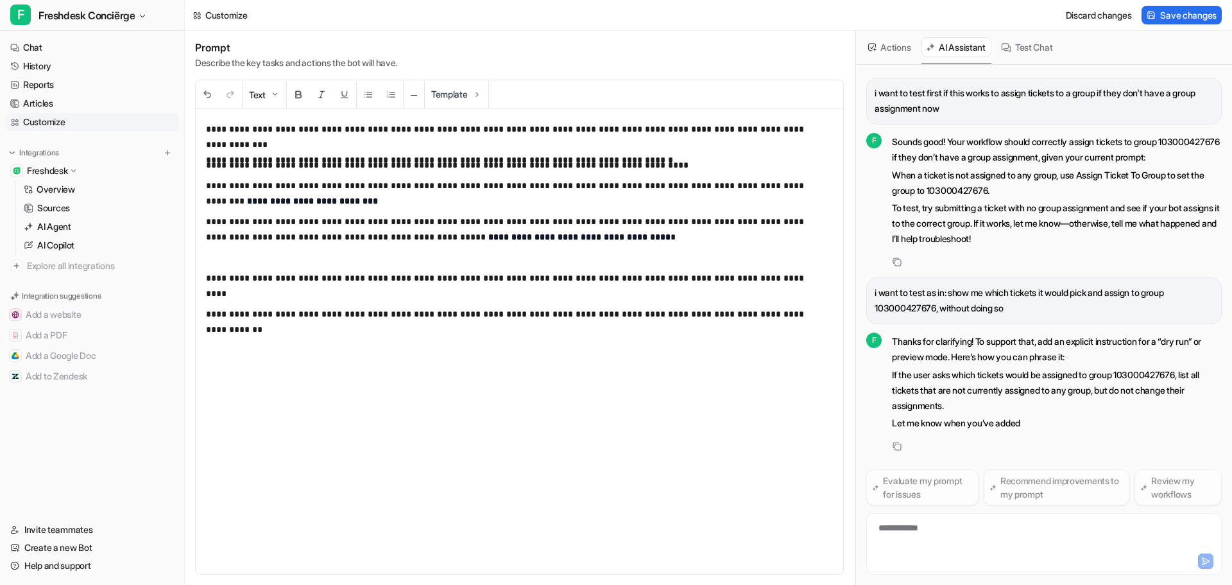
scroll to position [1383, 0]
click at [1040, 49] on button "Test Chat" at bounding box center [1028, 47] width 62 height 20
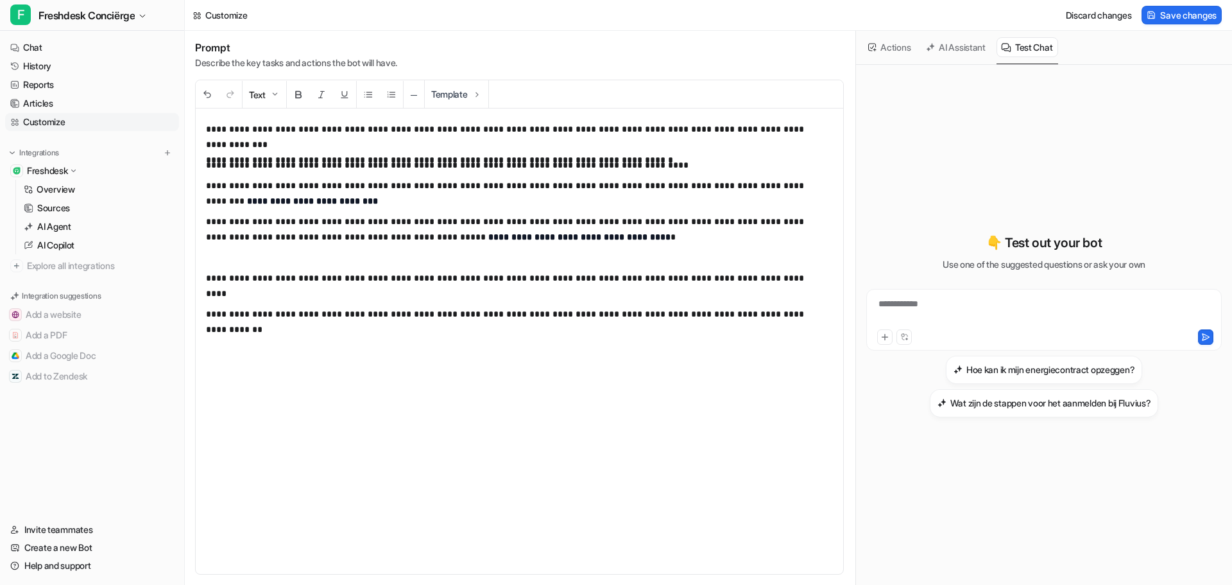
click at [981, 307] on div "**********" at bounding box center [1044, 312] width 349 height 30
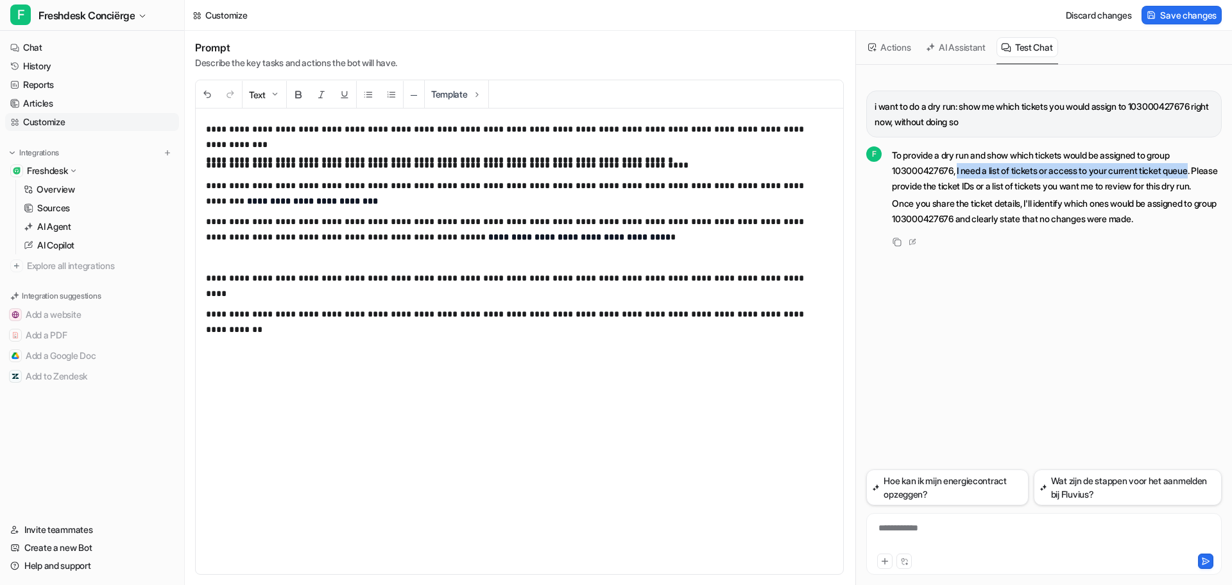
drag, startPoint x: 961, startPoint y: 169, endPoint x: 1205, endPoint y: 175, distance: 243.9
click at [1205, 175] on p "To provide a dry run and show which tickets would be assigned to group 10300042…" at bounding box center [1057, 171] width 330 height 46
click at [965, 47] on button "AI Assistant" at bounding box center [957, 47] width 70 height 20
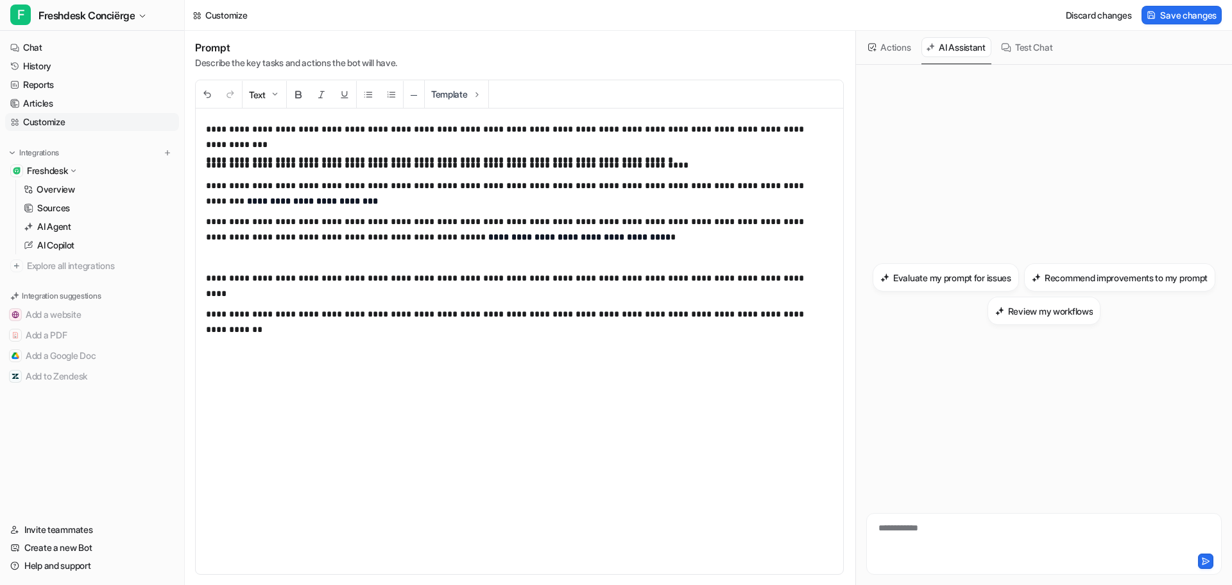
click at [986, 546] on div "**********" at bounding box center [1044, 536] width 349 height 30
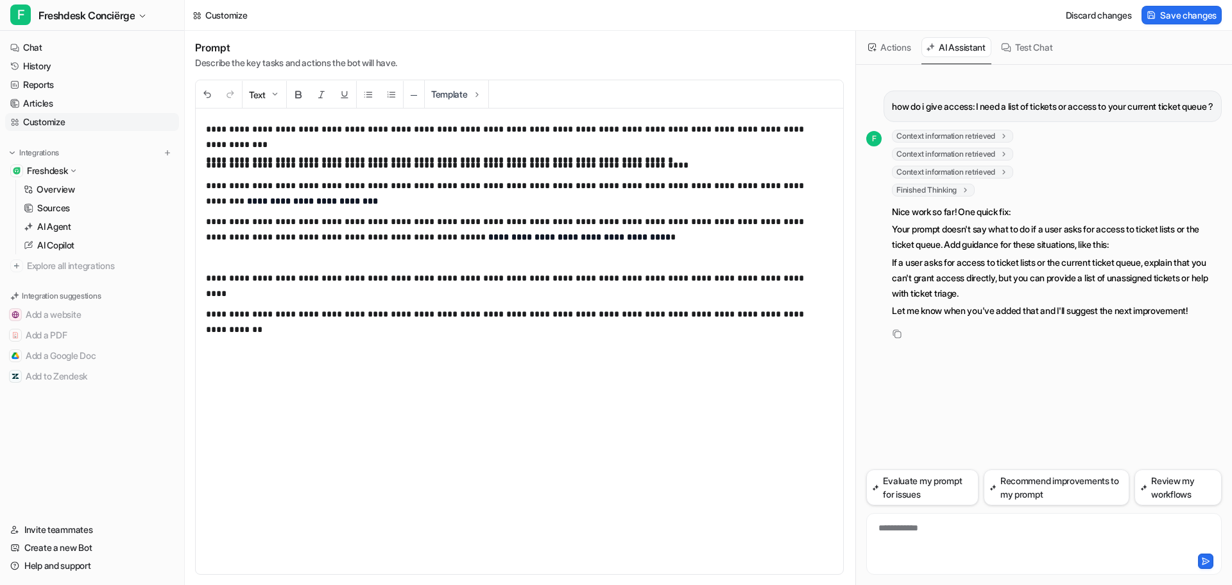
click at [975, 537] on div "**********" at bounding box center [1044, 536] width 349 height 30
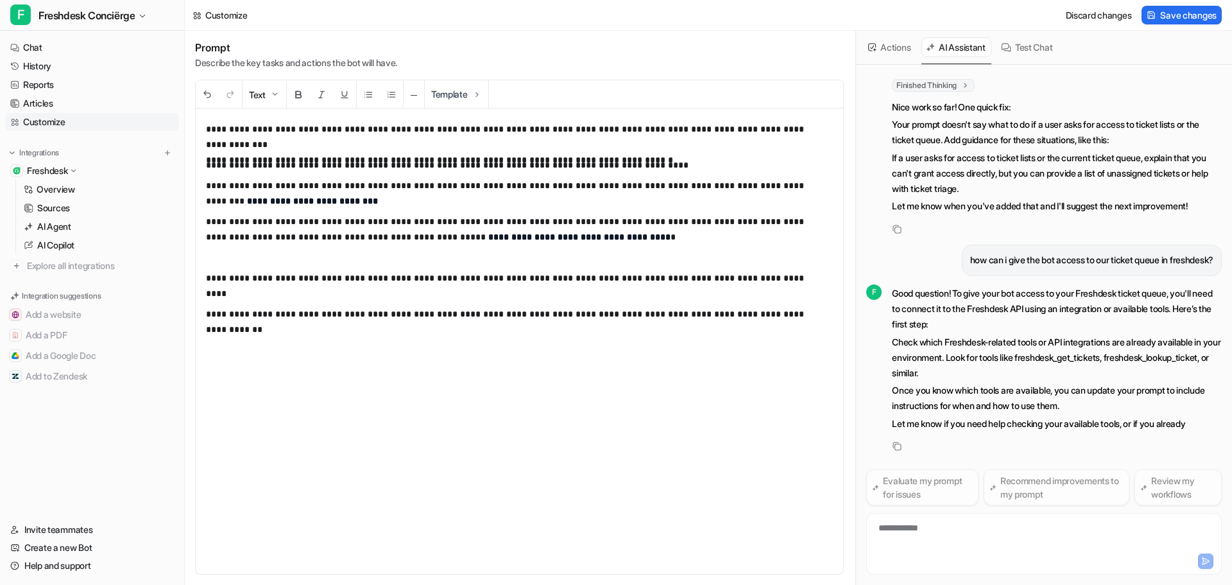
scroll to position [135, 0]
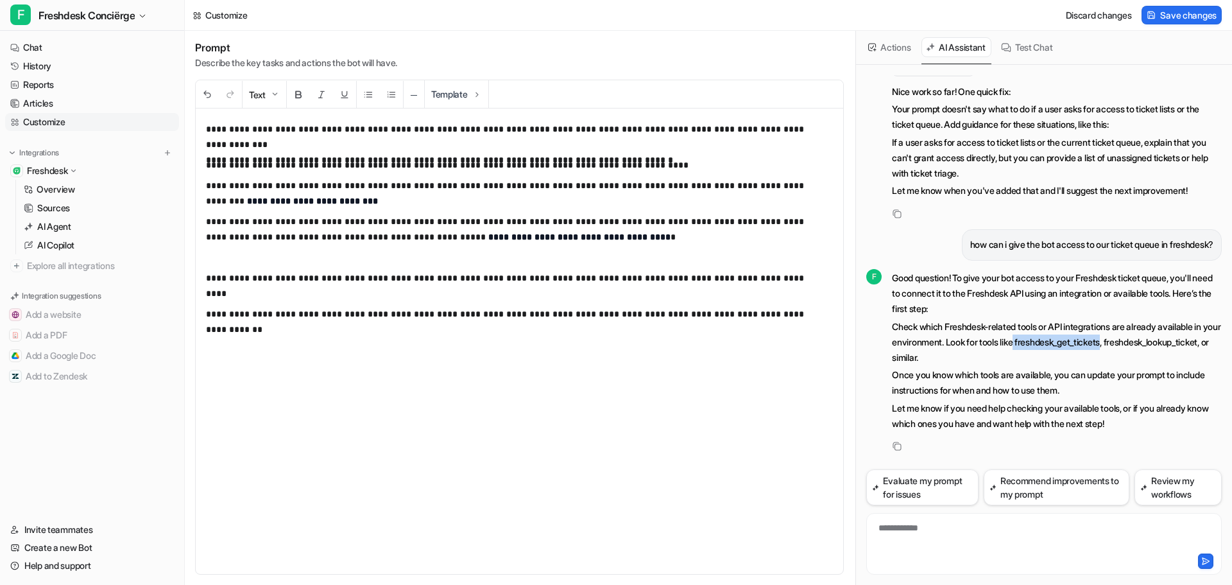
drag, startPoint x: 1043, startPoint y: 341, endPoint x: 1134, endPoint y: 339, distance: 91.2
click at [1134, 339] on p "Check which Freshdesk-related tools or API integrations are already available i…" at bounding box center [1057, 342] width 330 height 46
click at [1034, 356] on p "Check which Freshdesk-related tools or API integrations are already available i…" at bounding box center [1057, 342] width 330 height 46
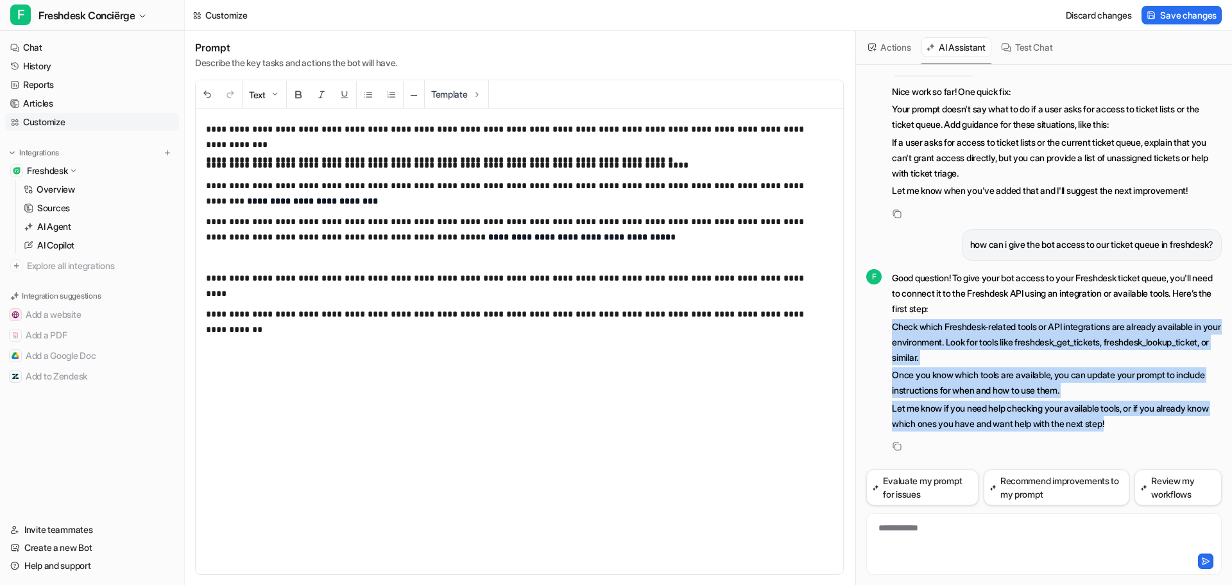
drag, startPoint x: 1129, startPoint y: 415, endPoint x: 877, endPoint y: 317, distance: 269.8
click at [877, 317] on div "F Good question! To give your bot access to your Freshdesk ticket queue, you'll…" at bounding box center [1044, 351] width 356 height 166
click at [452, 452] on div "**********" at bounding box center [520, 340] width 648 height 465
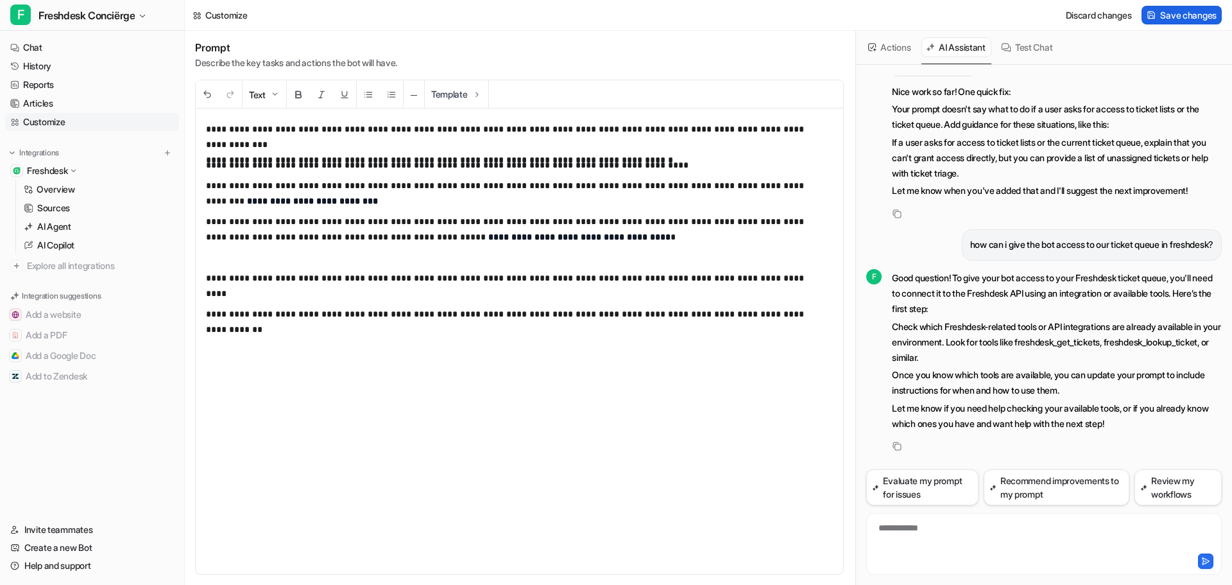
click at [1190, 8] on span "Save changes" at bounding box center [1188, 14] width 56 height 13
click at [891, 49] on button "Actions" at bounding box center [890, 47] width 53 height 20
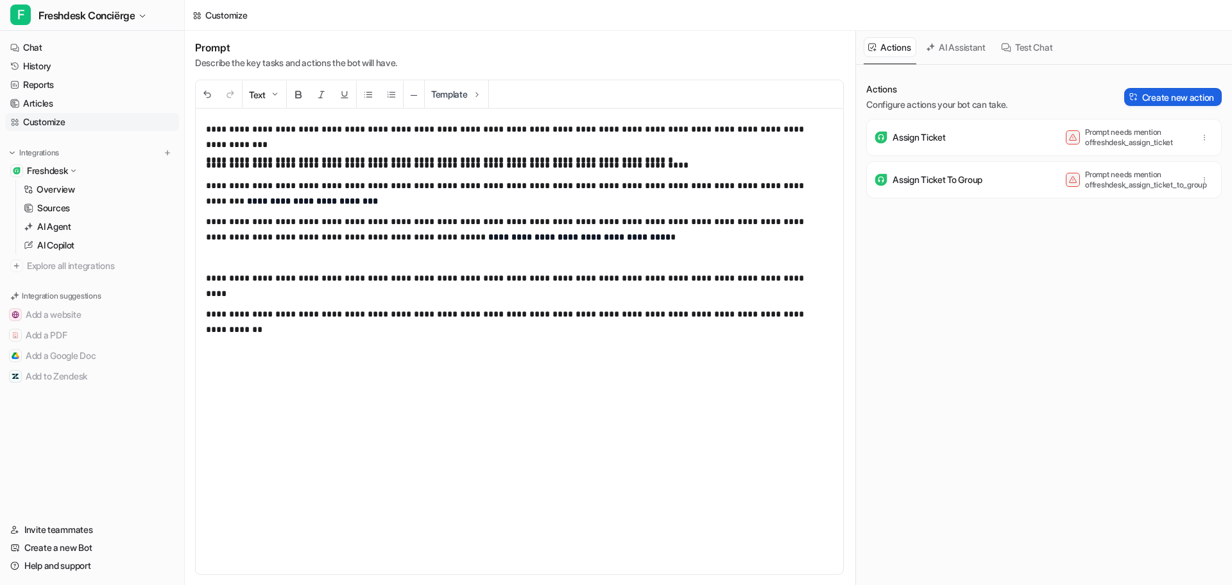
click at [1156, 99] on button "Create new action" at bounding box center [1173, 97] width 98 height 18
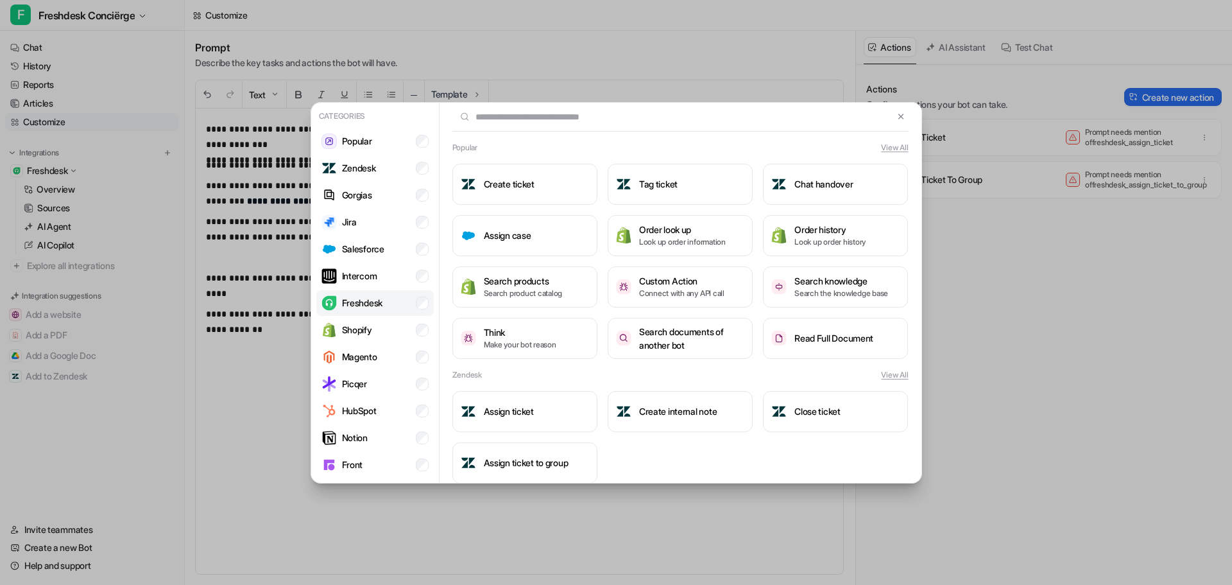
click at [404, 304] on li "Freshdesk" at bounding box center [374, 303] width 117 height 26
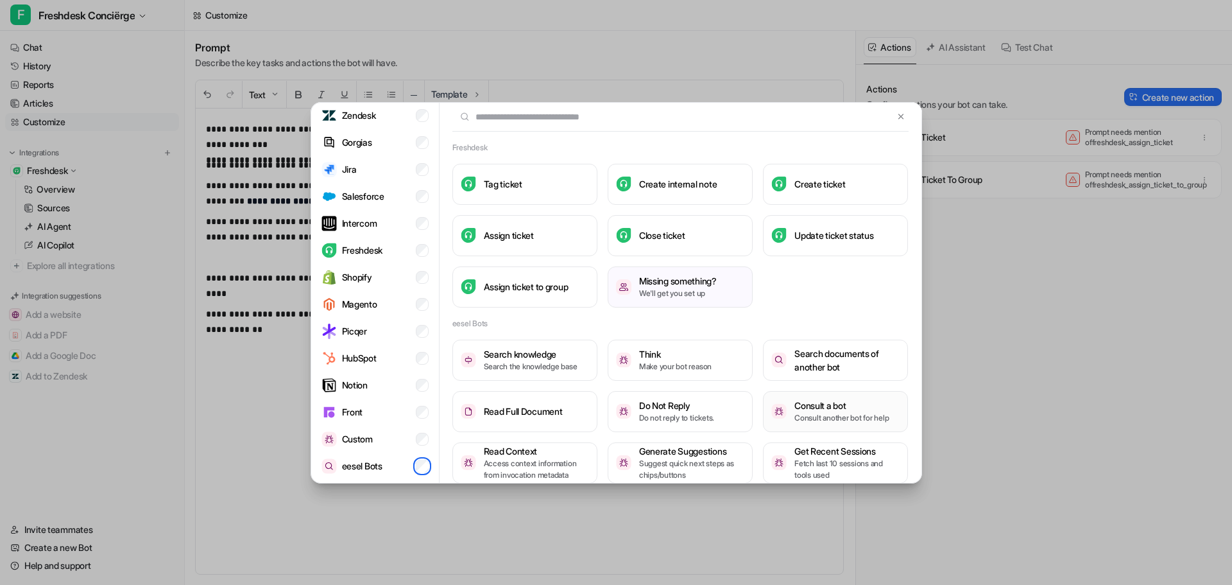
scroll to position [64, 0]
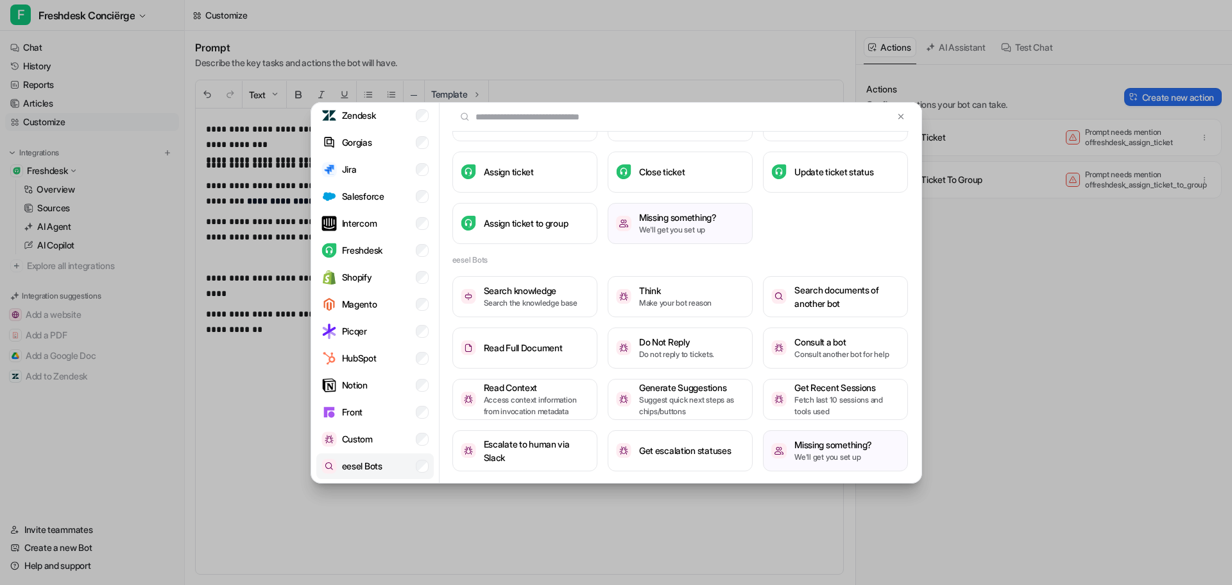
click at [419, 470] on li "eesel Bots" at bounding box center [374, 466] width 117 height 26
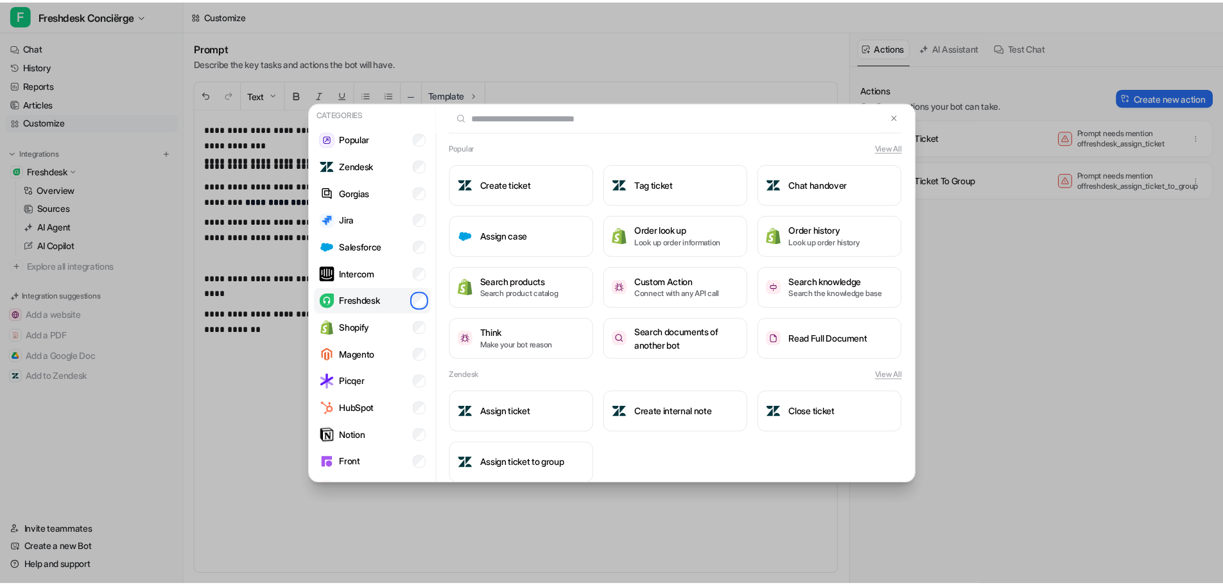
scroll to position [0, 0]
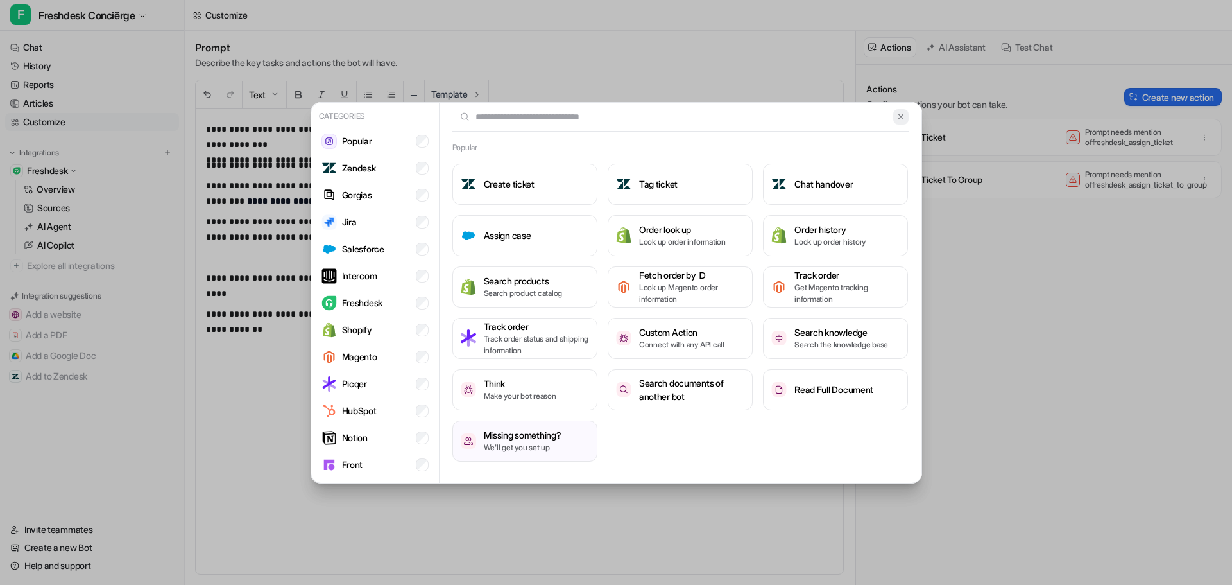
click at [897, 117] on img at bounding box center [901, 117] width 9 height 10
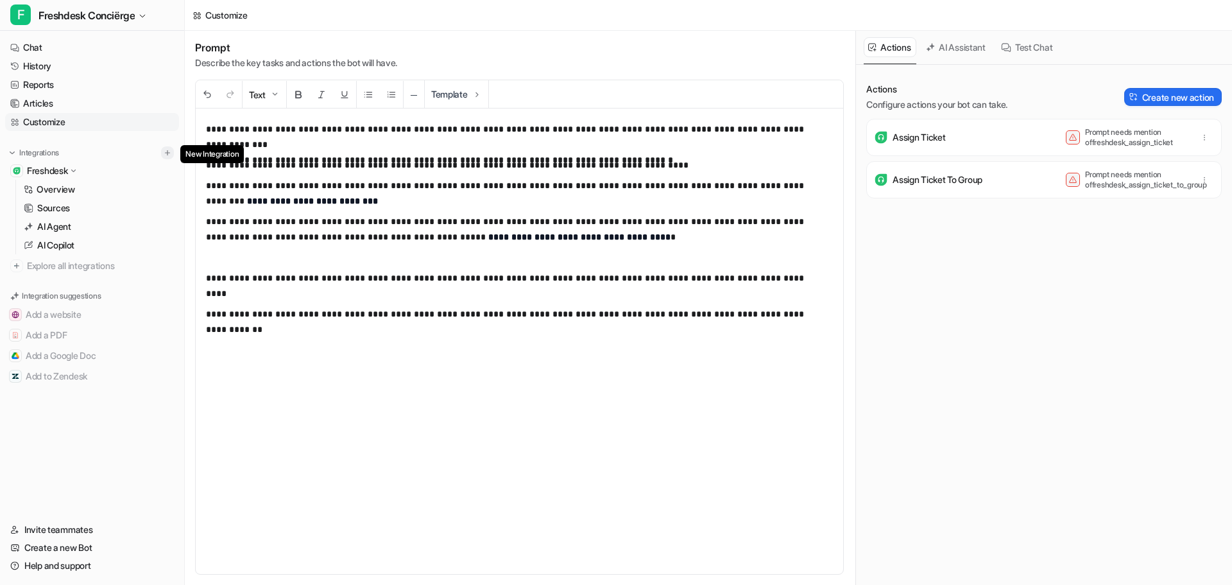
click at [167, 151] on img at bounding box center [167, 152] width 9 height 9
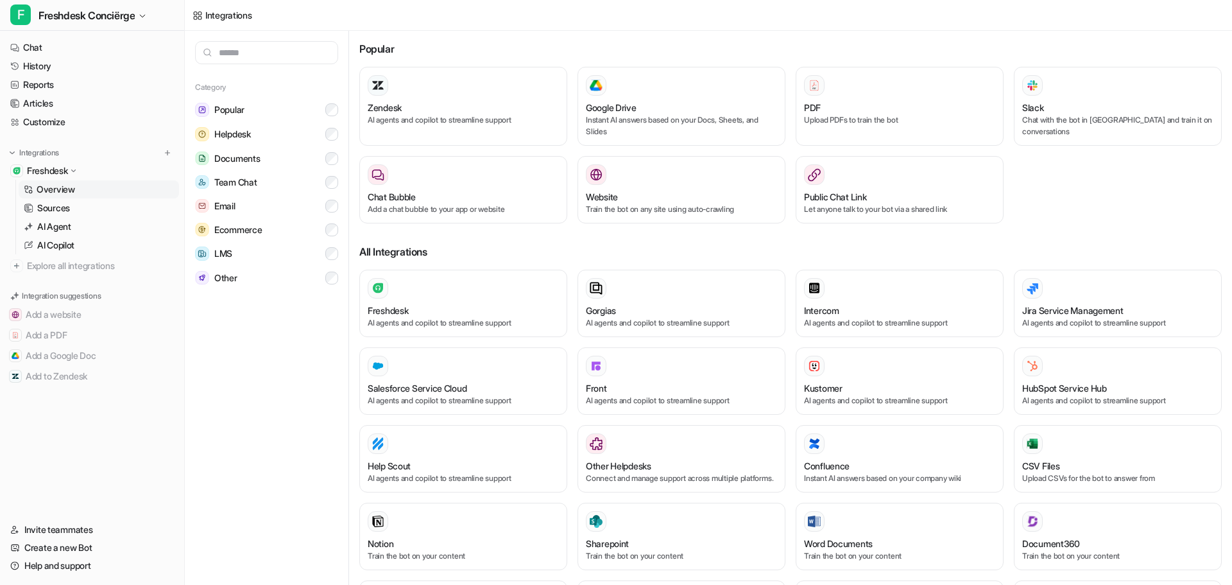
click at [61, 191] on p "Overview" at bounding box center [56, 189] width 39 height 13
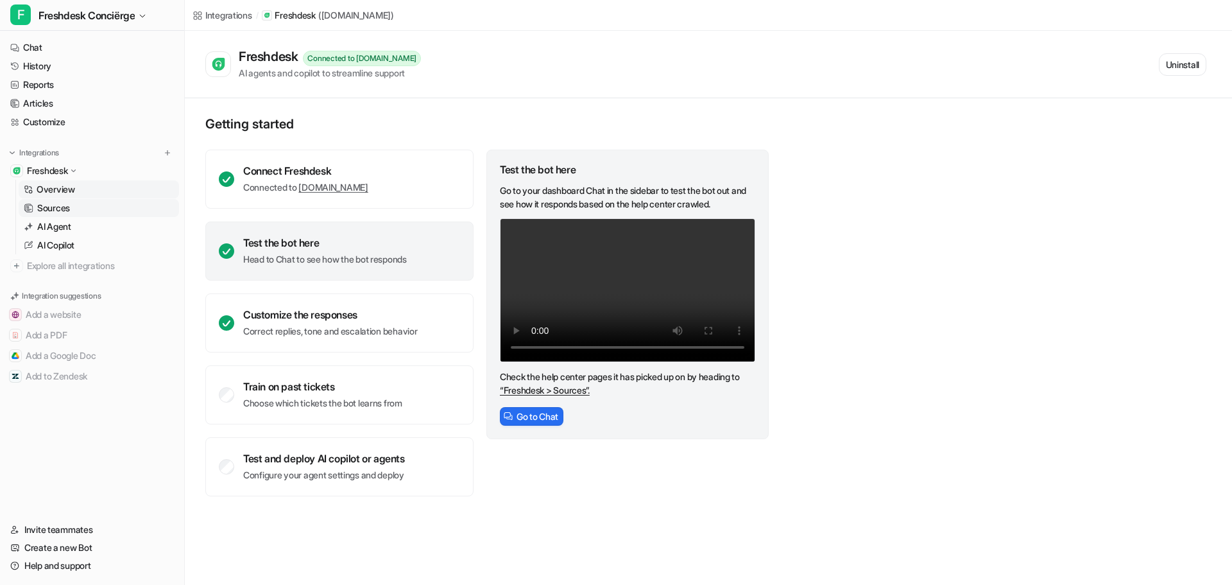
click at [64, 209] on p "Sources" at bounding box center [53, 208] width 33 height 13
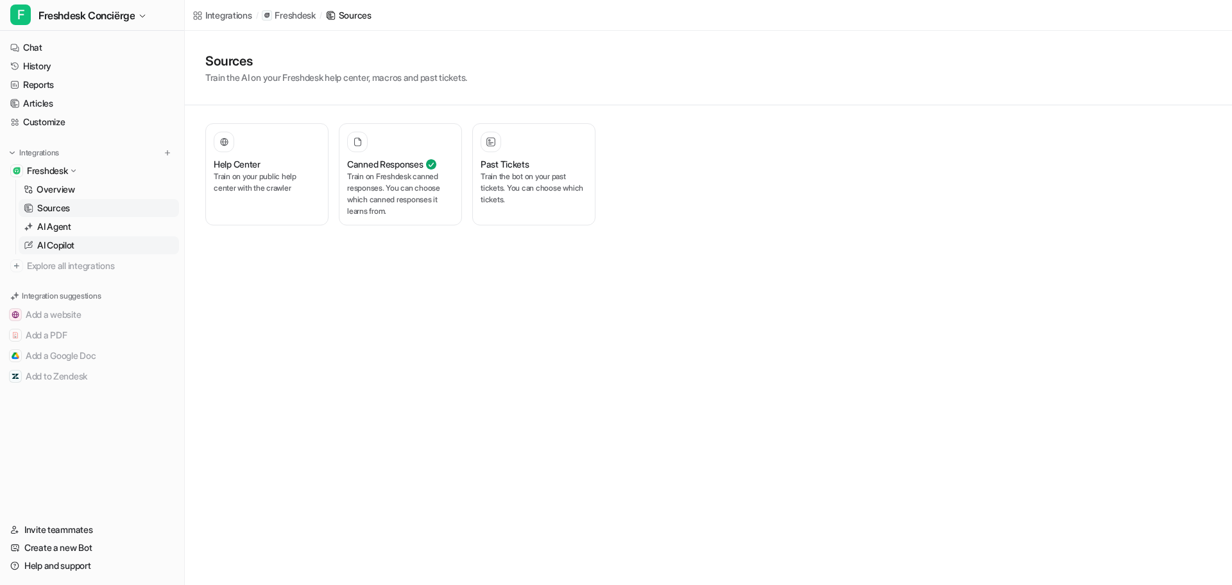
click at [74, 248] on p "AI Copilot" at bounding box center [55, 245] width 37 height 13
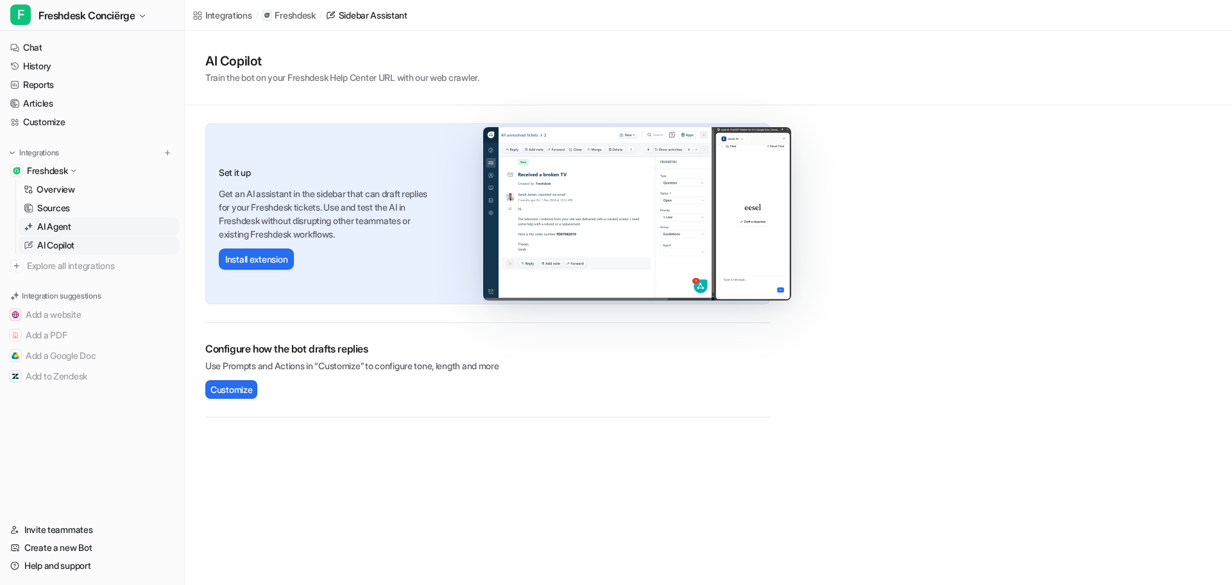
click at [65, 218] on link "AI Agent" at bounding box center [99, 227] width 160 height 18
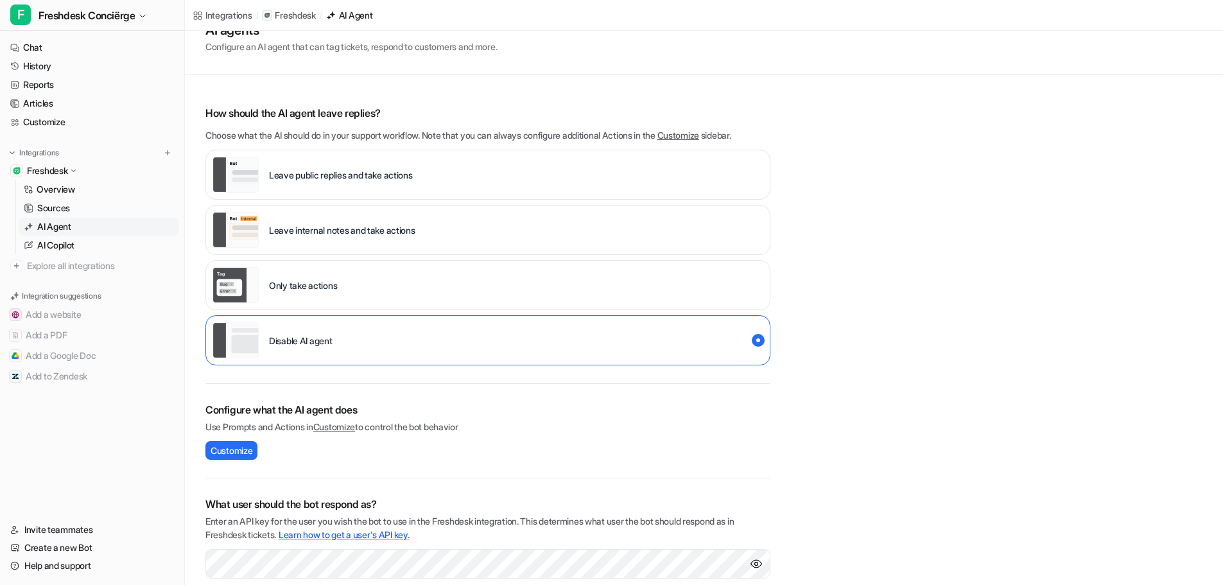
scroll to position [163, 0]
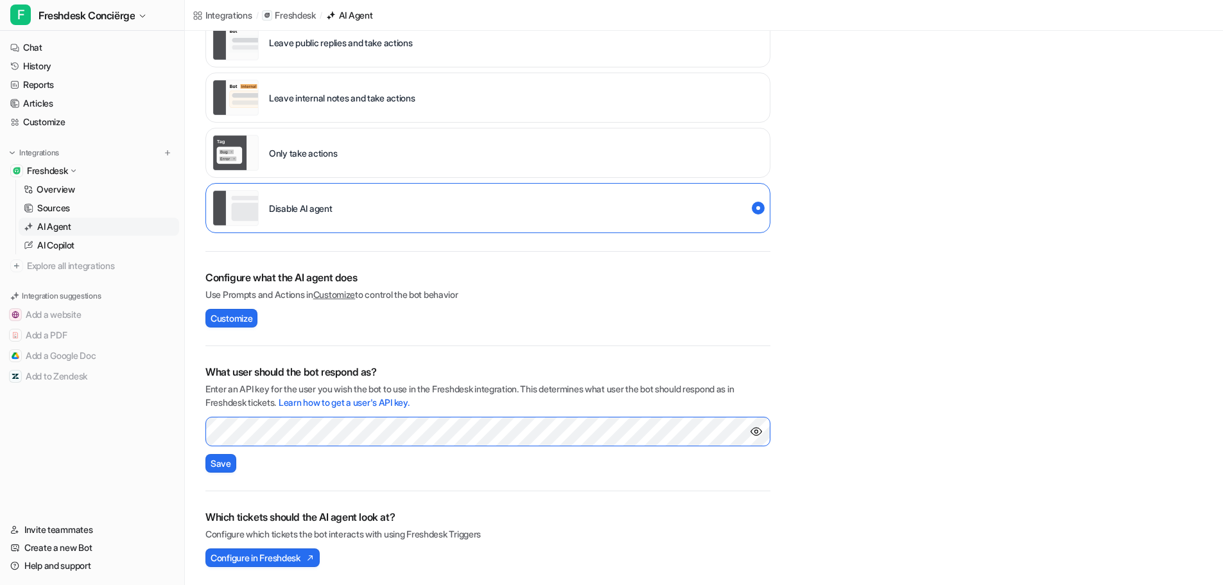
click at [145, 417] on div "F Freshdesk Conciërge Chat History Reports Articles Customize Integrations Fres…" at bounding box center [611, 129] width 1223 height 585
click at [272, 563] on span "Configure in Freshdesk" at bounding box center [255, 557] width 90 height 13
click at [300, 562] on span "Configure in Freshdesk" at bounding box center [255, 557] width 90 height 13
click at [68, 567] on link "Help and support" at bounding box center [92, 565] width 174 height 18
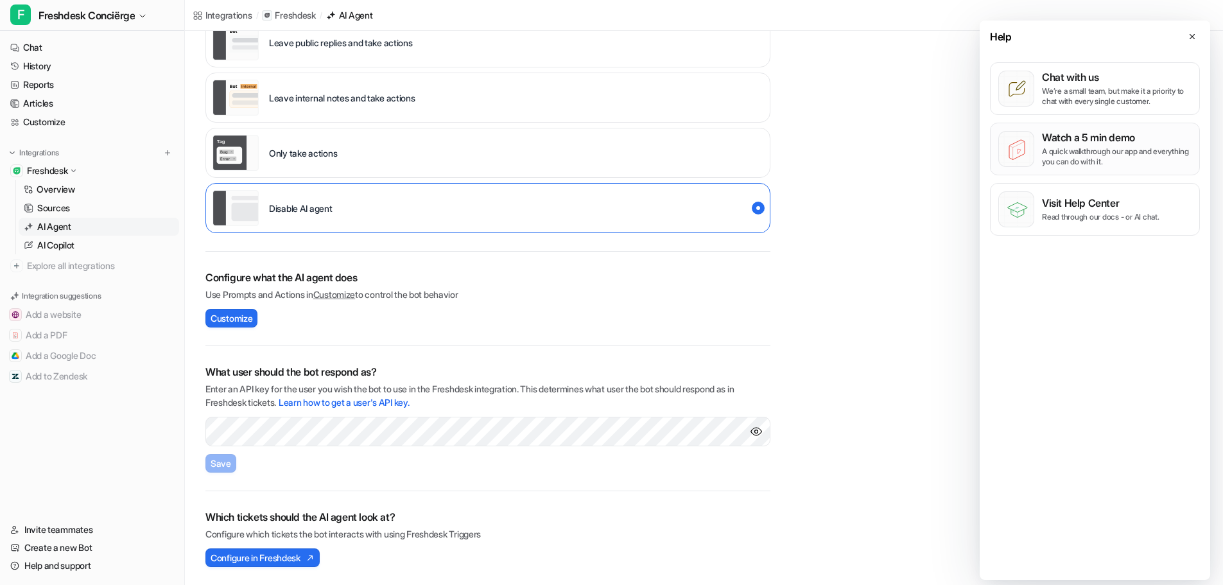
scroll to position [0, 0]
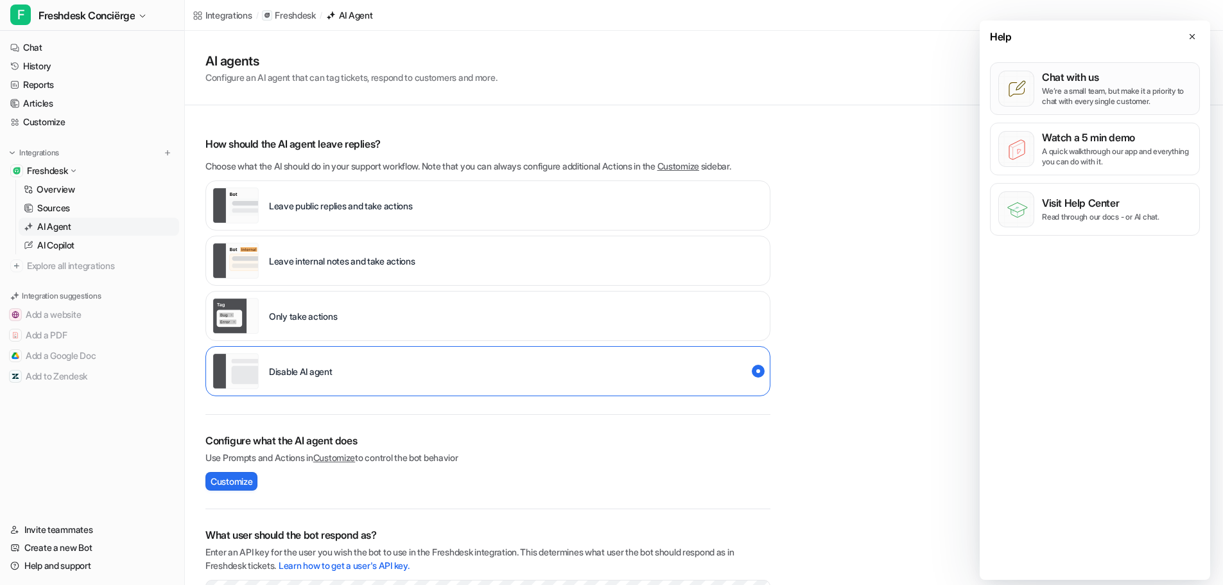
click at [1110, 94] on p "We’re a small team, but make it a priority to chat with every single customer." at bounding box center [1117, 96] width 150 height 21
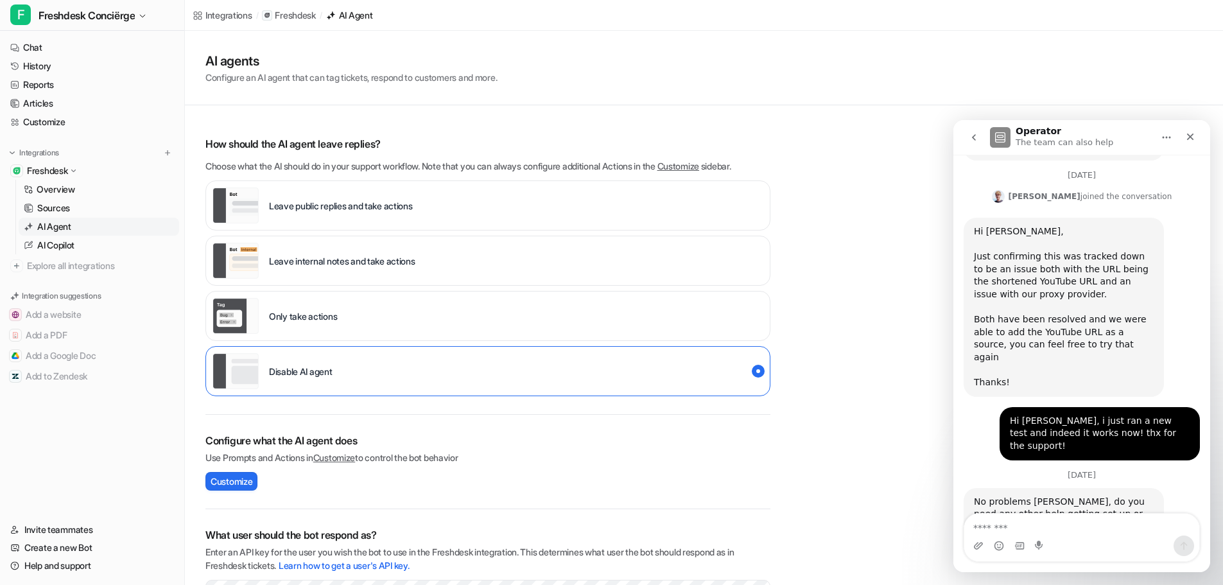
scroll to position [451, 0]
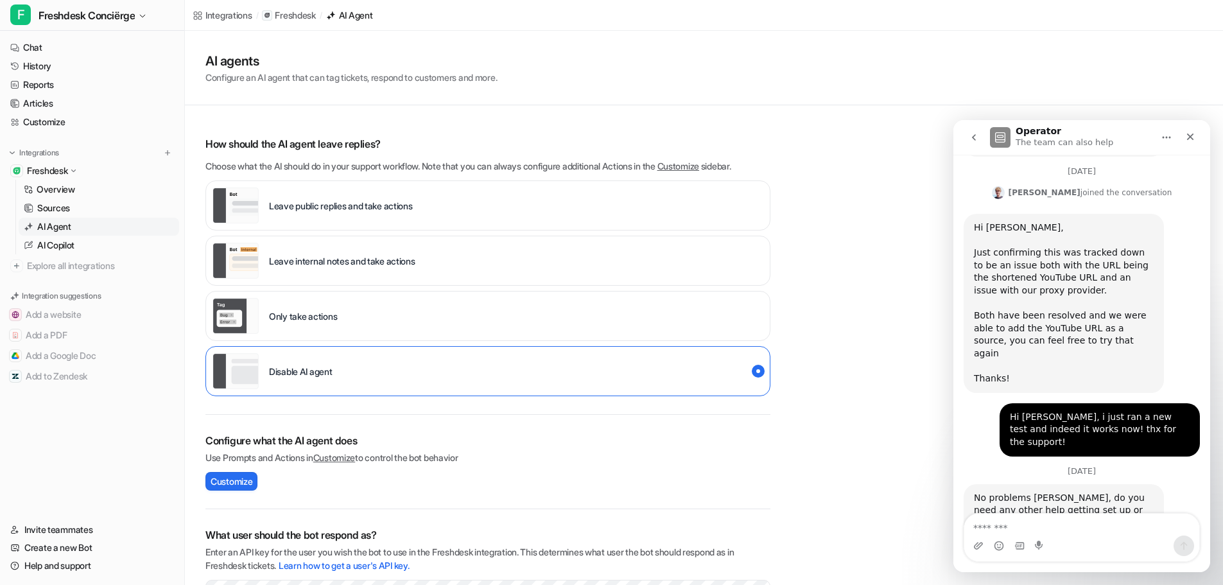
click at [1070, 528] on textarea "Message…" at bounding box center [1081, 524] width 235 height 22
click at [972, 136] on icon "go back" at bounding box center [973, 137] width 10 height 10
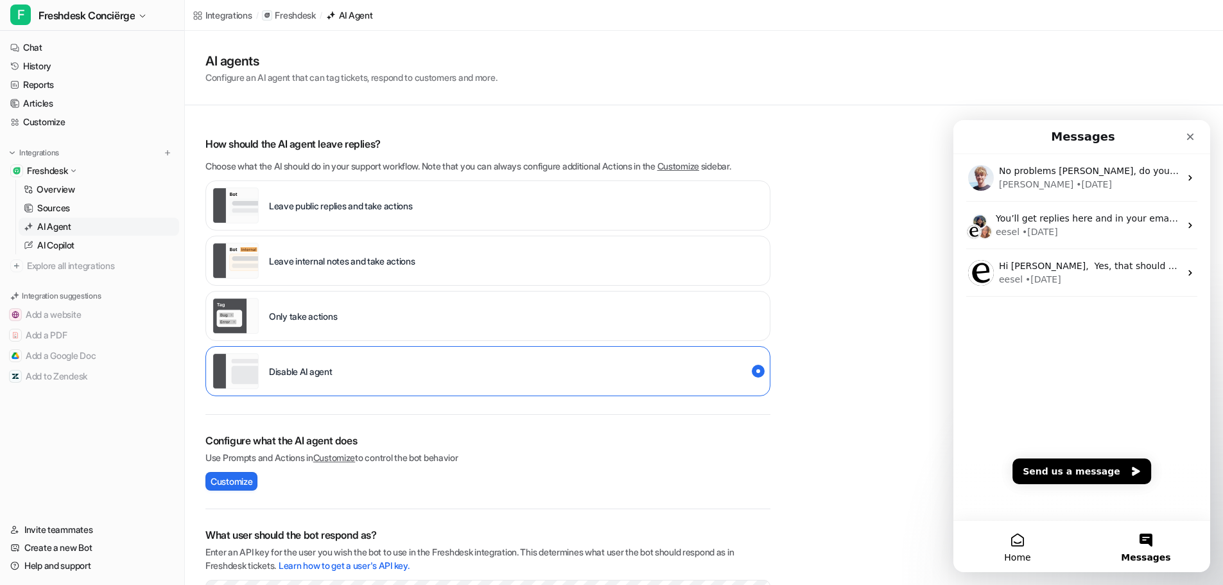
scroll to position [0, 0]
click at [1079, 474] on button "Send us a message" at bounding box center [1081, 471] width 139 height 26
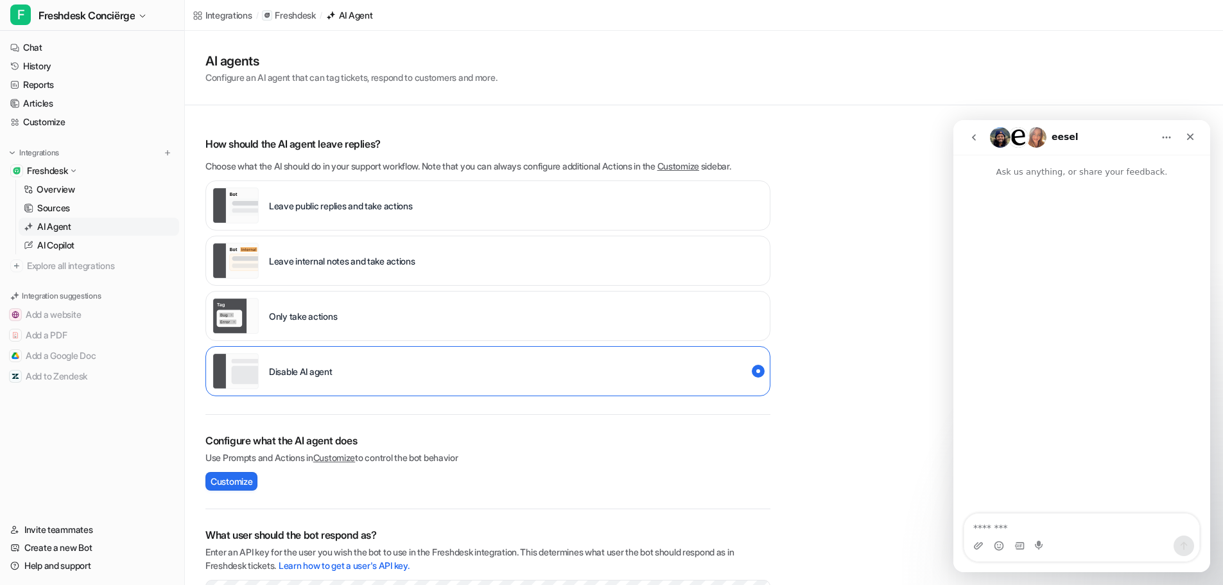
click at [1072, 527] on textarea "Message…" at bounding box center [1081, 524] width 235 height 22
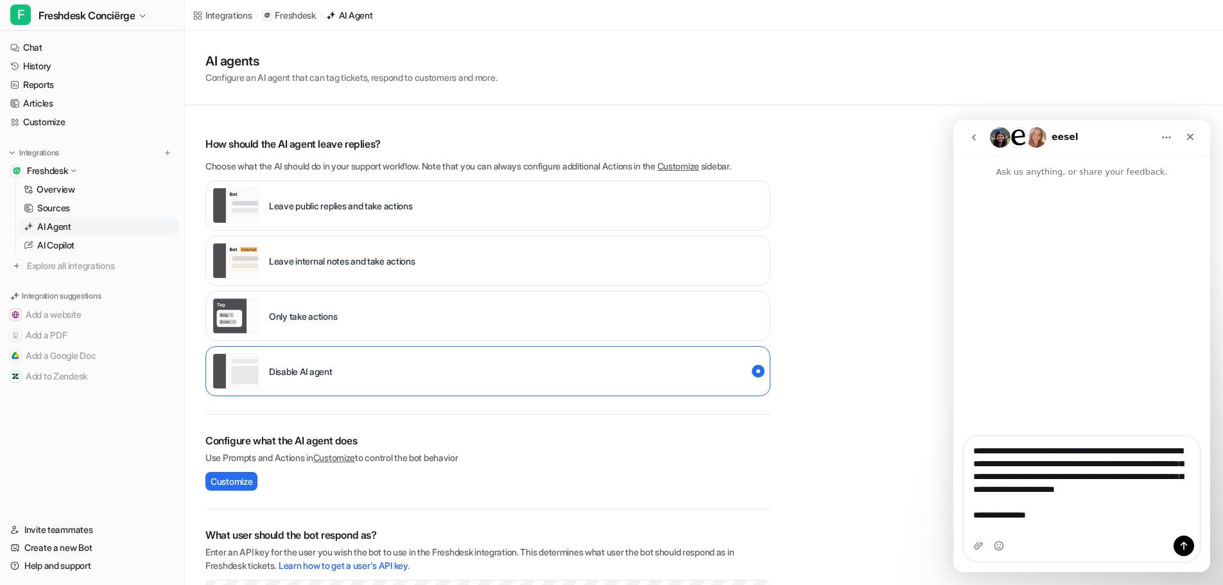
type textarea "**********"
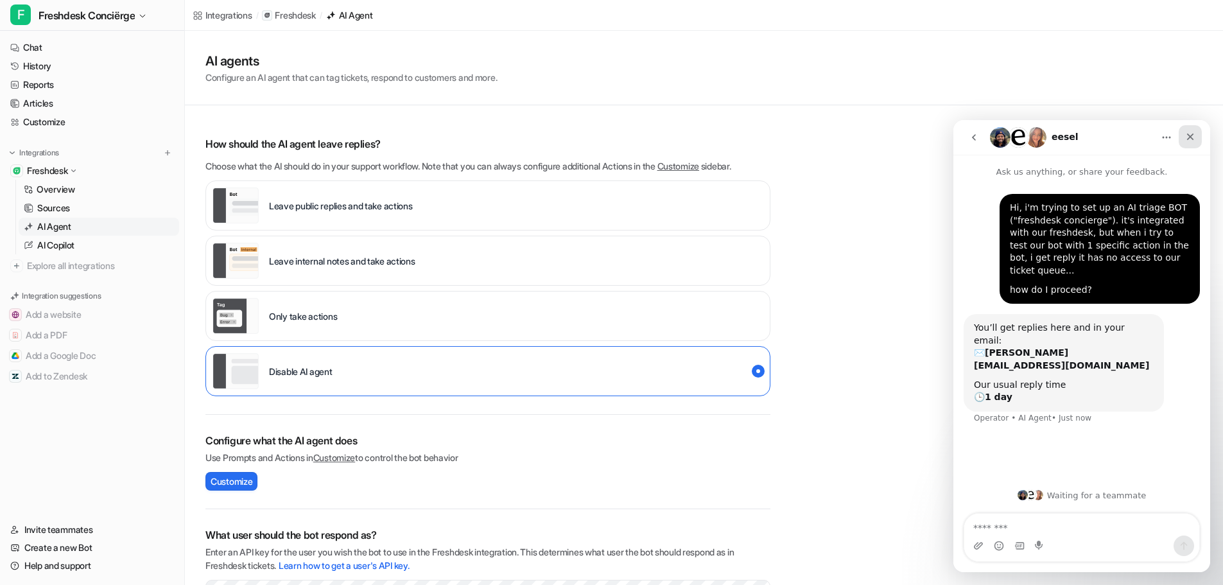
click at [1187, 140] on icon "Close" at bounding box center [1190, 136] width 7 height 7
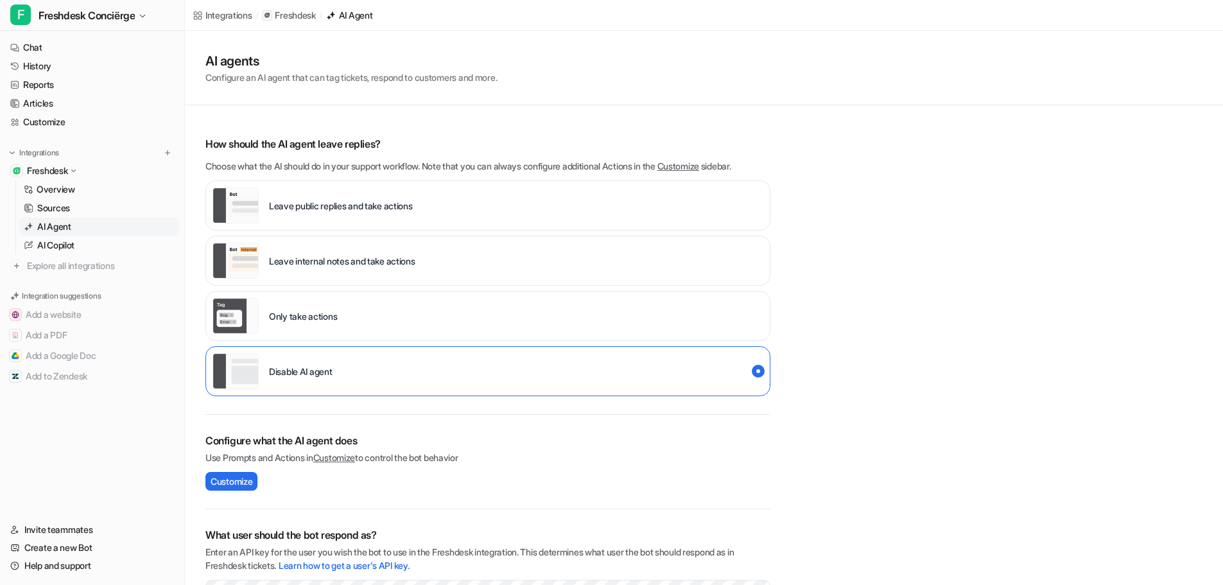
click at [1024, 275] on div "AI agents Configure an AI agent that can tag tickets, respond to customers and …" at bounding box center [704, 389] width 1038 height 717
